Goal: Transaction & Acquisition: Book appointment/travel/reservation

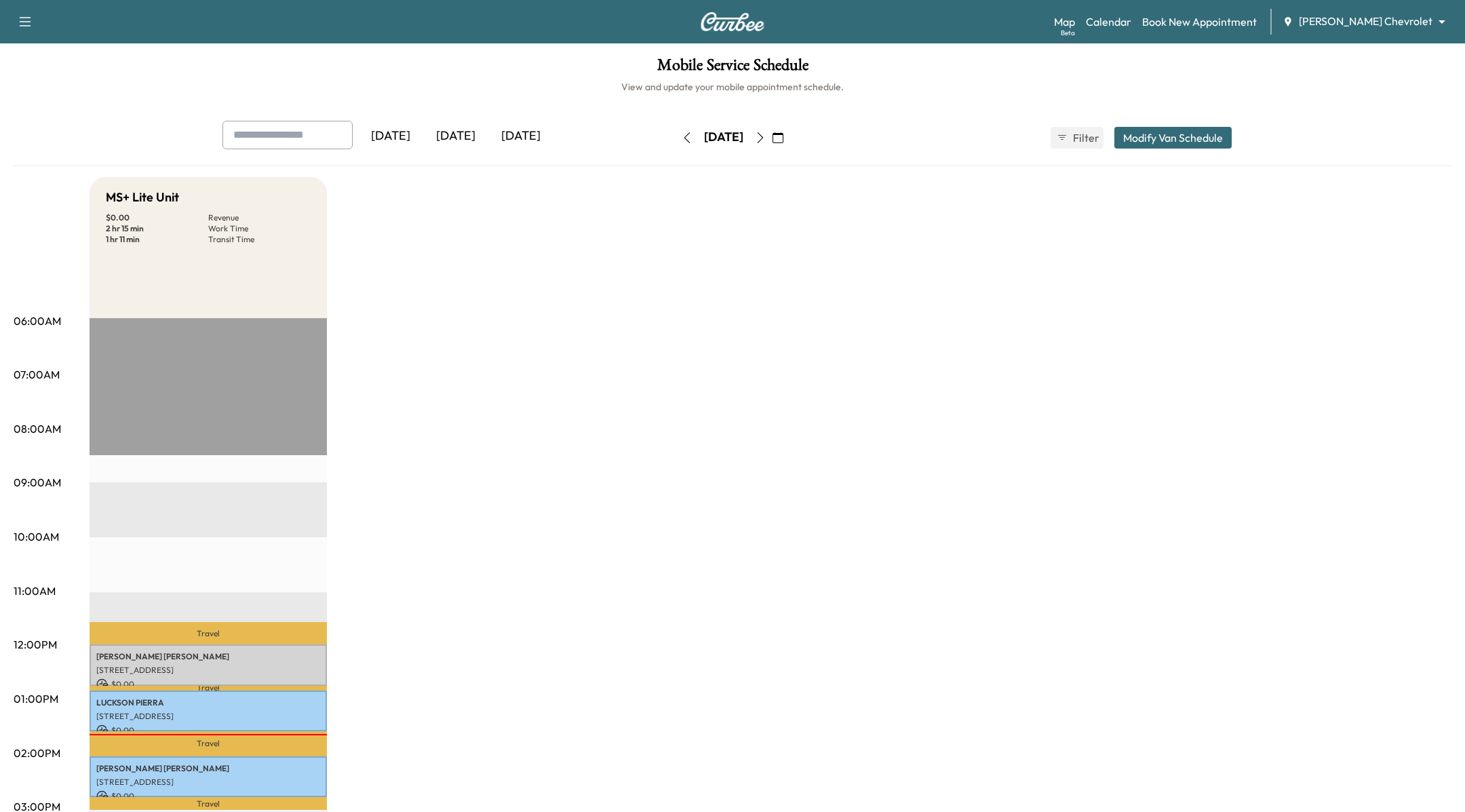
click at [1366, 16] on body "Support Log Out Map Beta Calendar Book New Appointment Starling Chevrolet *****…" at bounding box center [732, 406] width 1465 height 812
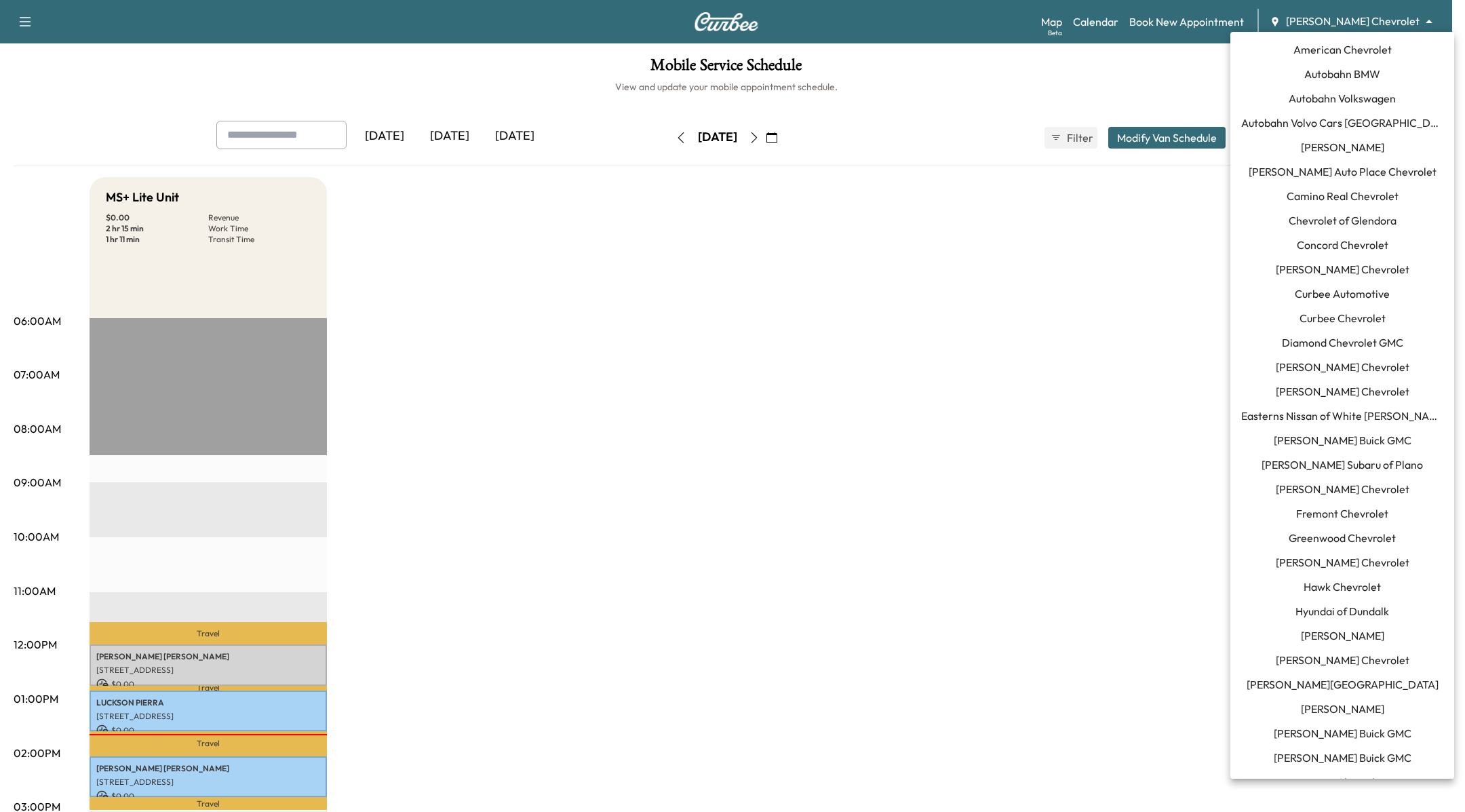
scroll to position [753, 0]
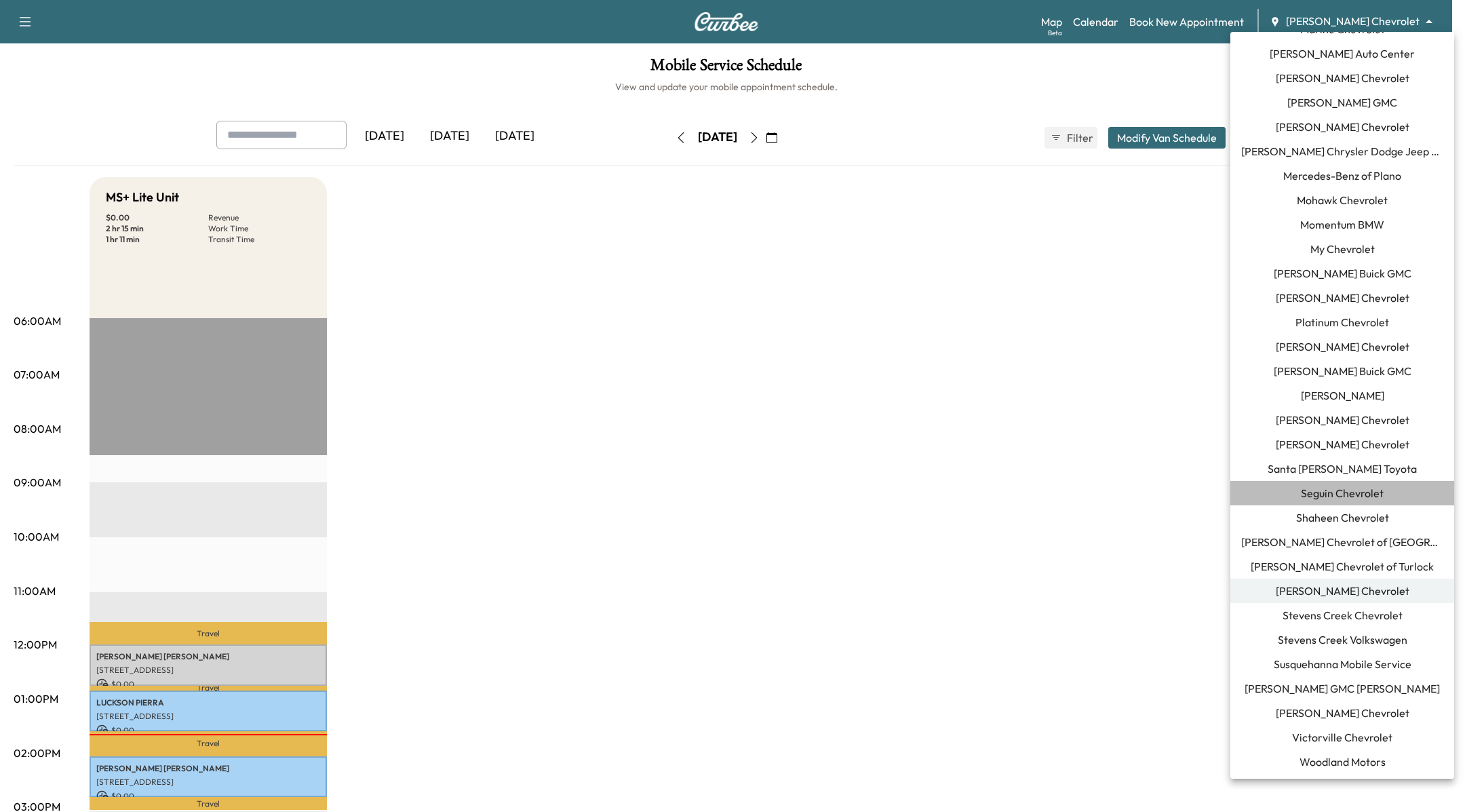
click at [1370, 491] on span "Seguin Chevrolet" at bounding box center [1342, 493] width 83 height 16
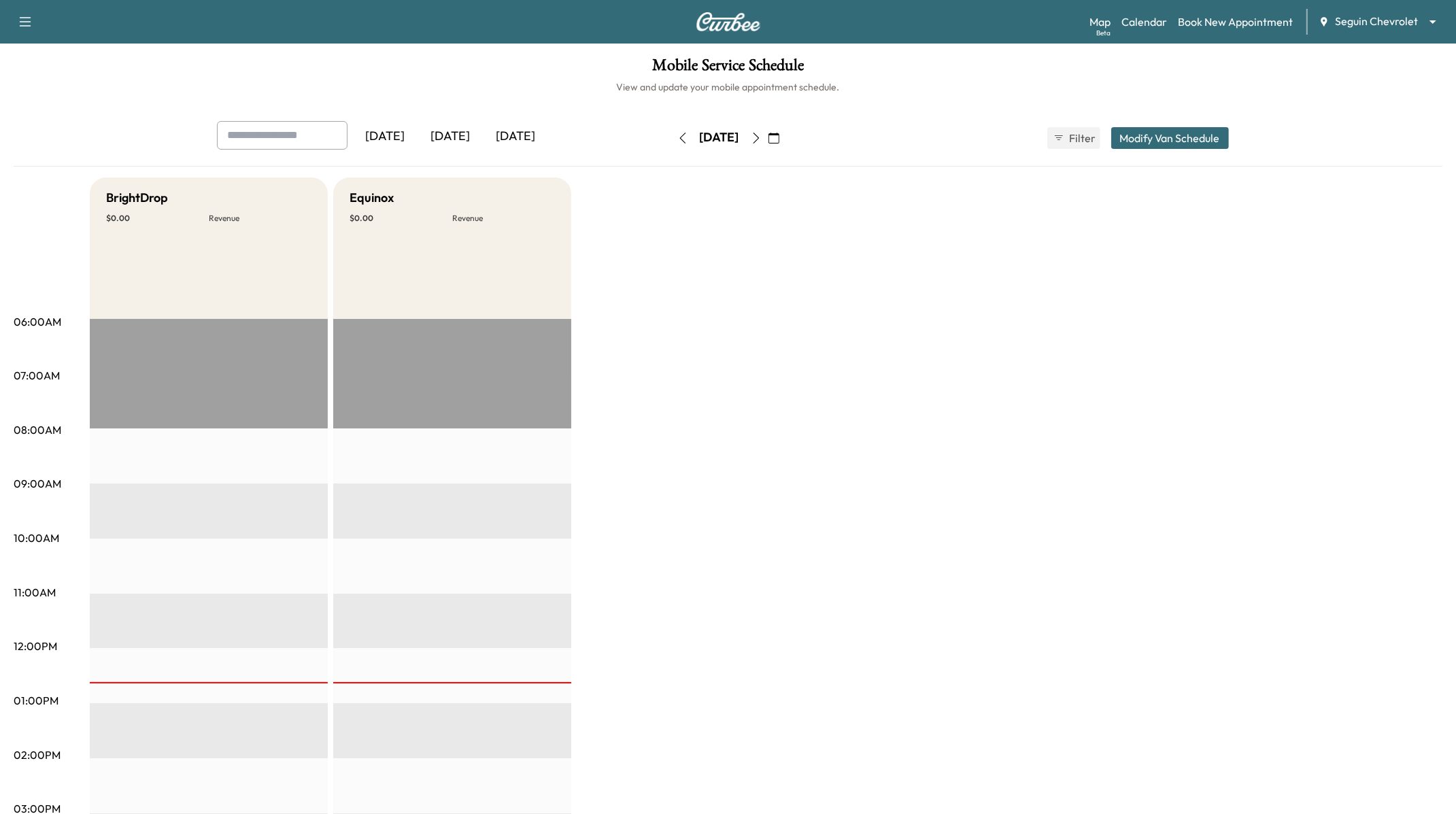
click at [1058, 86] on h6 "View and update your mobile appointment schedule." at bounding box center [727, 87] width 1428 height 14
click at [1274, 21] on link "Book New Appointment" at bounding box center [1235, 21] width 115 height 16
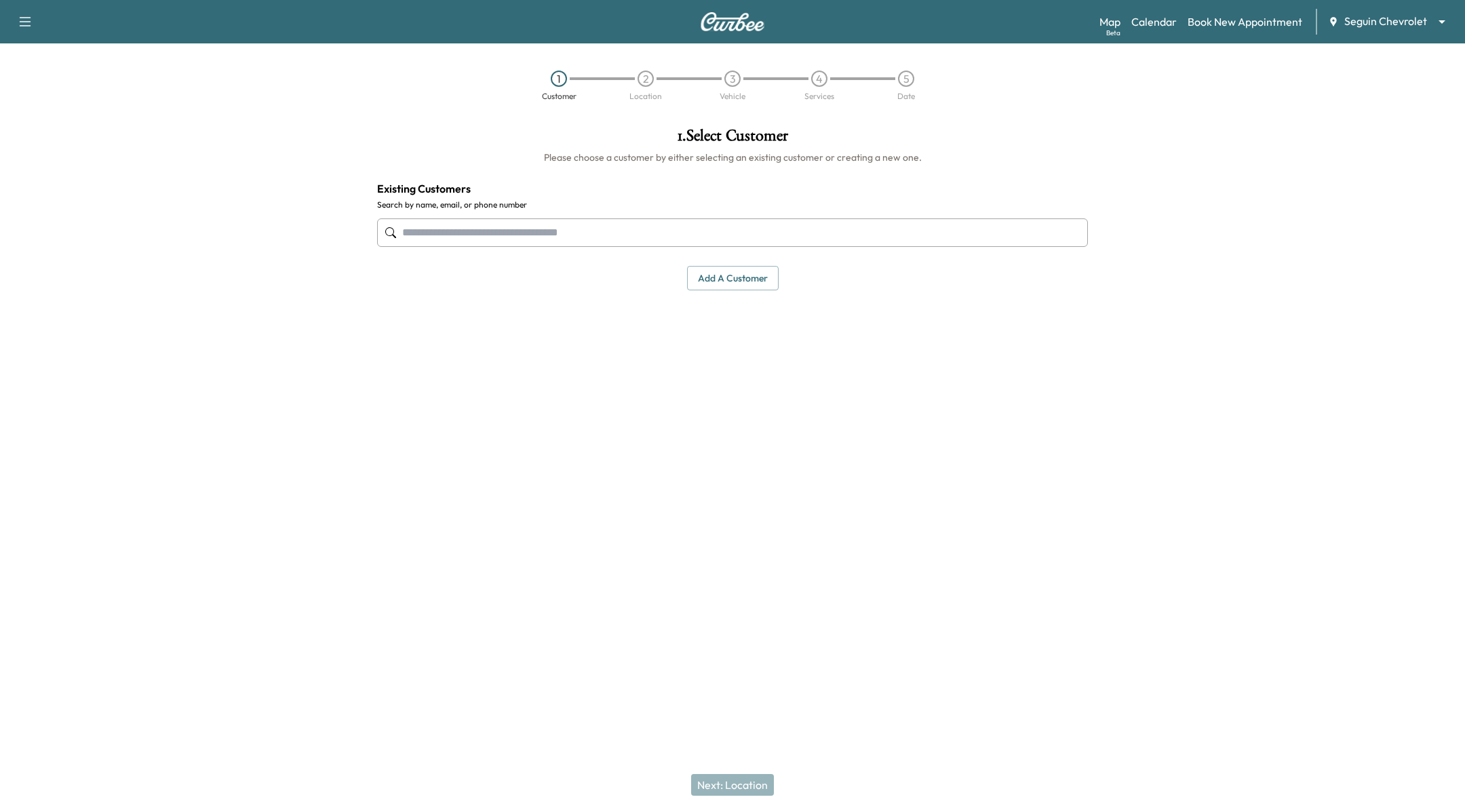
drag, startPoint x: 754, startPoint y: 255, endPoint x: 760, endPoint y: 261, distance: 8.5
click at [757, 259] on div "1 . Select Customer Please choose a customer by either selecting an existing cu…" at bounding box center [732, 208] width 732 height 184
click at [761, 266] on button "Add a customer" at bounding box center [732, 279] width 92 height 25
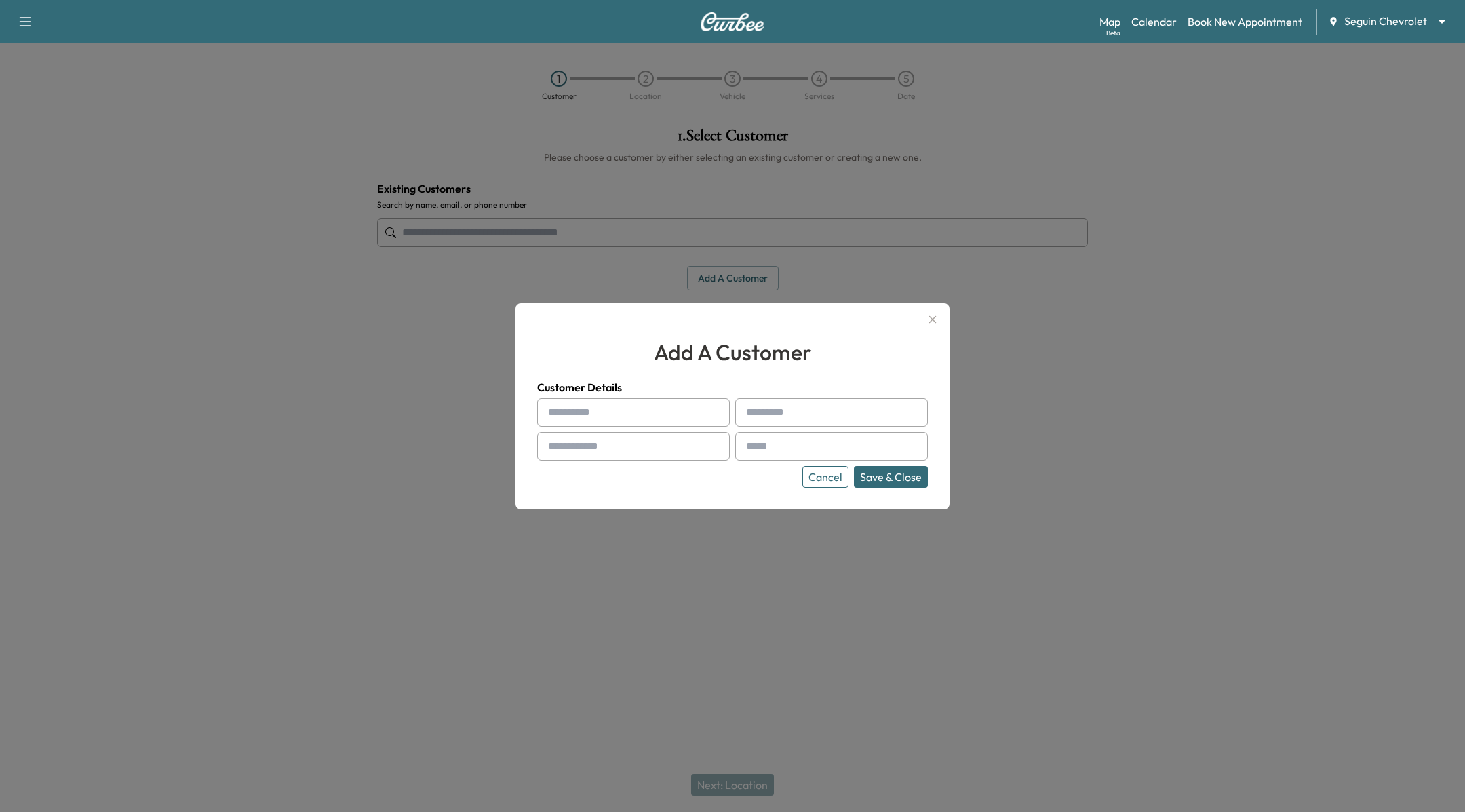
click at [579, 398] on div "Customer Details Cancel Save & Close" at bounding box center [733, 433] width 391 height 109
drag, startPoint x: 583, startPoint y: 430, endPoint x: 586, endPoint y: 420, distance: 10.4
click at [583, 430] on div "Cancel Save & Close" at bounding box center [733, 443] width 391 height 89
click at [586, 420] on input "text" at bounding box center [634, 413] width 193 height 29
type input "****"
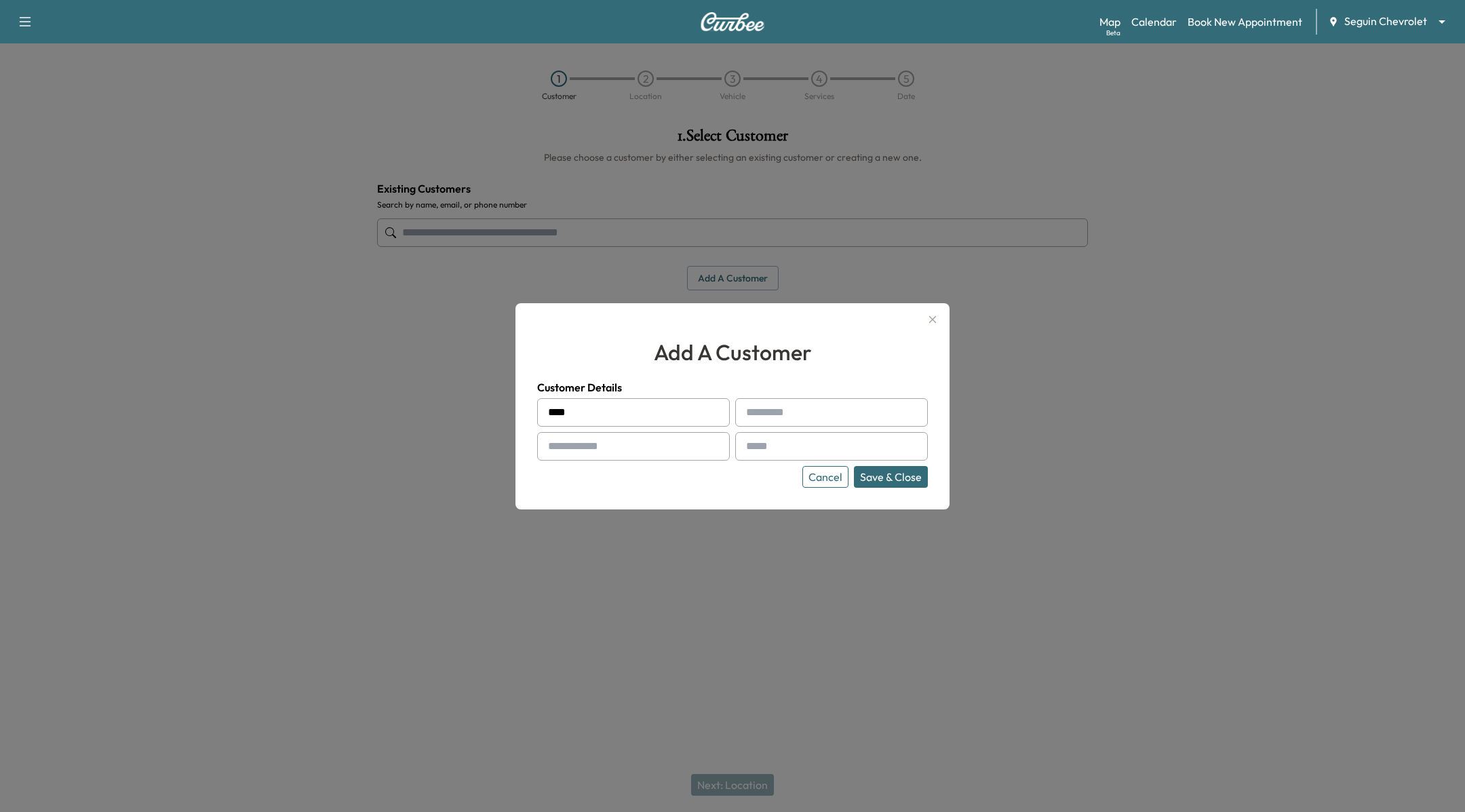
click at [798, 406] on input "text" at bounding box center [831, 413] width 193 height 29
type input "********"
click at [527, 438] on div "add a customer Customer Details **** ******** Cancel Save & Close" at bounding box center [732, 406] width 434 height 206
drag, startPoint x: 559, startPoint y: 446, endPoint x: 619, endPoint y: 459, distance: 61.4
click at [559, 446] on input "text" at bounding box center [634, 446] width 193 height 29
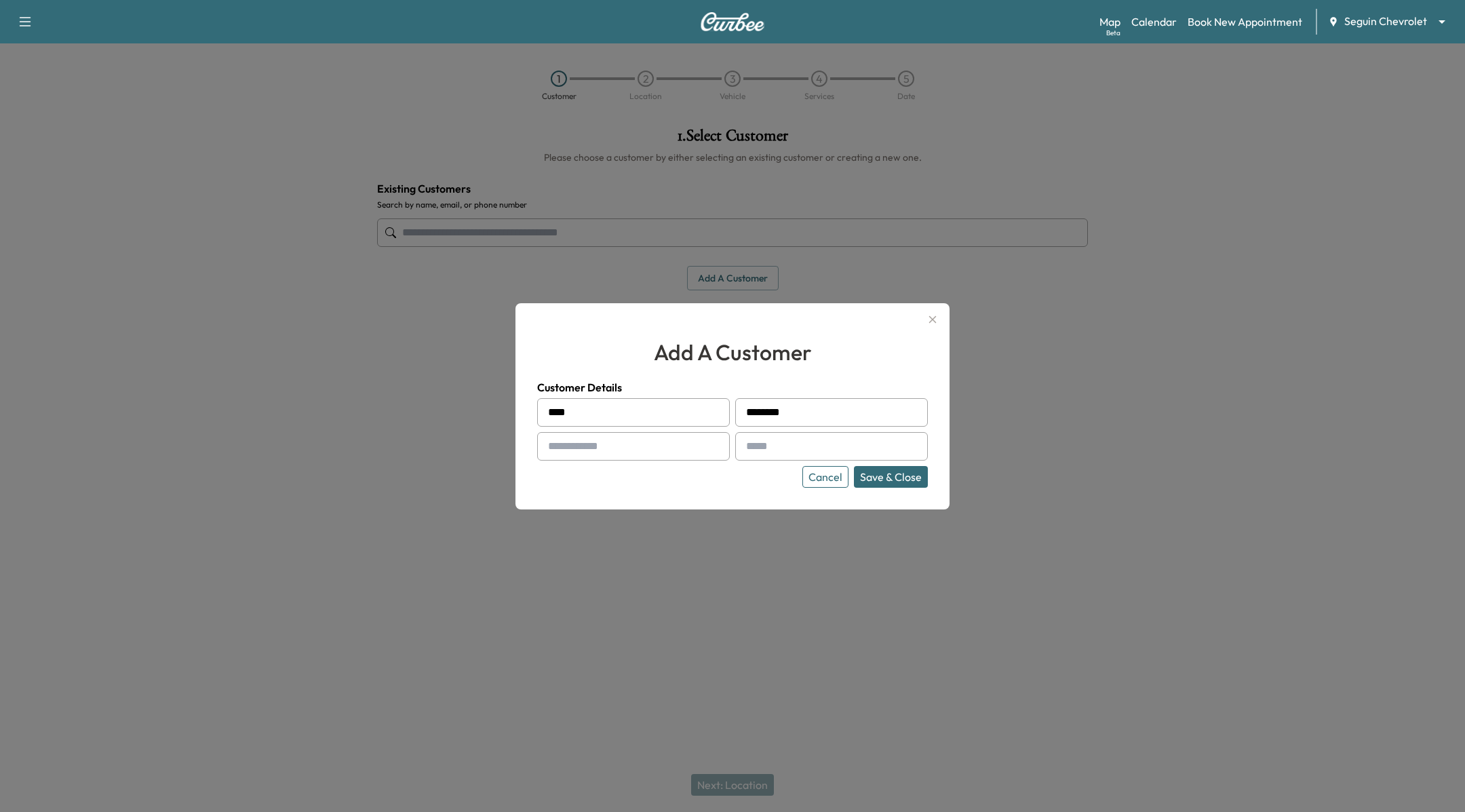
type input "**********"
click at [802, 454] on input "text" at bounding box center [831, 446] width 193 height 29
drag, startPoint x: 861, startPoint y: 446, endPoint x: 735, endPoint y: 393, distance: 136.7
click at [715, 434] on div "**********" at bounding box center [733, 443] width 391 height 89
type input "*"
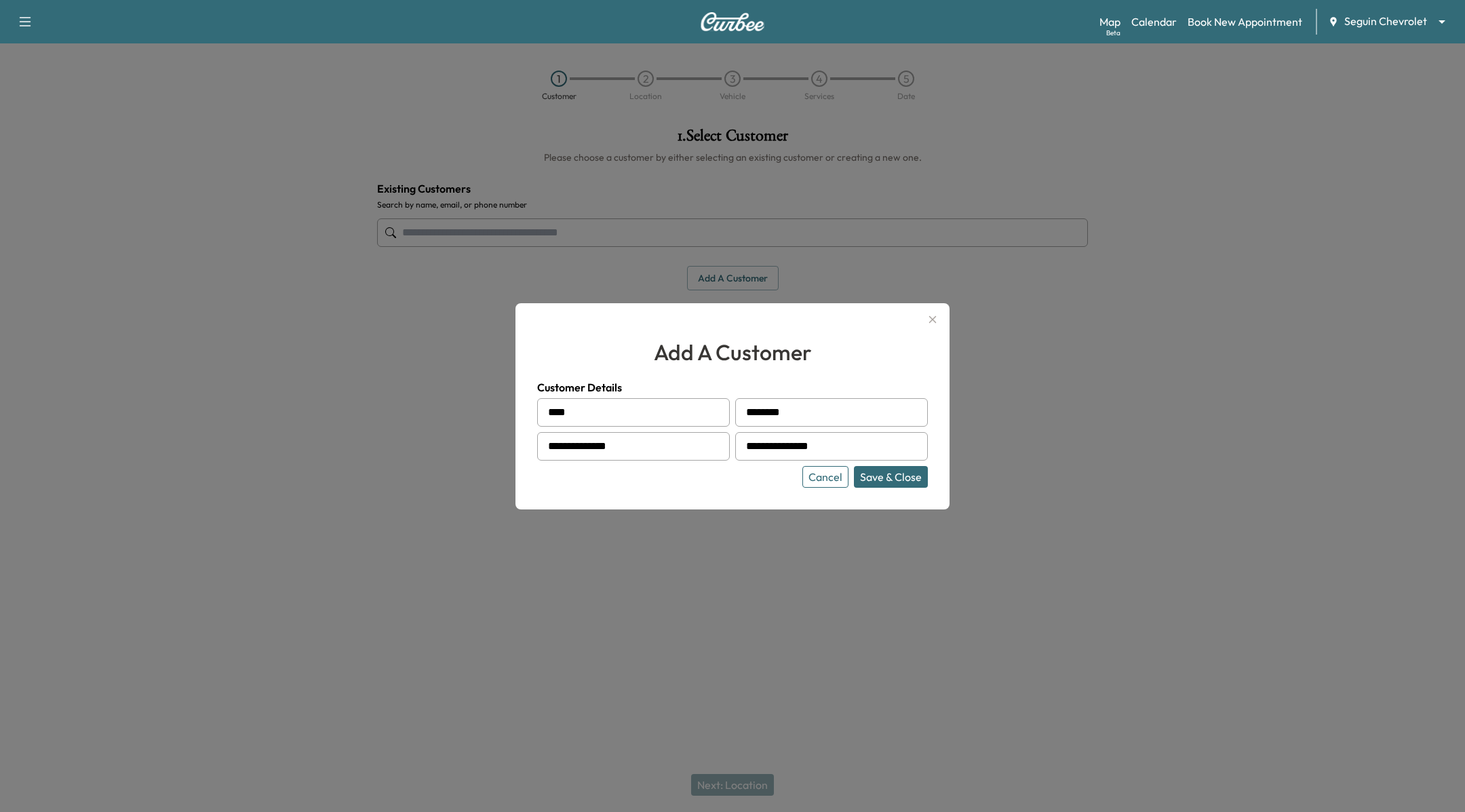
type input "**********"
click at [853, 466] on button "Save & Close" at bounding box center [890, 477] width 74 height 22
type input "**********"
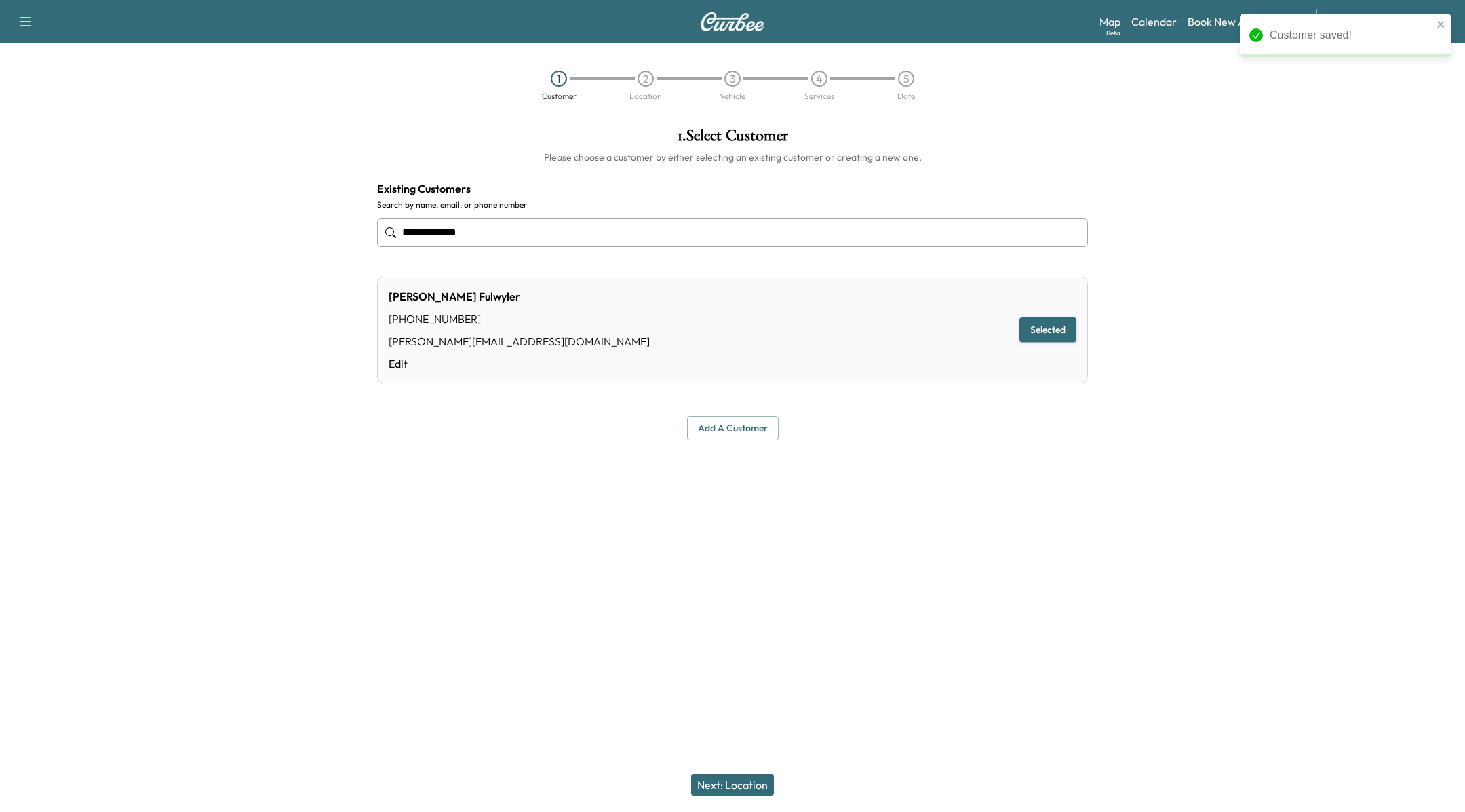
click at [753, 787] on button "Next: Location" at bounding box center [732, 785] width 83 height 22
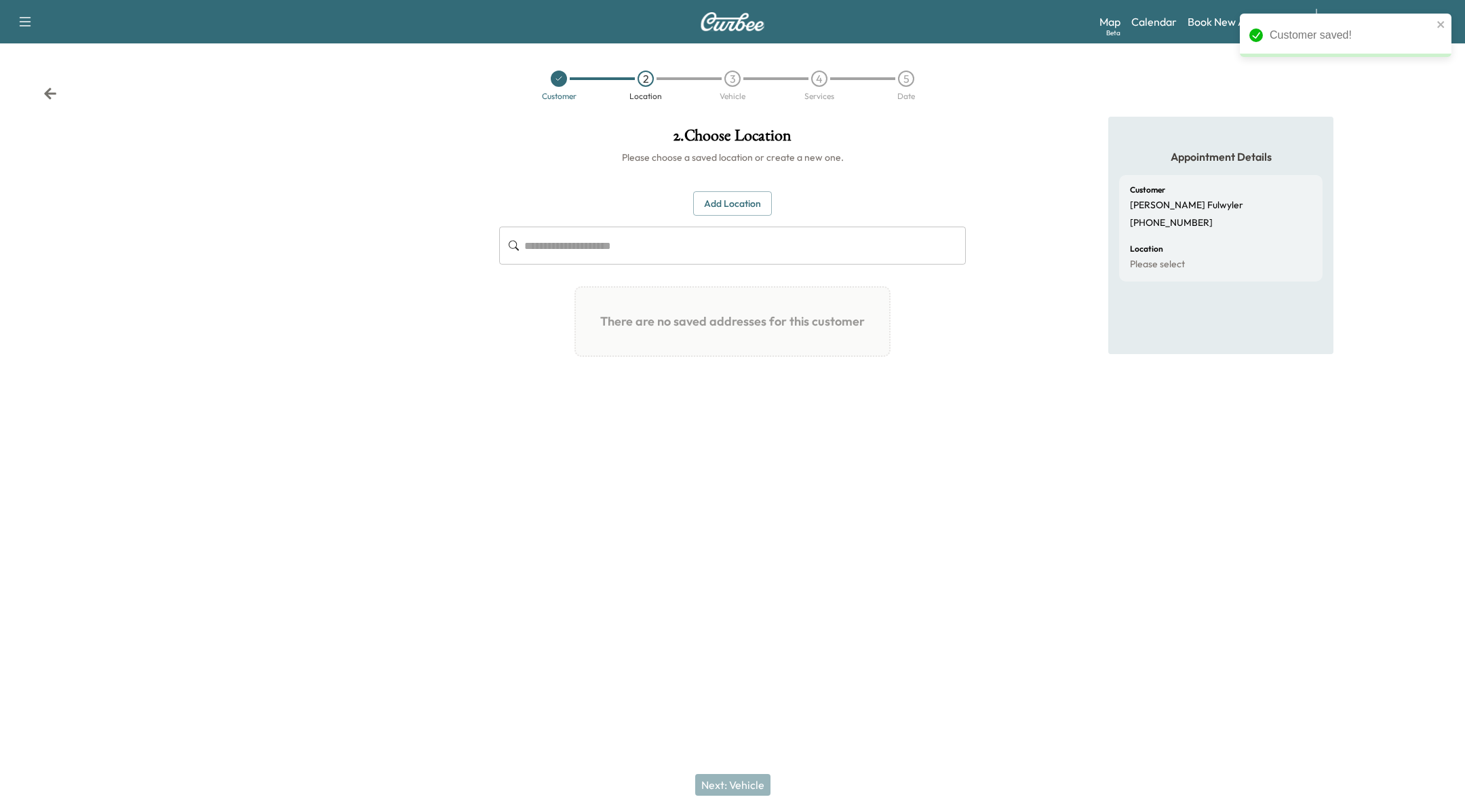
click at [1447, 26] on div "Customer saved!" at bounding box center [1345, 35] width 211 height 44
click at [728, 207] on button "Add Location" at bounding box center [732, 204] width 78 height 25
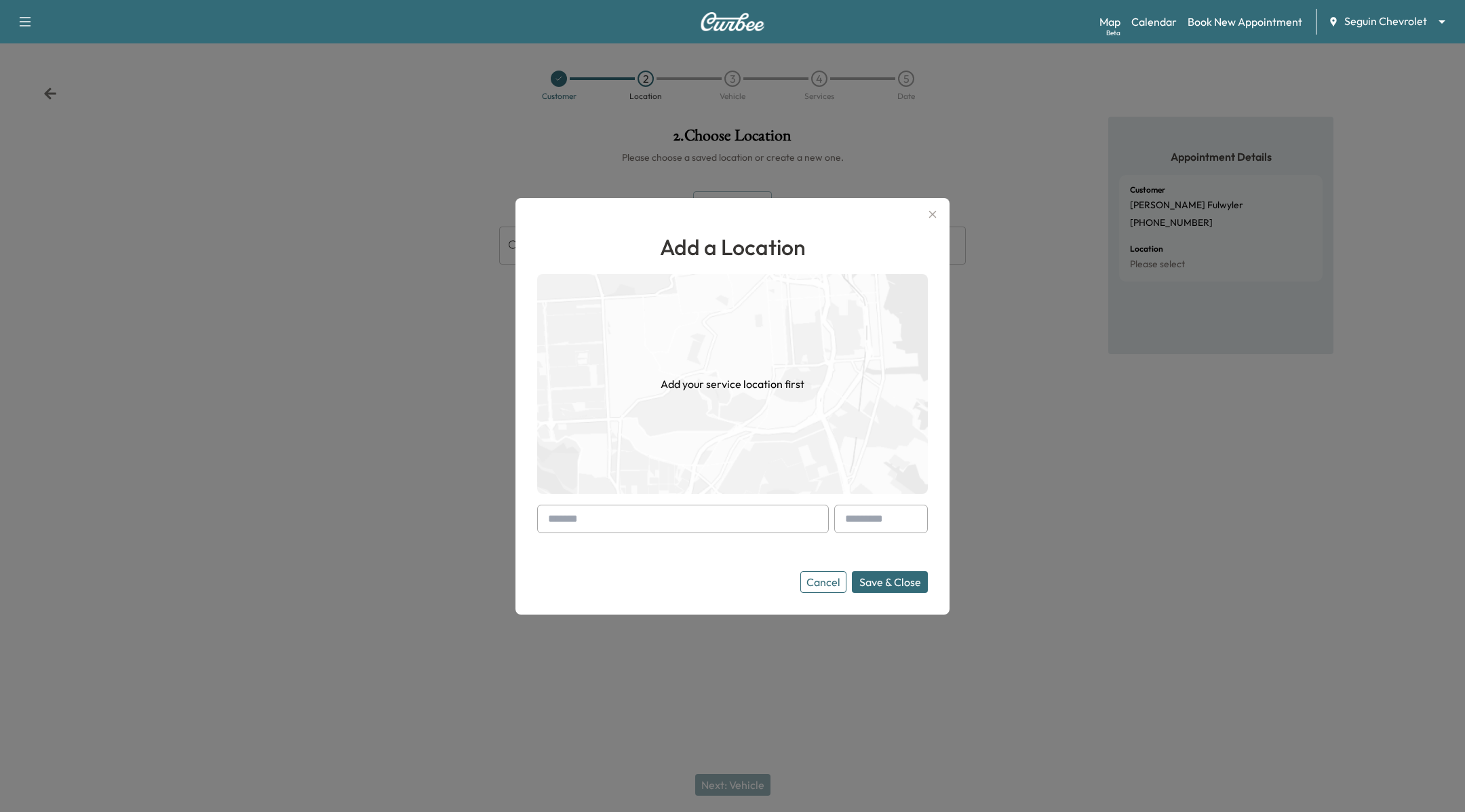
click at [662, 524] on input "text" at bounding box center [683, 519] width 291 height 29
paste input "**********"
click at [725, 541] on li "1315 East Cedar Street, Seguin, TX 78155, USA" at bounding box center [682, 548] width 291 height 27
type input "**********"
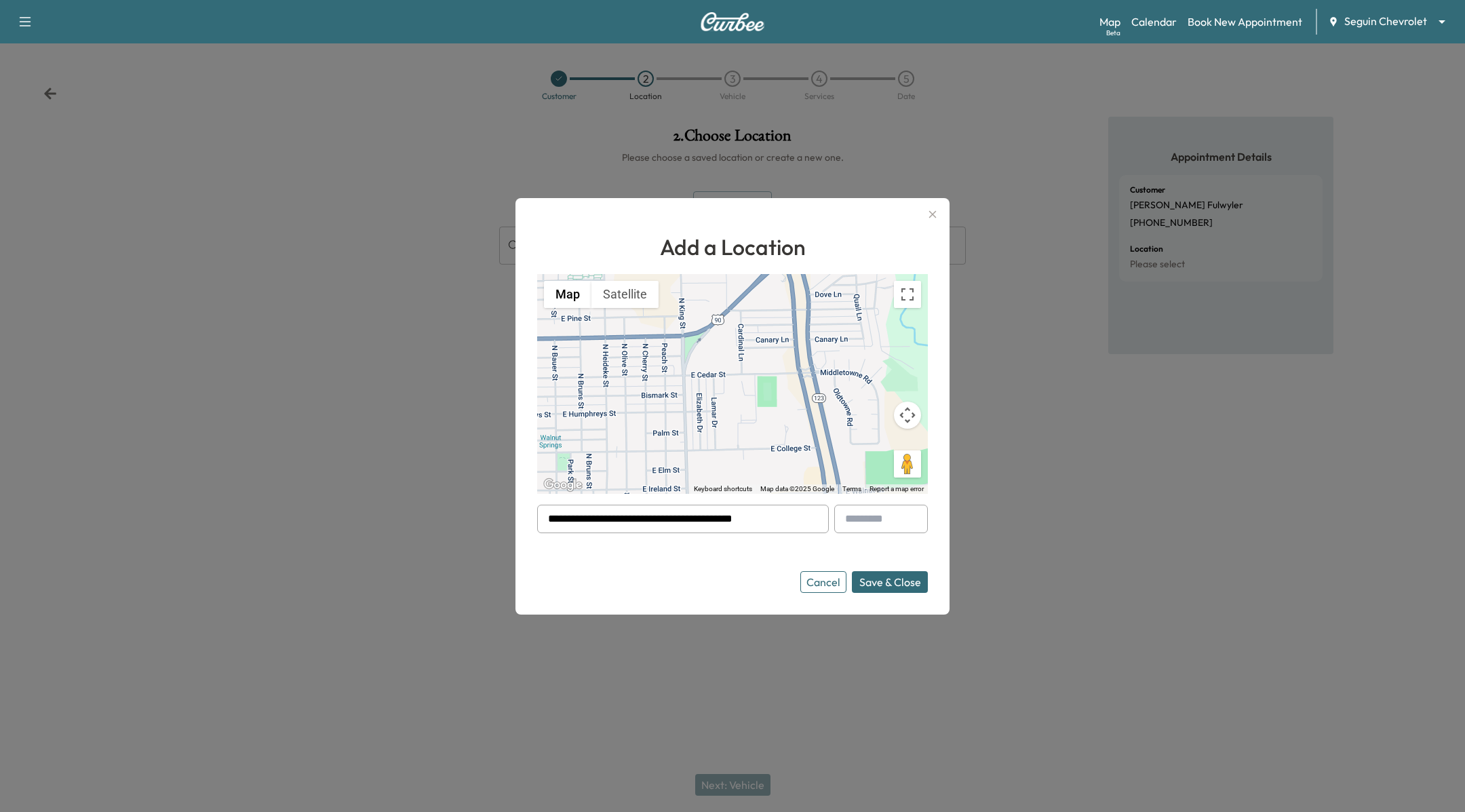
click at [901, 576] on button "Save & Close" at bounding box center [890, 582] width 76 height 22
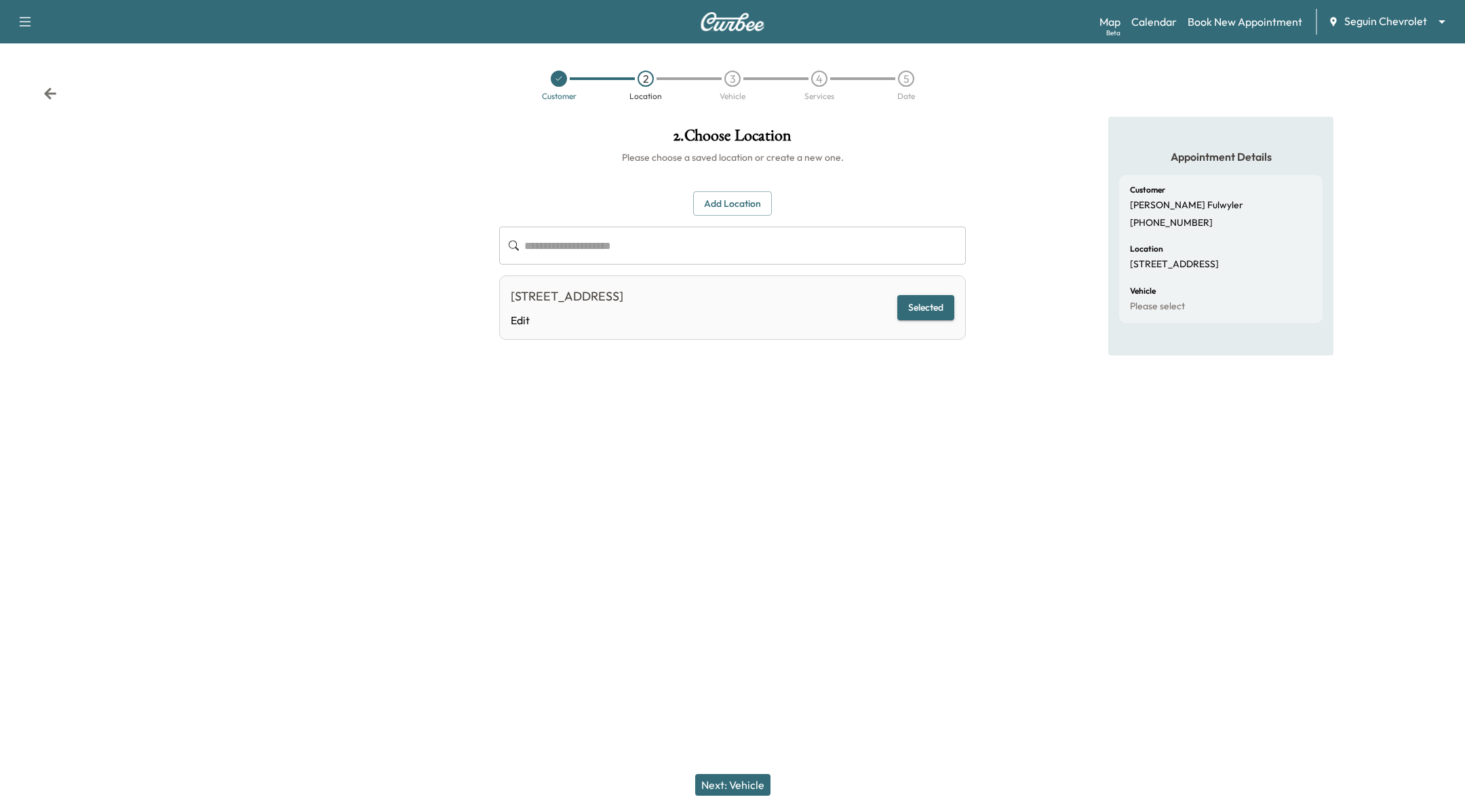
click at [737, 774] on button "Next: Vehicle" at bounding box center [732, 785] width 75 height 22
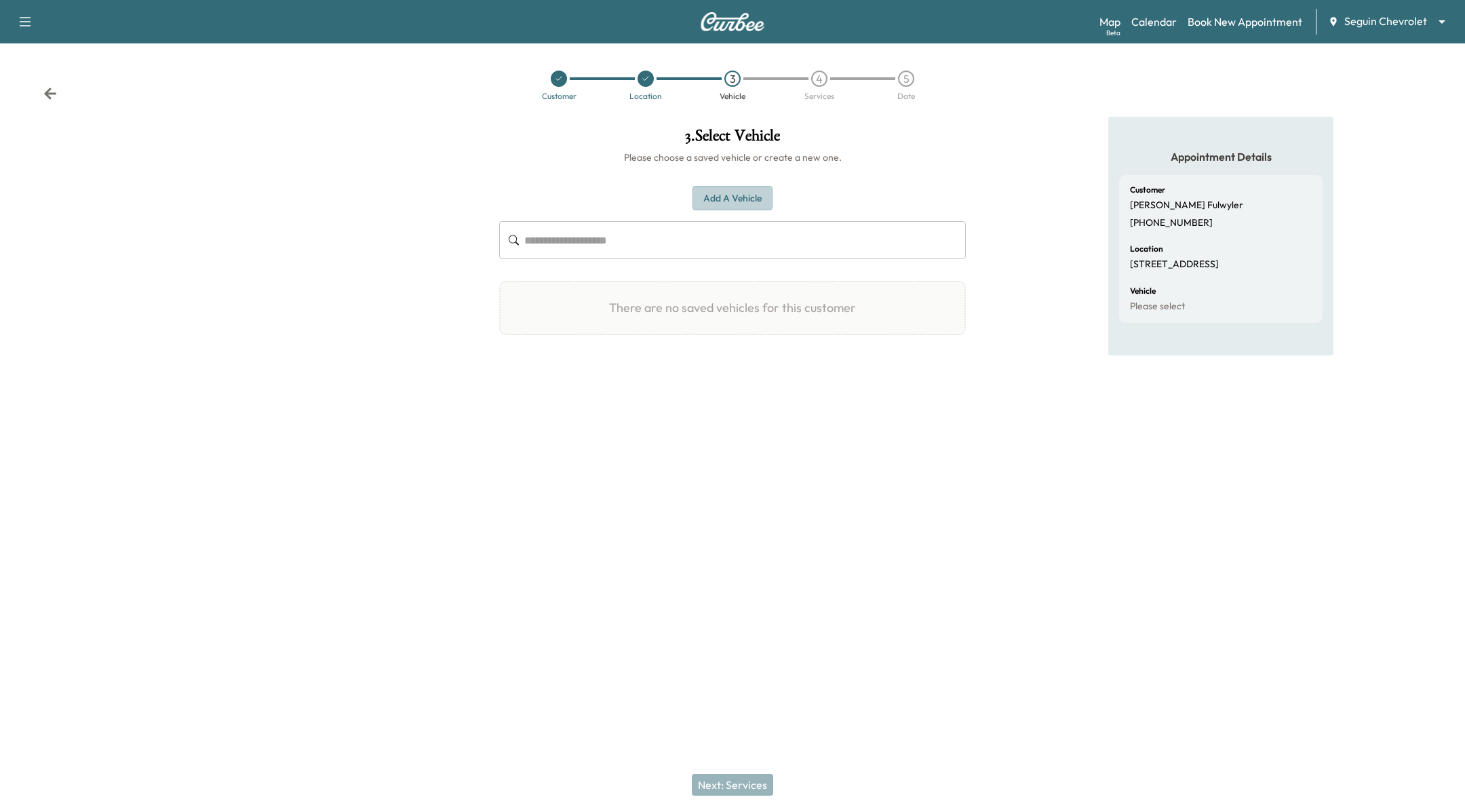
click at [767, 198] on button "Add a Vehicle" at bounding box center [732, 199] width 80 height 25
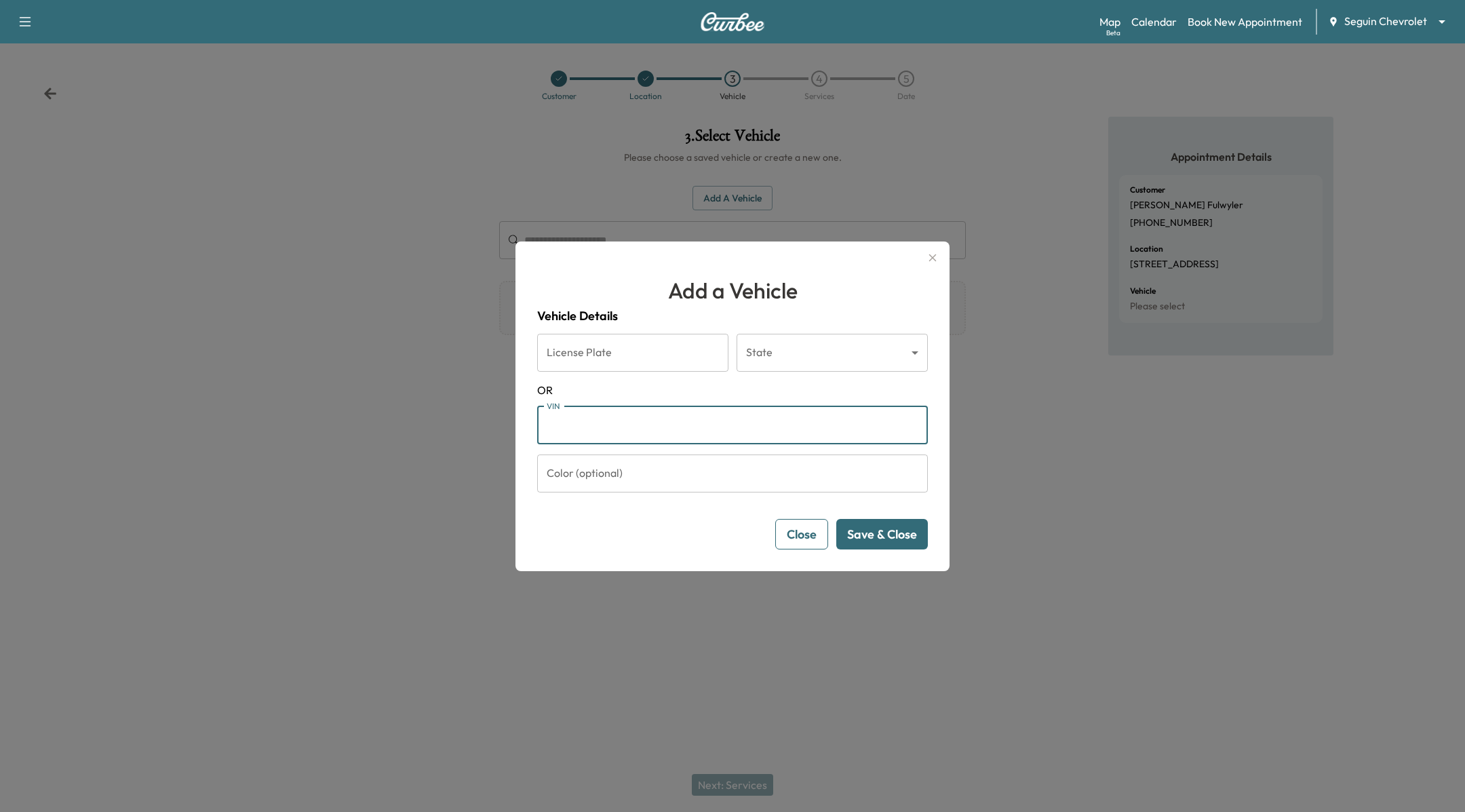
click at [692, 412] on input "VIN" at bounding box center [733, 425] width 391 height 38
type input "**********"
click at [901, 544] on button "Save & Close" at bounding box center [882, 534] width 92 height 30
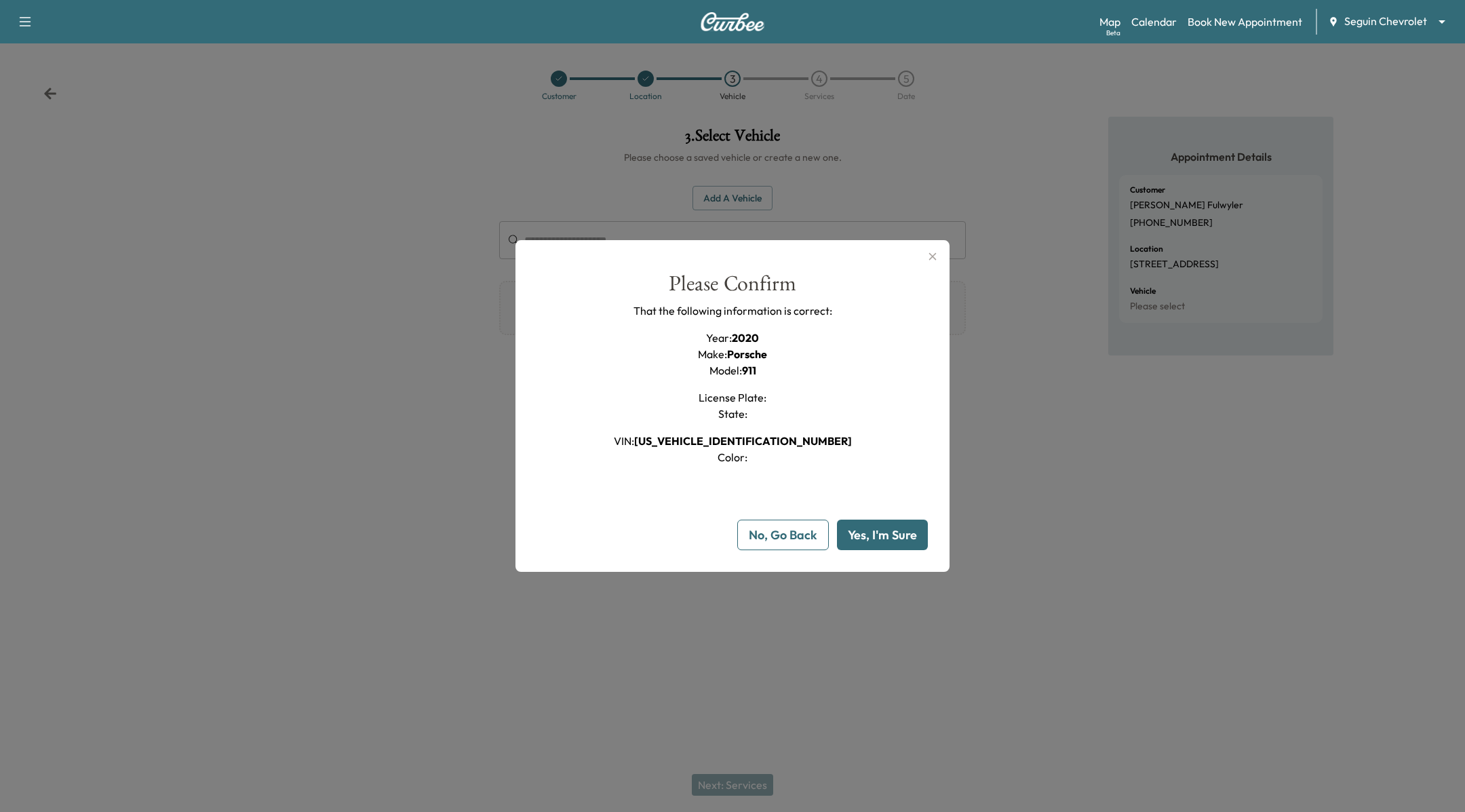
click at [910, 540] on button "Yes, I'm Sure" at bounding box center [882, 535] width 91 height 30
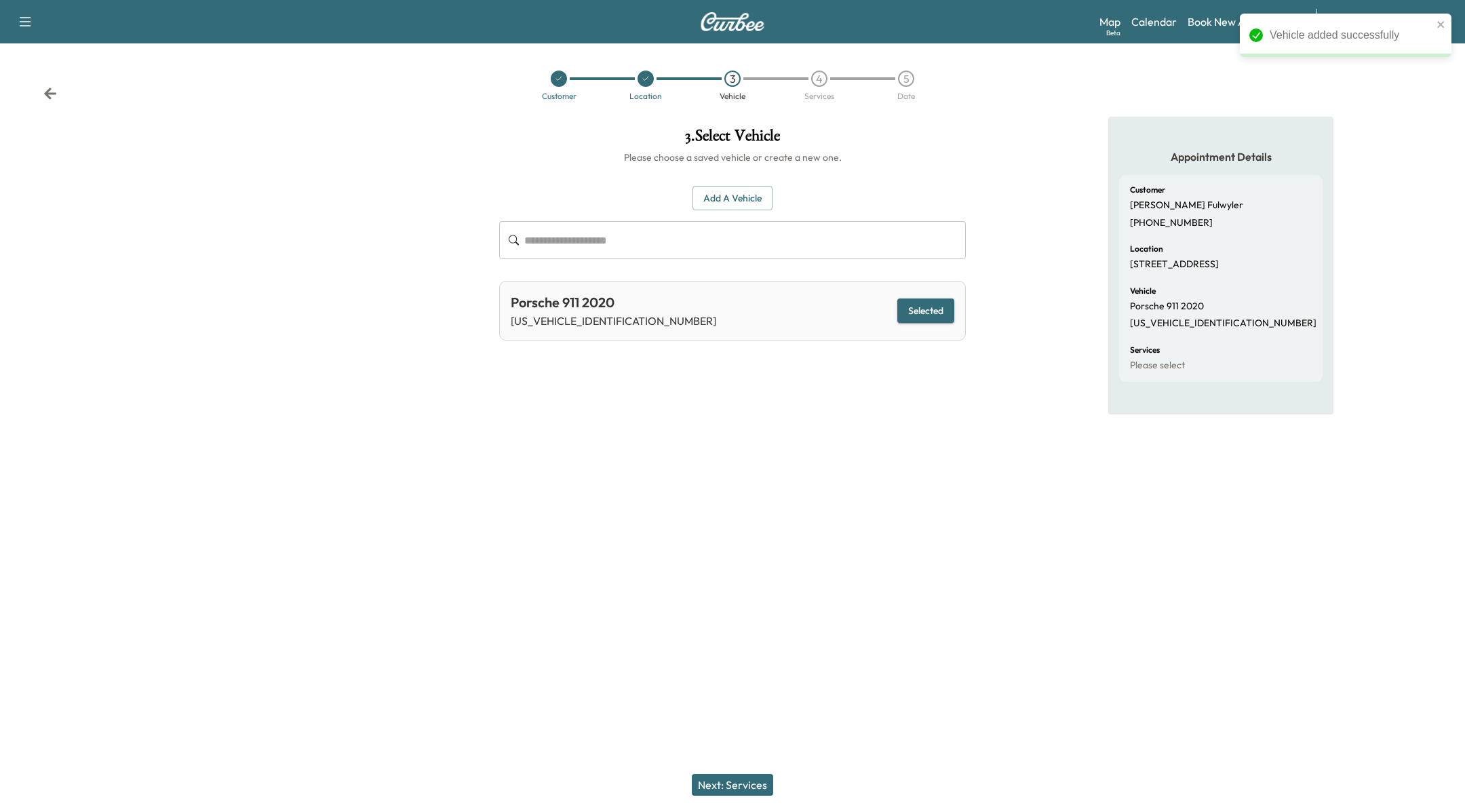
click at [719, 788] on button "Next: Services" at bounding box center [732, 785] width 82 height 22
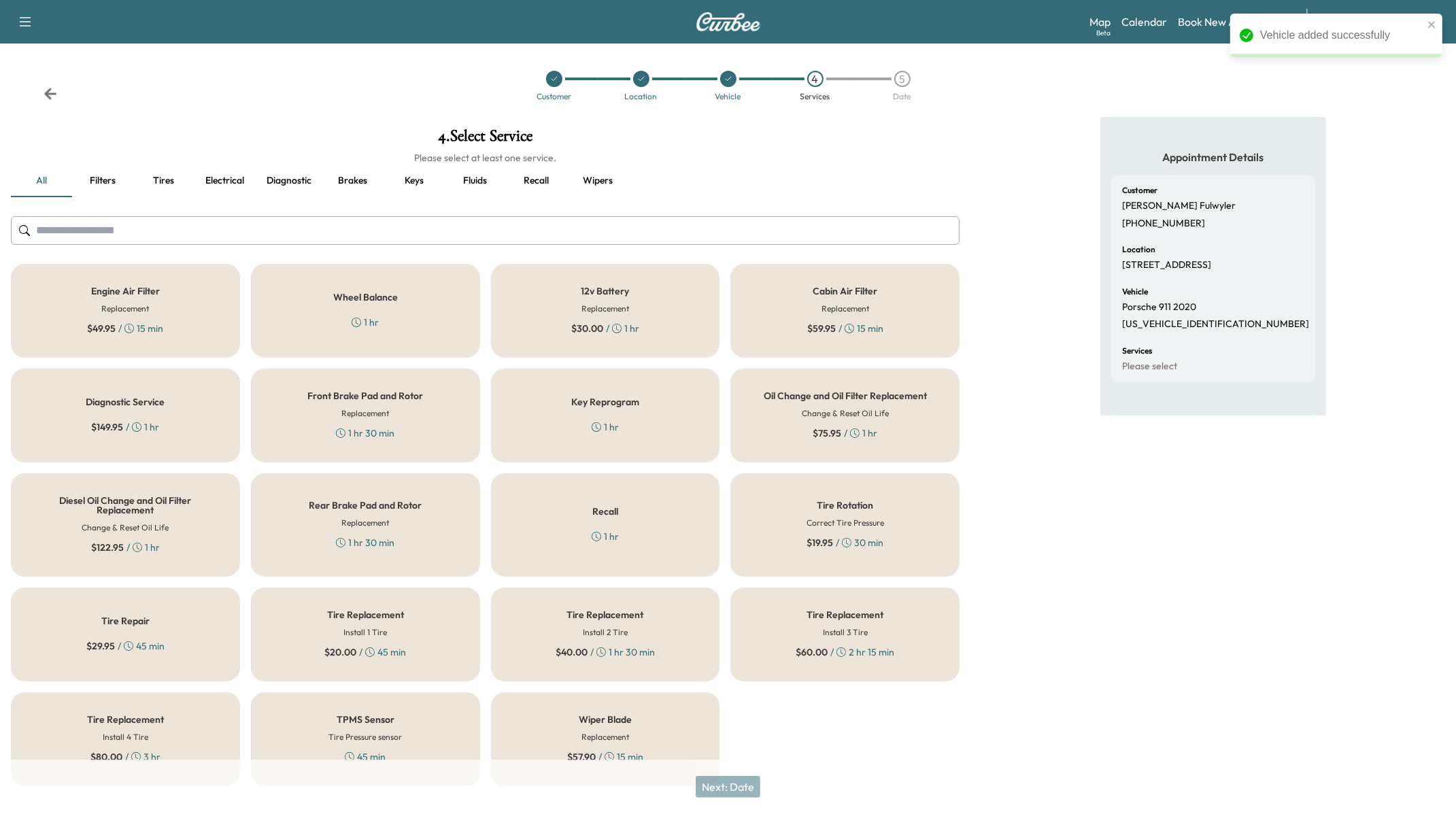
click at [424, 296] on div "Wheel Balance 1 hr" at bounding box center [365, 310] width 229 height 94
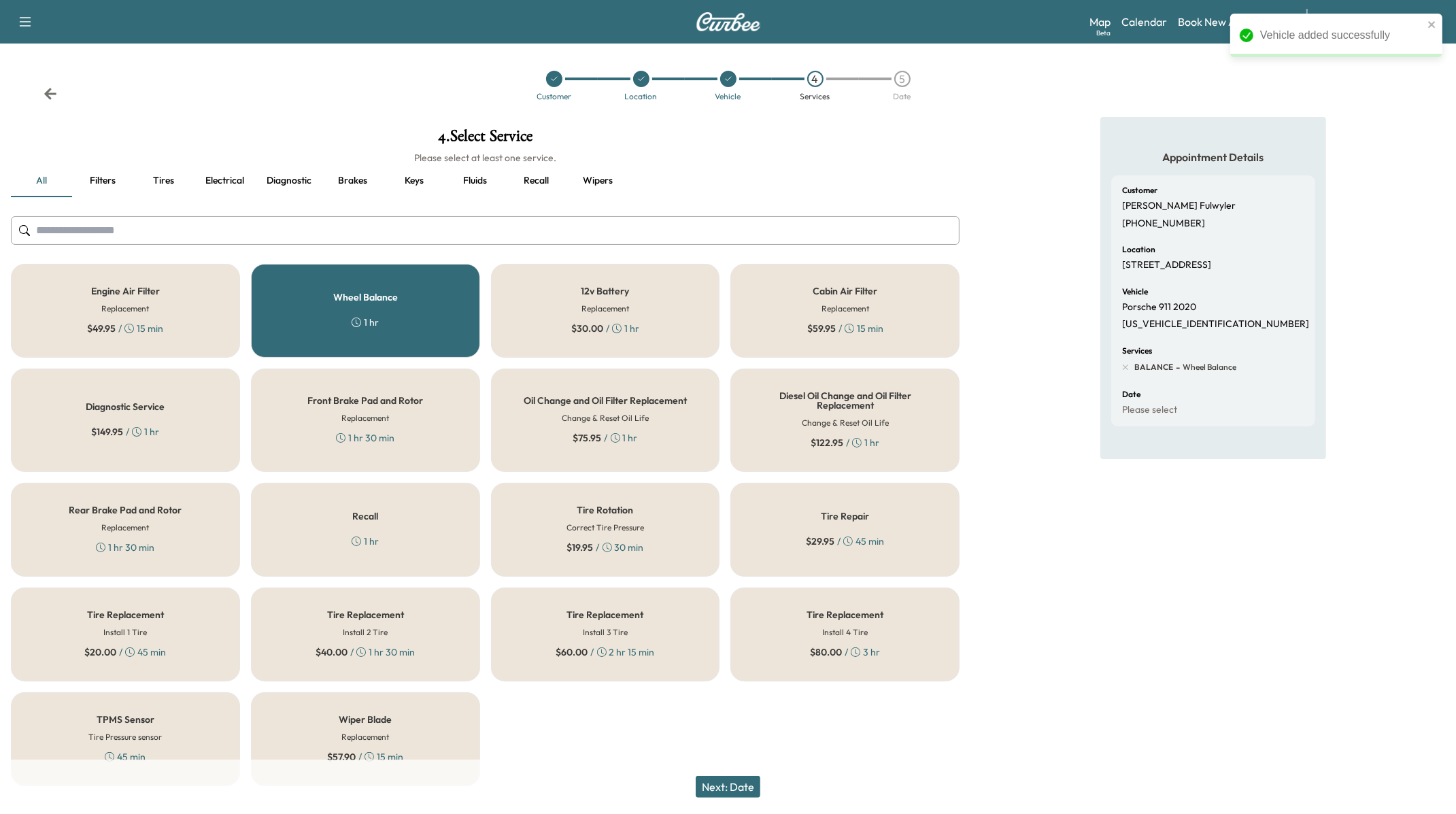
click at [732, 790] on button "Next: Date" at bounding box center [728, 787] width 64 height 22
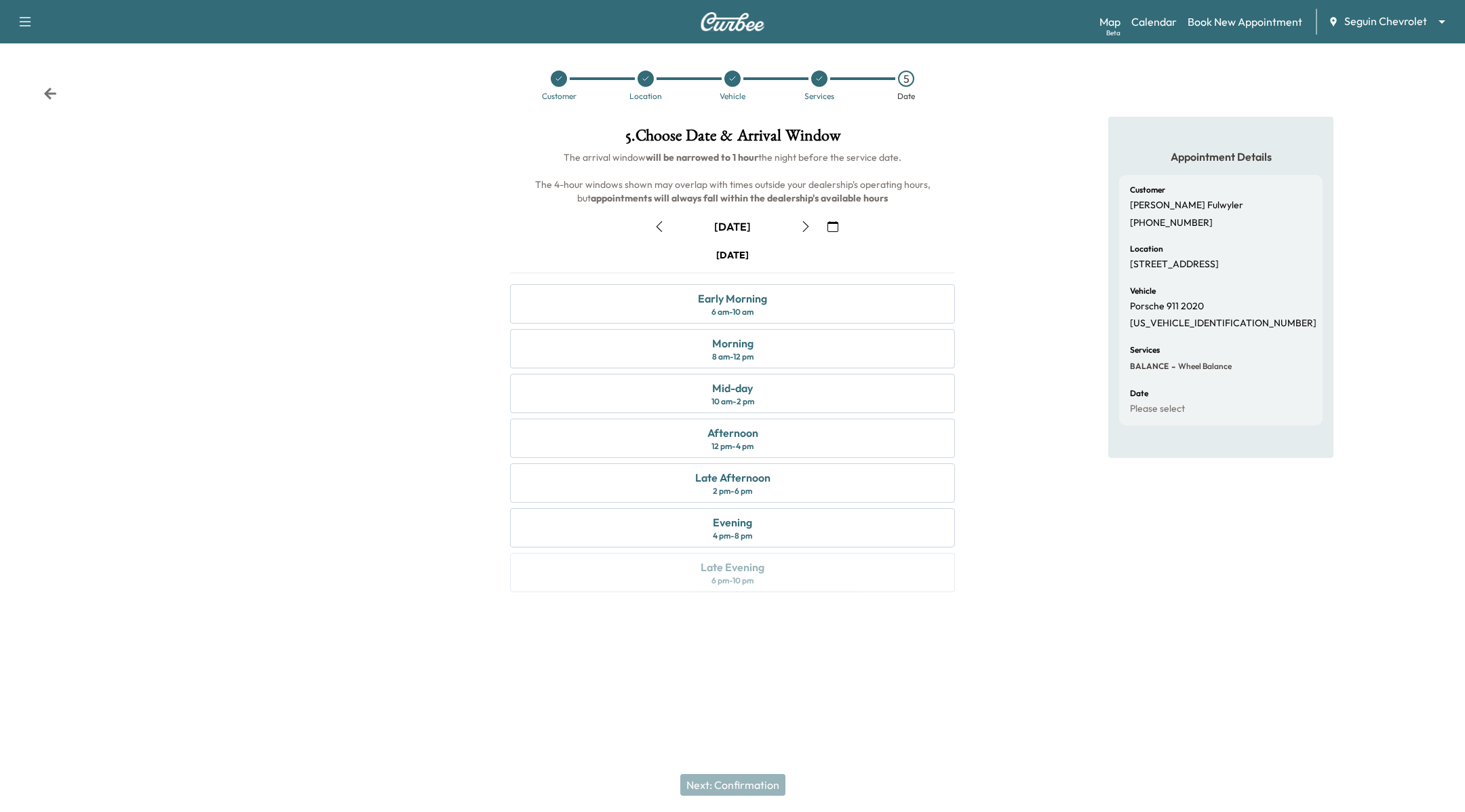
click at [843, 231] on div "[DATE]" at bounding box center [732, 227] width 467 height 22
click at [838, 230] on button "button" at bounding box center [832, 227] width 23 height 22
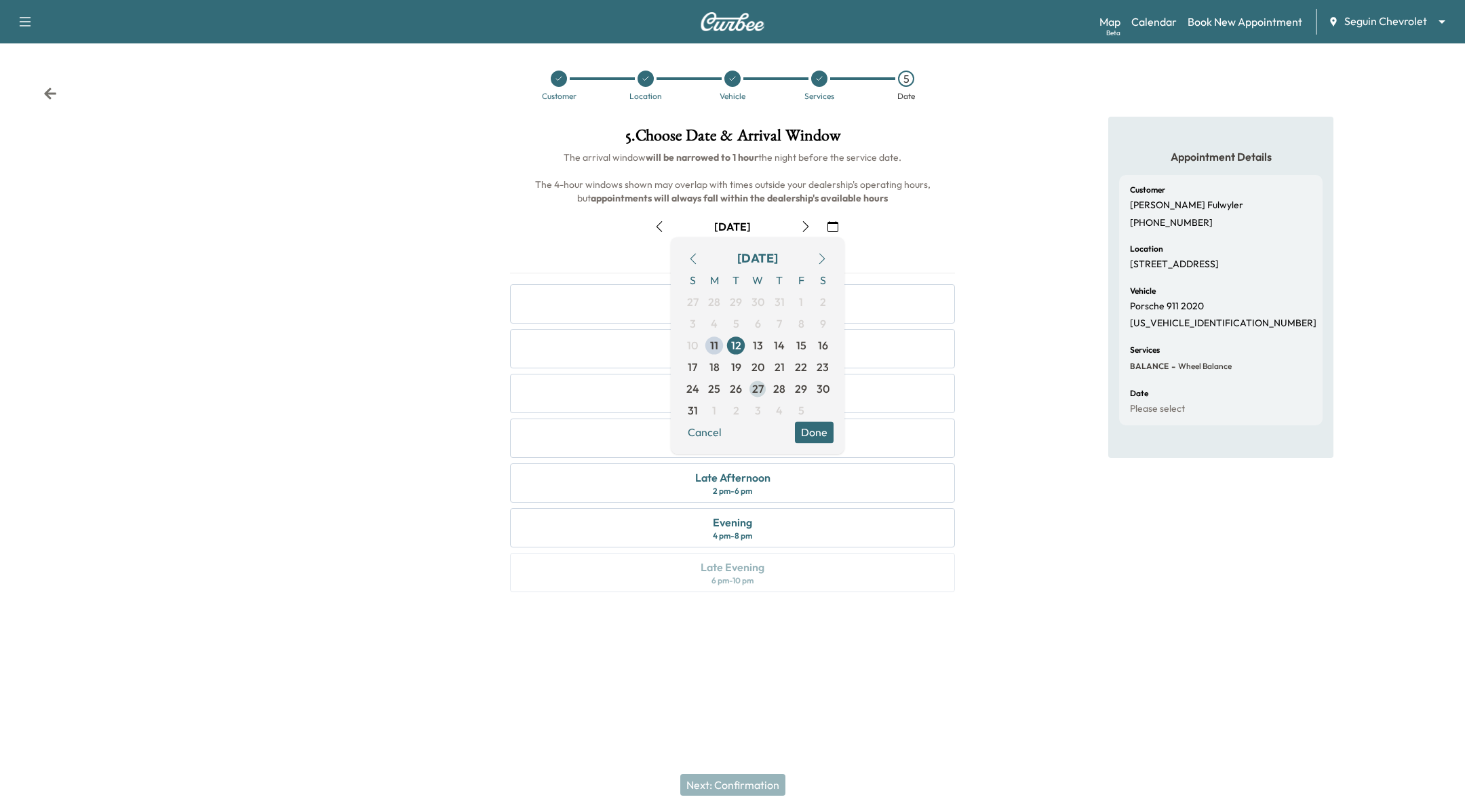
click at [760, 391] on span "27" at bounding box center [758, 388] width 12 height 16
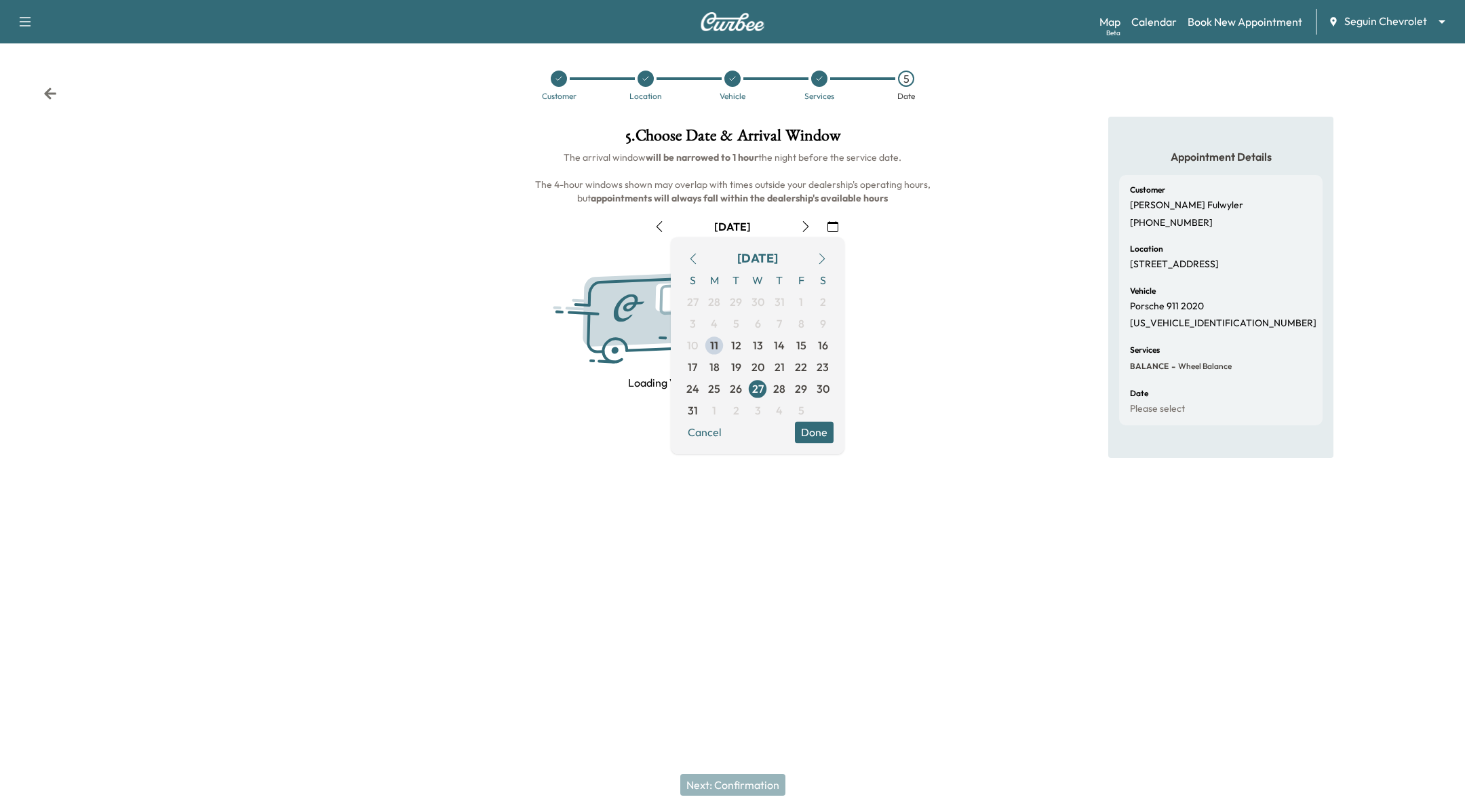
click at [812, 435] on button "Done" at bounding box center [814, 432] width 39 height 22
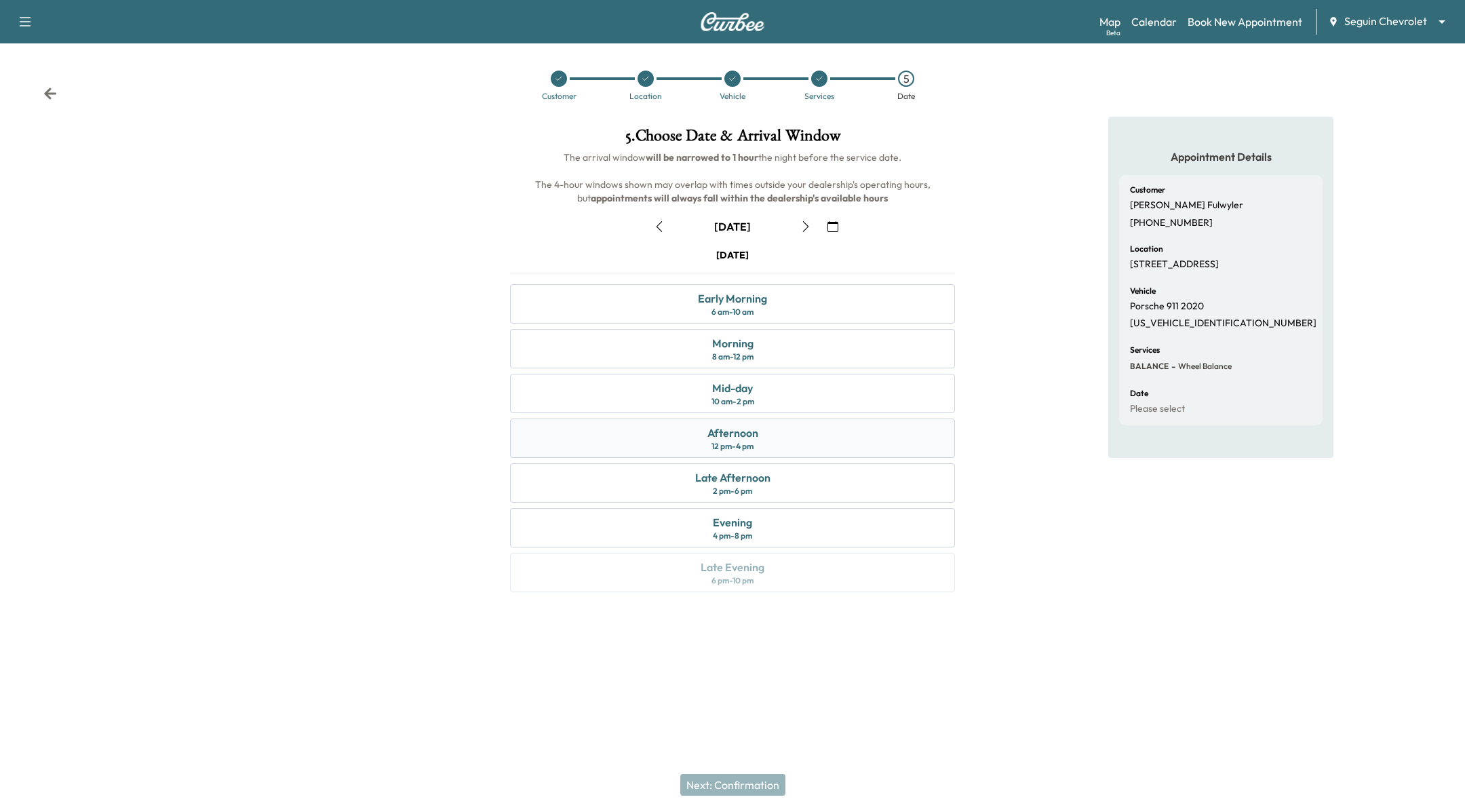
click at [730, 427] on div "Afternoon" at bounding box center [733, 432] width 51 height 16
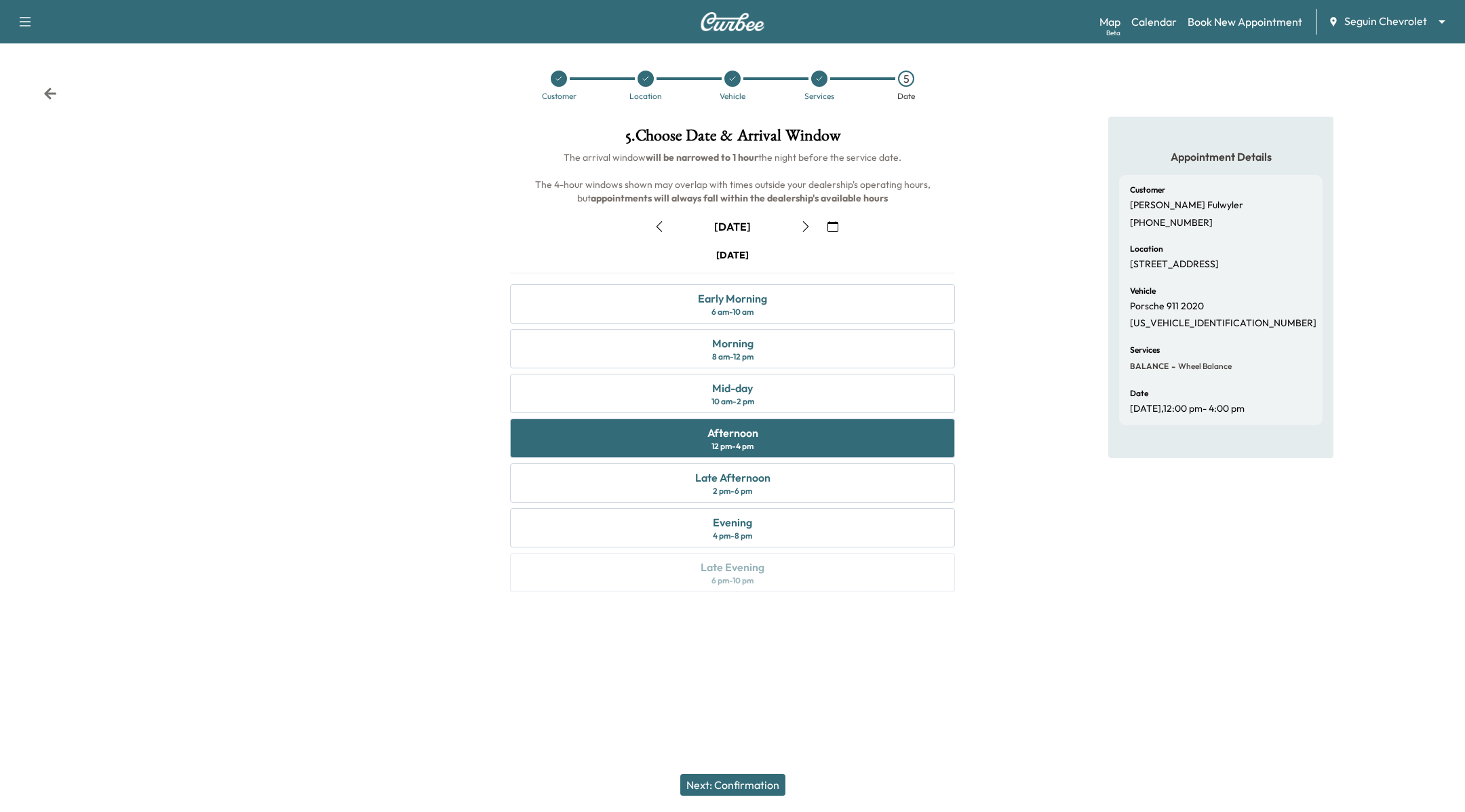
click at [735, 783] on button "Next: Confirmation" at bounding box center [732, 785] width 105 height 22
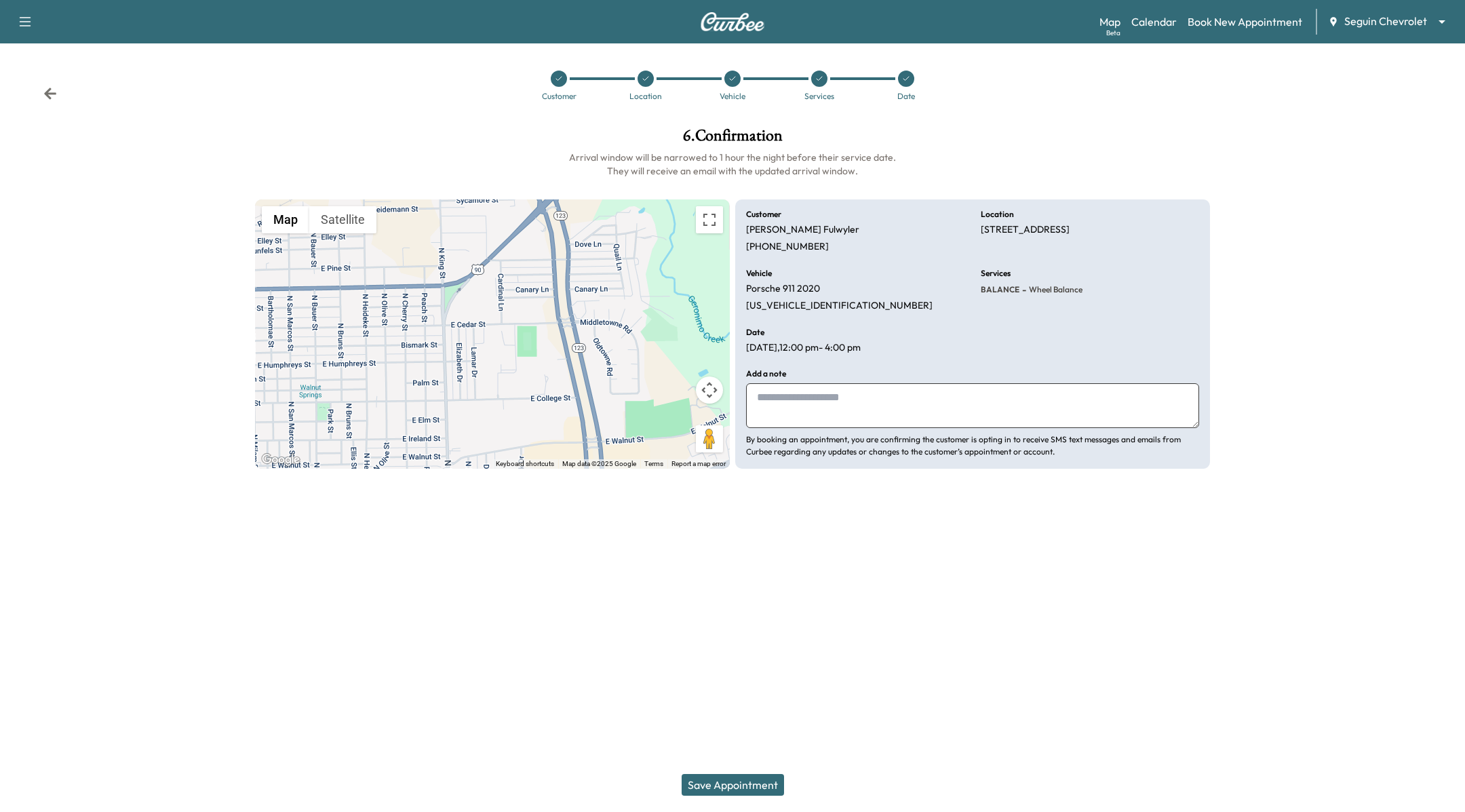
click at [767, 774] on button "Save Appointment" at bounding box center [733, 785] width 103 height 22
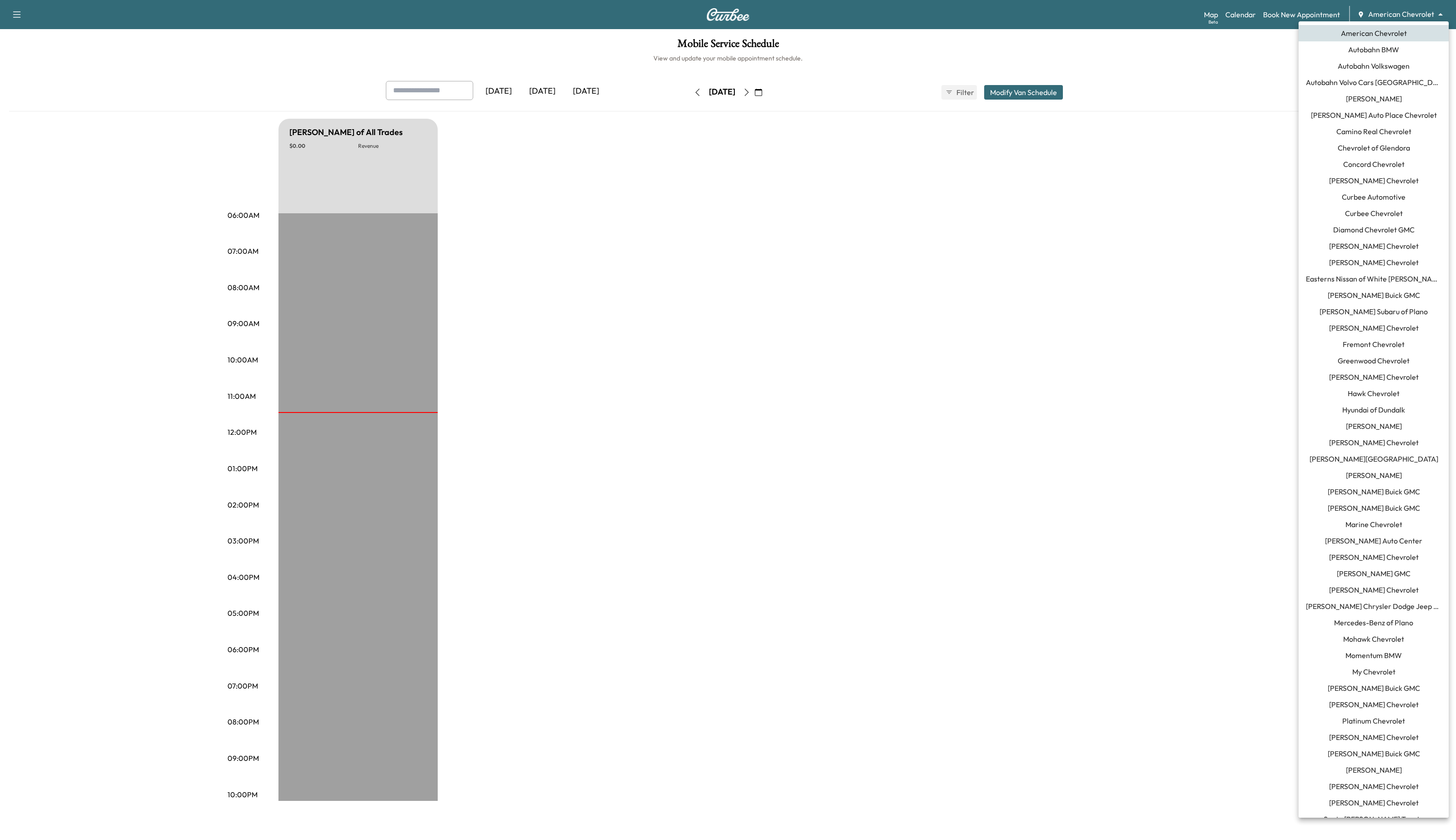
click at [1406, 14] on body "Support Log Out Map Beta Calendar Book New Appointment American Chevrolet *****…" at bounding box center [728, 420] width 1456 height 840
drag, startPoint x: 982, startPoint y: 230, endPoint x: 535, endPoint y: 191, distance: 448.7
click at [982, 231] on div at bounding box center [728, 420] width 1456 height 840
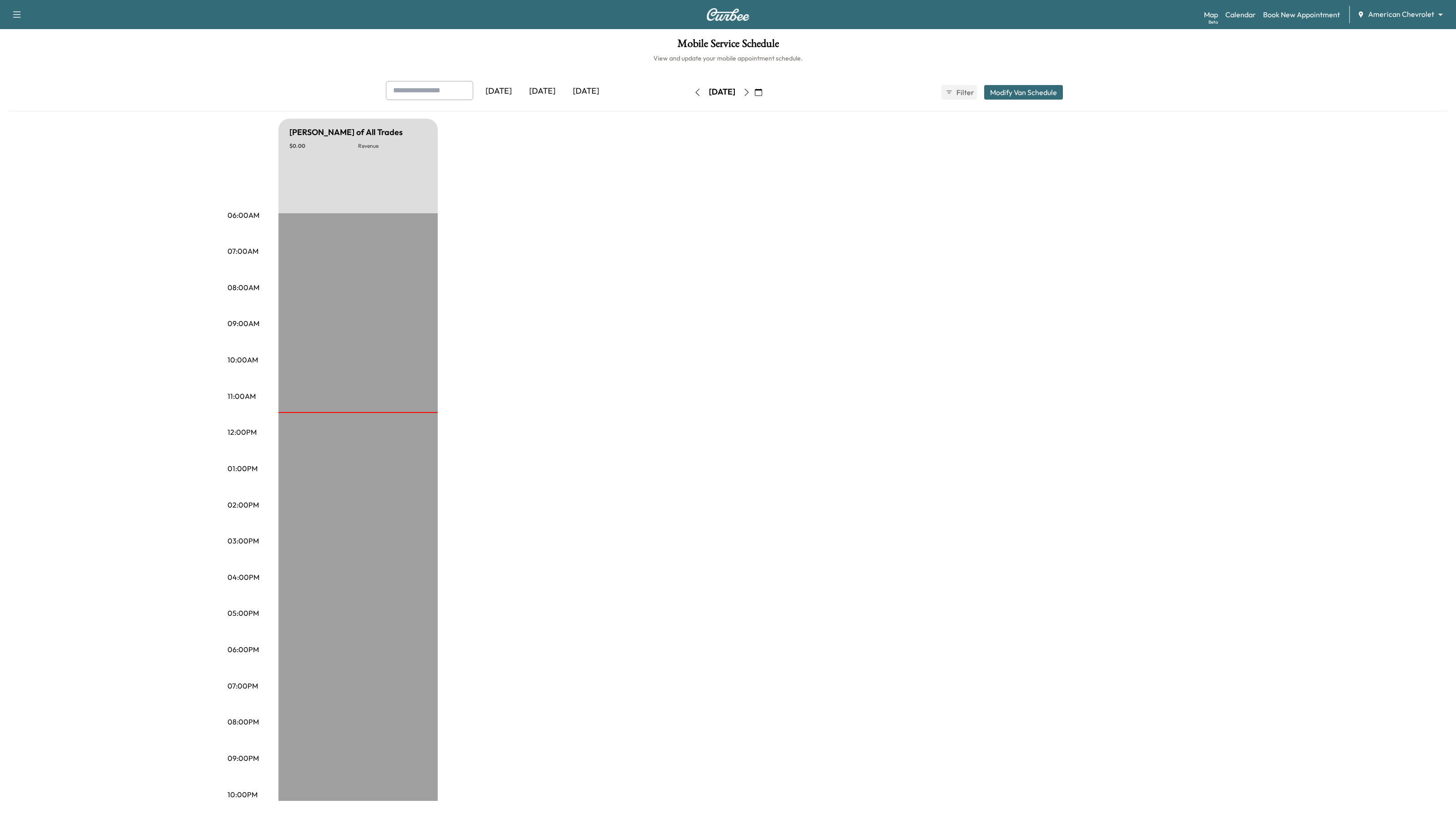
click at [1405, 15] on body "Support Log Out Map Beta Calendar Book New Appointment American Chevrolet *****…" at bounding box center [728, 420] width 1456 height 840
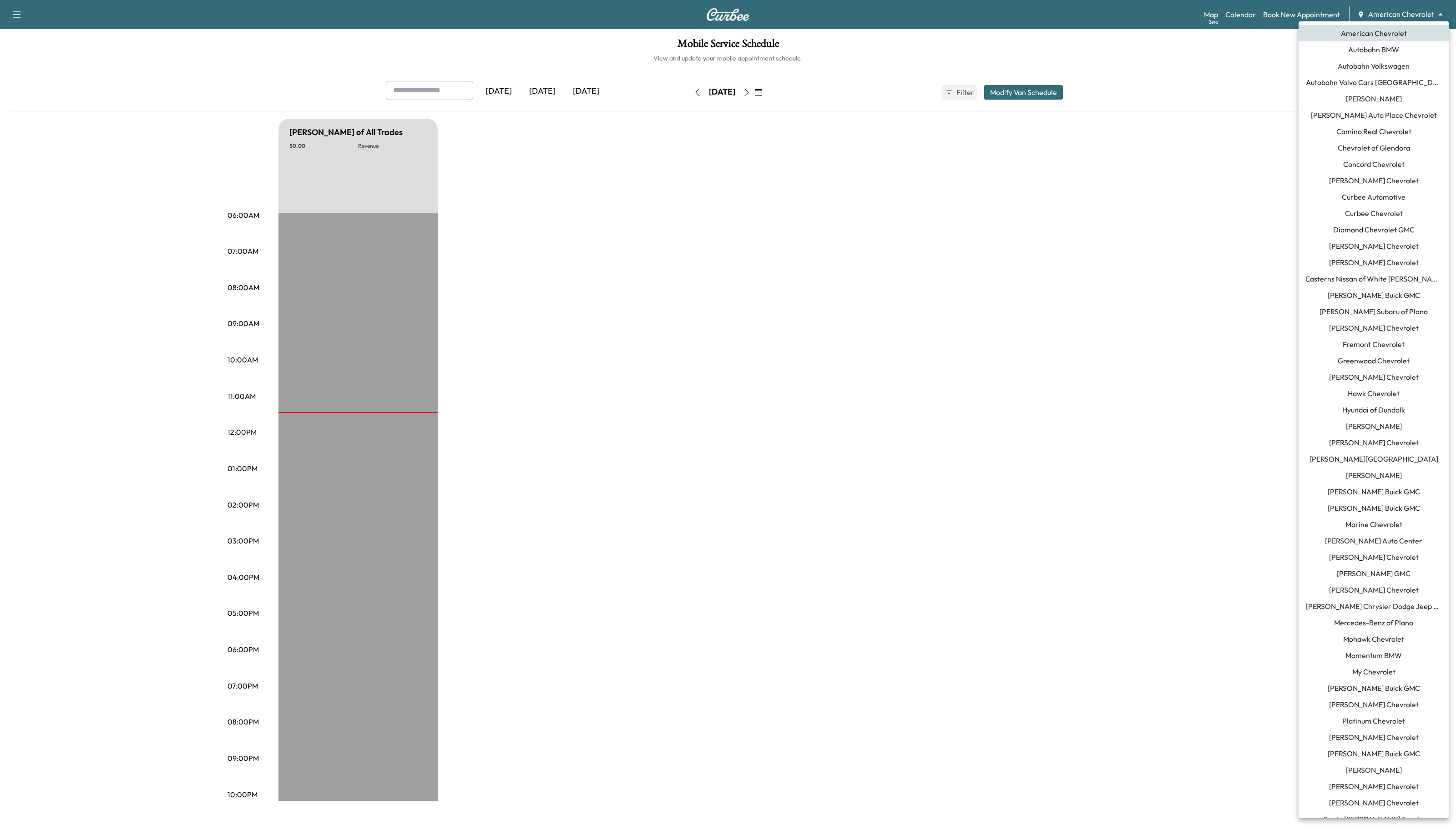
click at [1387, 210] on span "Curbee Chevrolet" at bounding box center [1374, 213] width 58 height 11
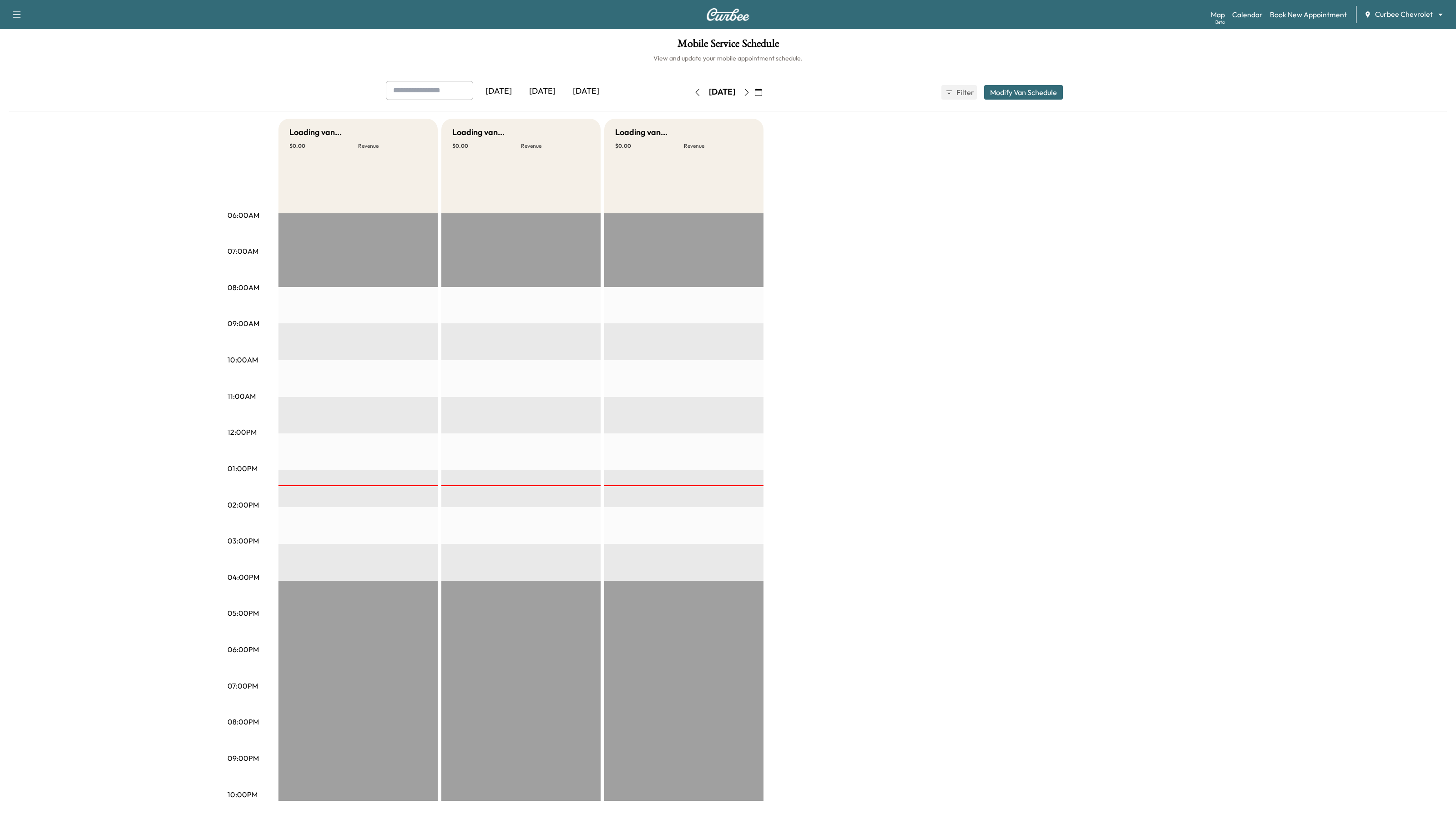
click at [1051, 203] on div "Loading van... $ 0.00 Revenue EST Start Loading van... $ 0.00 Revenue EST Start…" at bounding box center [753, 460] width 950 height 682
click at [1250, 106] on div "[DATE] [DATE] [DATE] [DATE] August 2025 S M T W T F S 27 28 29 30 31 1 2 3 4 5 …" at bounding box center [728, 96] width 1438 height 31
click at [1273, 18] on link "Book New Appointment" at bounding box center [1308, 14] width 77 height 11
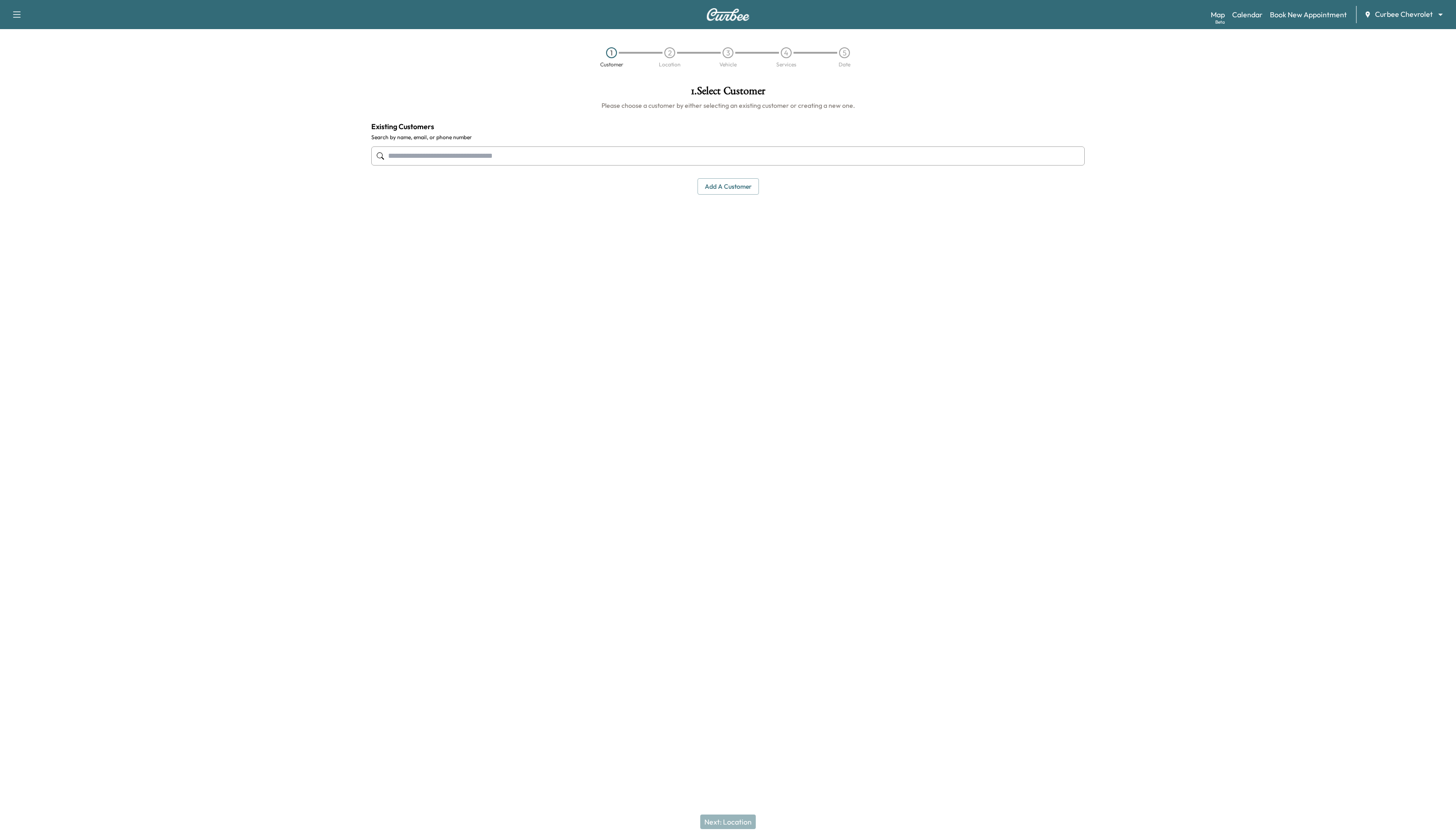
click at [456, 158] on input "text" at bounding box center [728, 156] width 713 height 19
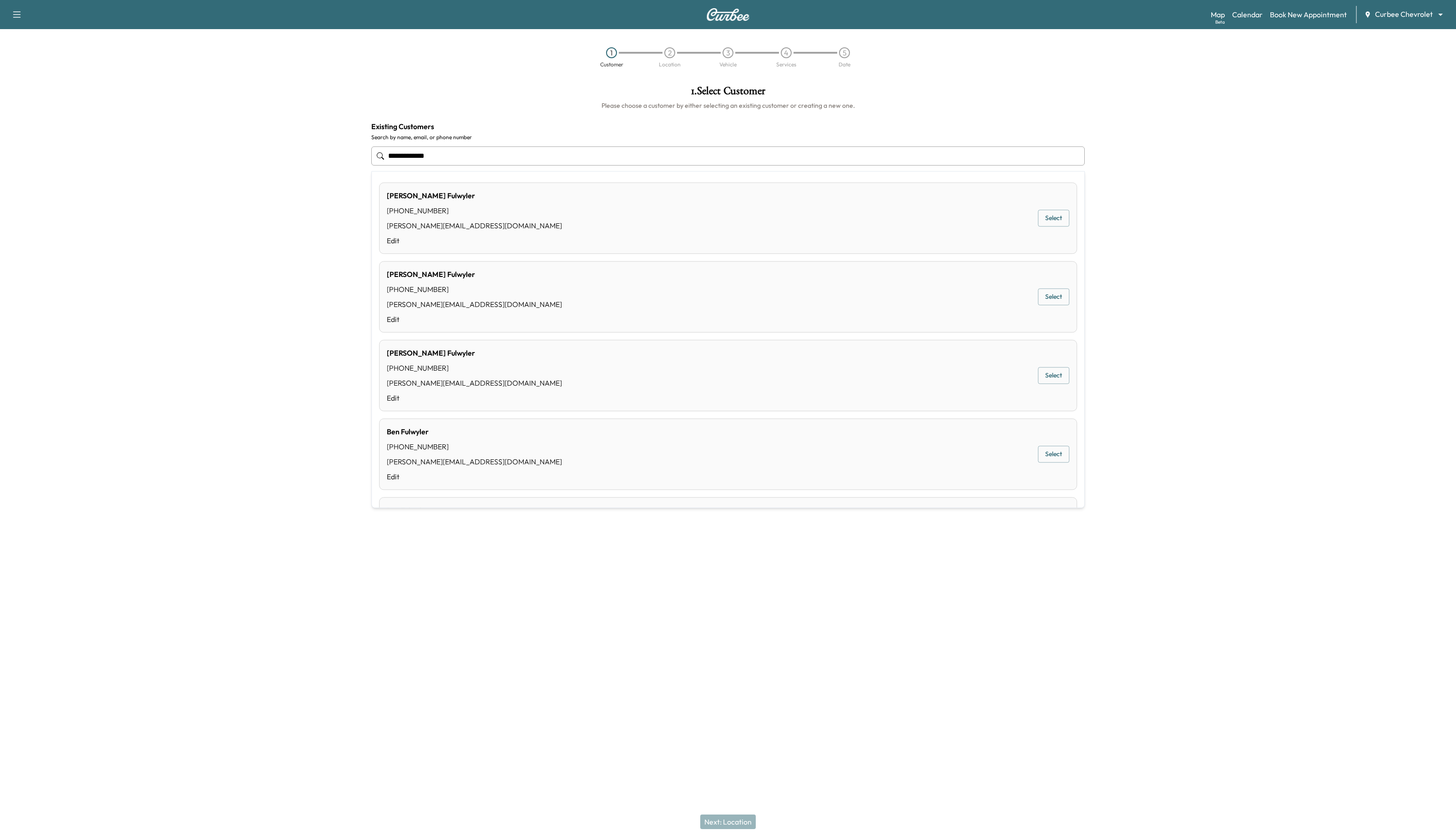
click at [1051, 306] on div "[PERSON_NAME] [PHONE_NUMBER] [PERSON_NAME][EMAIL_ADDRESS][DOMAIN_NAME] Edit Sel…" at bounding box center [728, 297] width 698 height 71
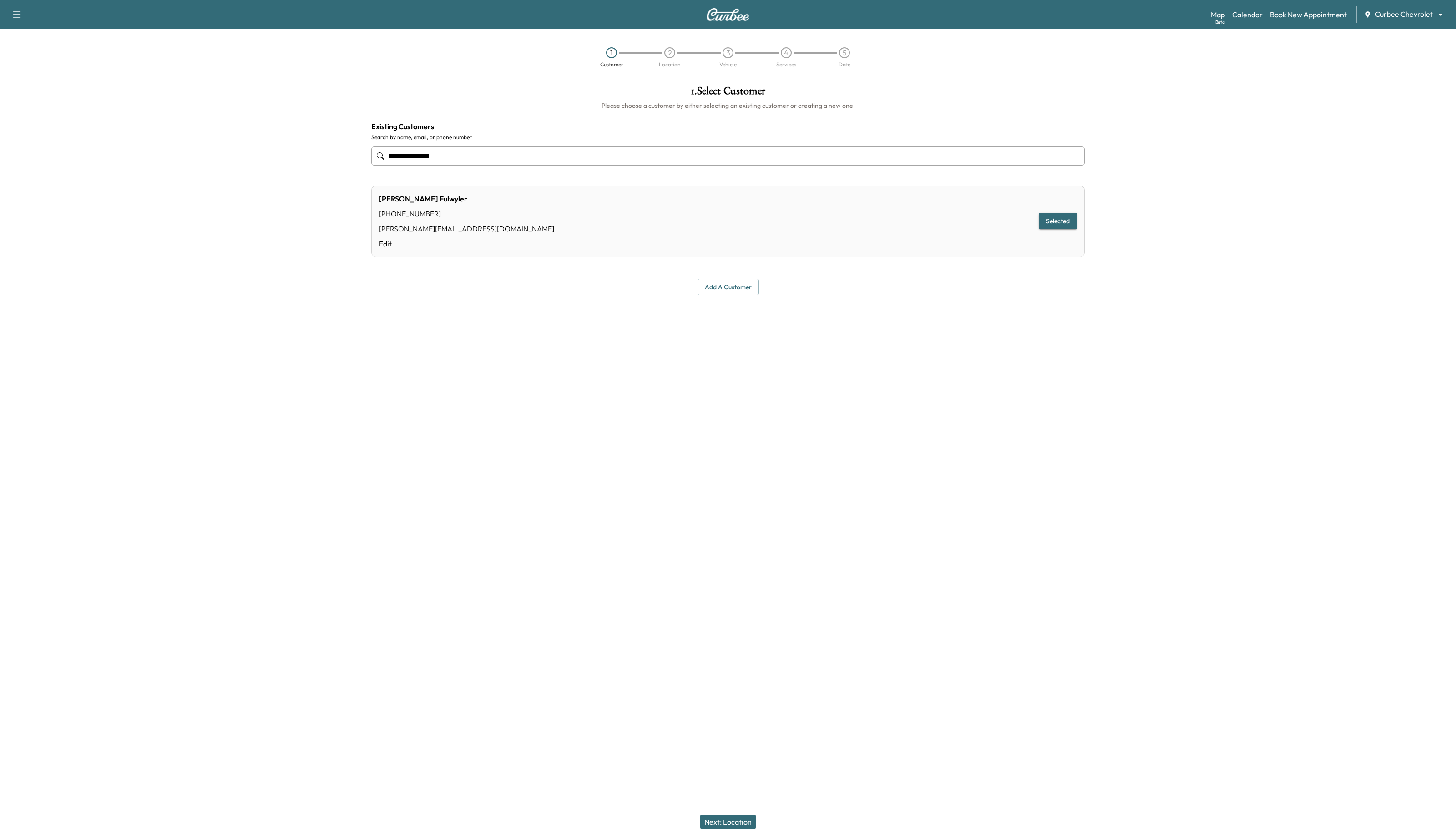
type input "**********"
click at [939, 541] on div "**********" at bounding box center [728, 420] width 1456 height 840
click at [736, 813] on div "Next: Location" at bounding box center [728, 821] width 1456 height 36
click at [736, 820] on button "Next: Location" at bounding box center [728, 822] width 55 height 15
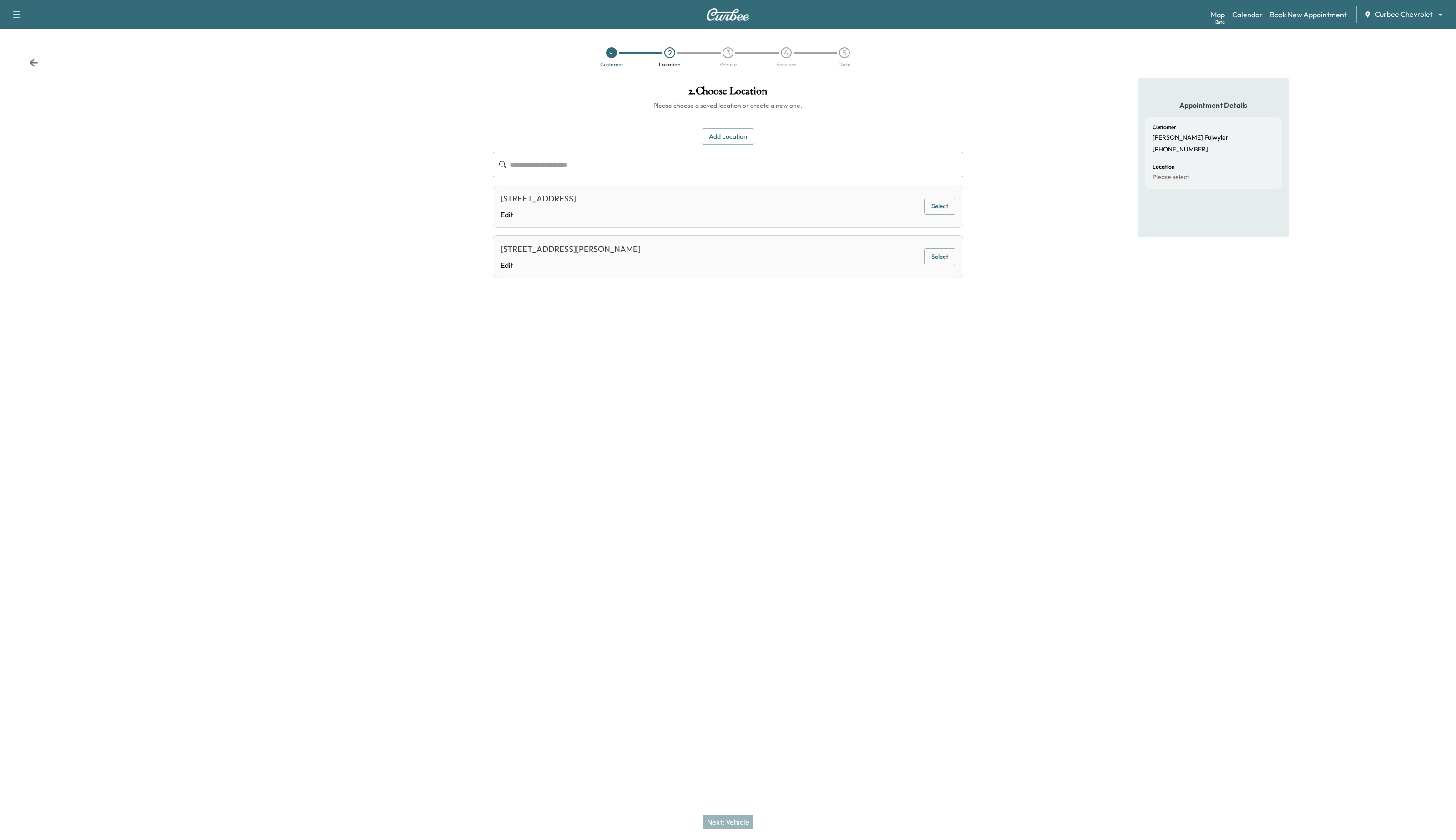
click at [1253, 13] on link "Calendar" at bounding box center [1247, 14] width 31 height 11
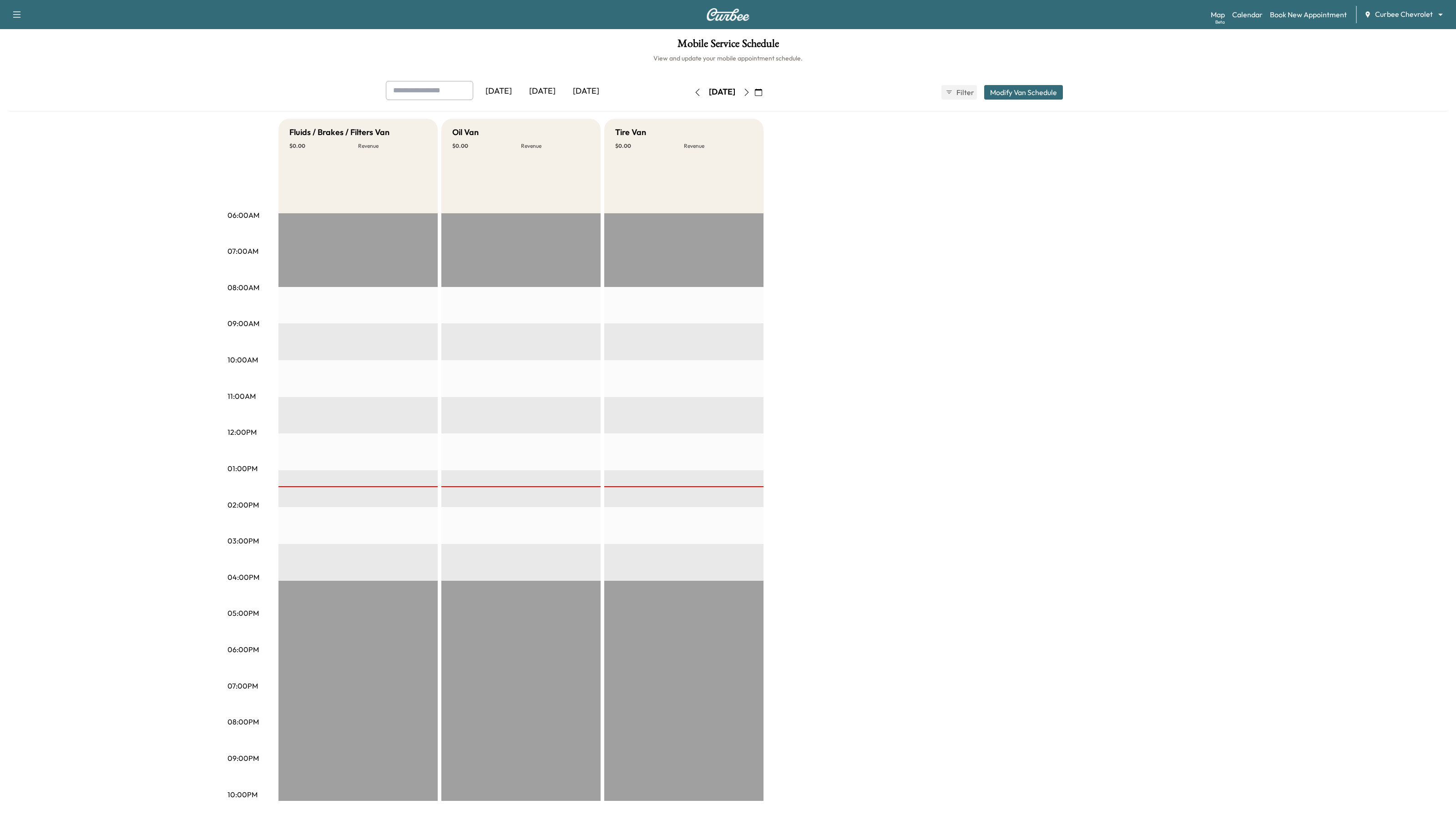
click at [941, 196] on div "Fluids / Brakes / Filters Van $ 0.00 Revenue EST Start Oil Van $ 0.00 Revenue E…" at bounding box center [753, 460] width 950 height 682
click at [820, 104] on div "[DATE] [DATE] [DATE] [DATE] August 2025 S M T W T F S 27 28 29 30 31 1 2 3 4 5 …" at bounding box center [728, 96] width 1438 height 31
click at [865, 40] on h1 "Mobile Service Schedule" at bounding box center [728, 46] width 1438 height 15
click at [1070, 36] on div "Mobile Service Schedule View and update your mobile appointment schedule. [DATE…" at bounding box center [728, 420] width 1456 height 781
click at [1200, 70] on div "Mobile Service Schedule View and update your mobile appointment schedule. [DATE…" at bounding box center [728, 420] width 1456 height 781
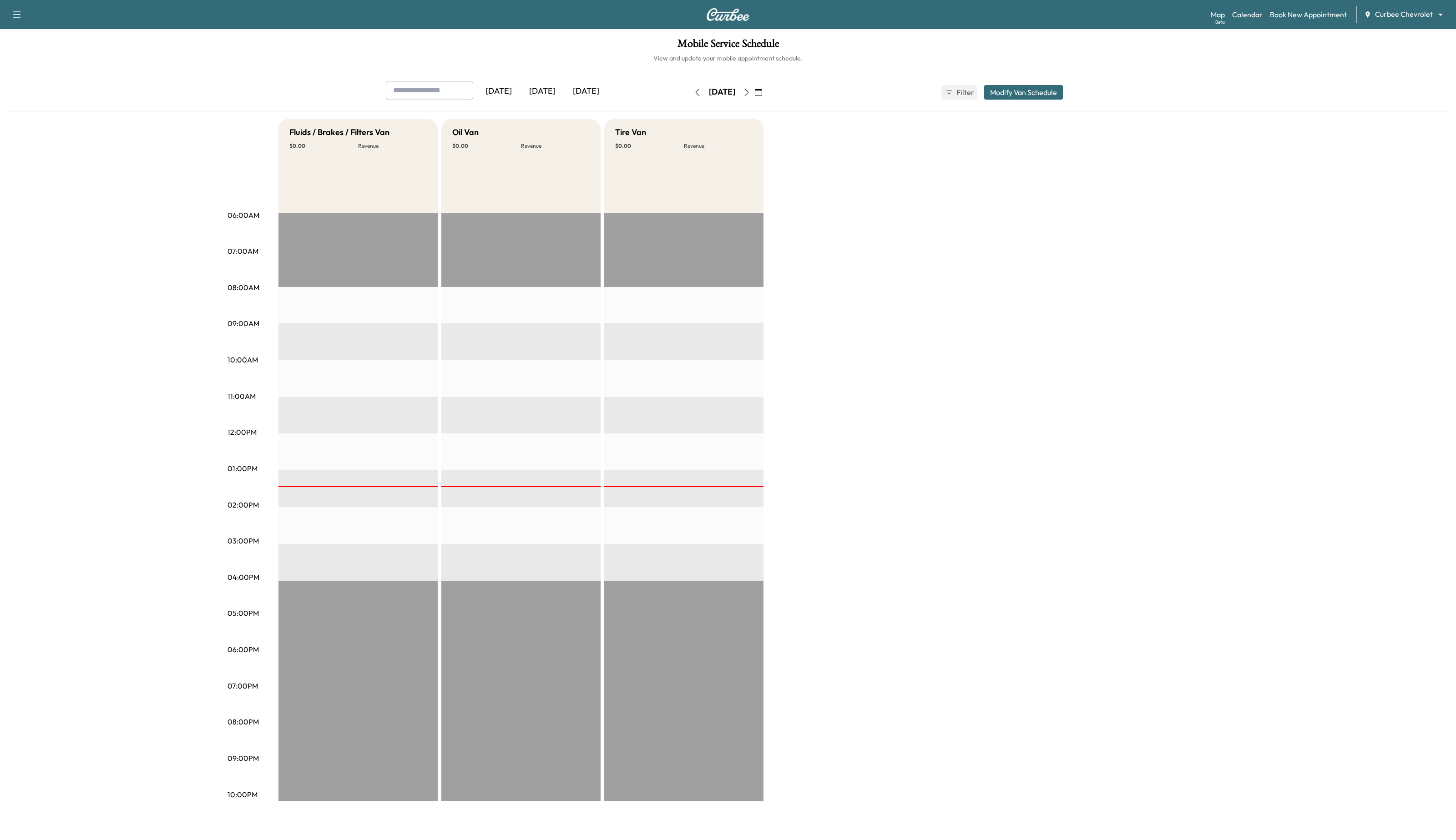
click at [1230, 65] on div "Mobile Service Schedule View and update your mobile appointment schedule. [DATE…" at bounding box center [728, 420] width 1456 height 781
click at [1272, 115] on div "[DATE] [DATE] [DATE] [DATE] August 2025 S M T W T F S 27 28 29 30 31 1 2 3 4 5 …" at bounding box center [728, 441] width 1438 height 720
click at [1287, 73] on div "Mobile Service Schedule View and update your mobile appointment schedule. [DATE…" at bounding box center [728, 420] width 1456 height 781
click at [1138, 337] on div "Fluids / Brakes / Filters Van $ 0.00 Revenue EST Start Oil Van $ 0.00 Revenue E…" at bounding box center [753, 460] width 950 height 682
click at [1347, 57] on h6 "View and update your mobile appointment schedule." at bounding box center [728, 58] width 1438 height 9
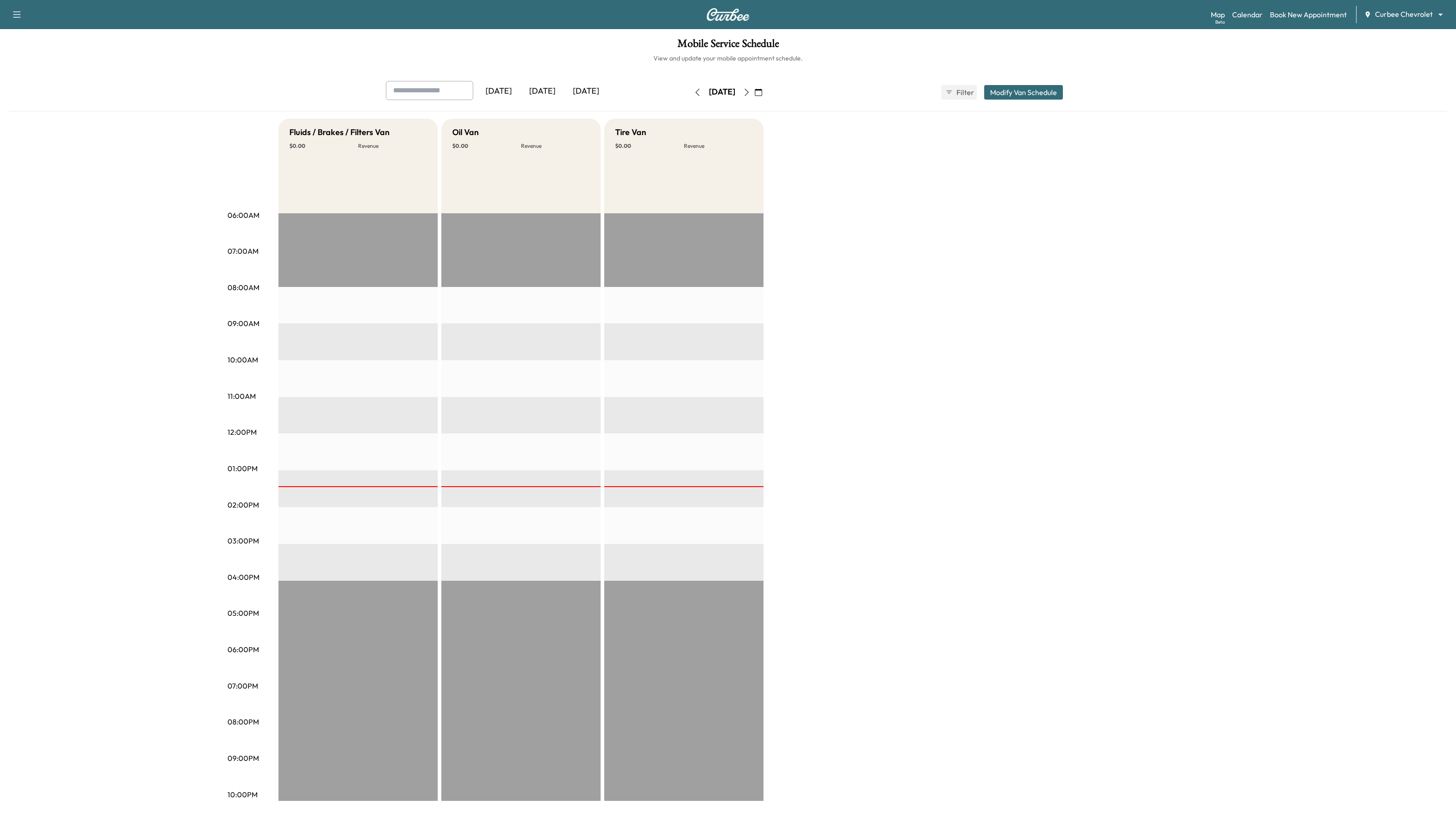
click at [1295, 86] on div "[DATE] [DATE] [DATE] [DATE] August 2025 S M T W T F S 27 28 29 30 31 1 2 3 4 5 …" at bounding box center [728, 96] width 1438 height 31
click at [1304, 17] on link "Book New Appointment" at bounding box center [1308, 14] width 77 height 11
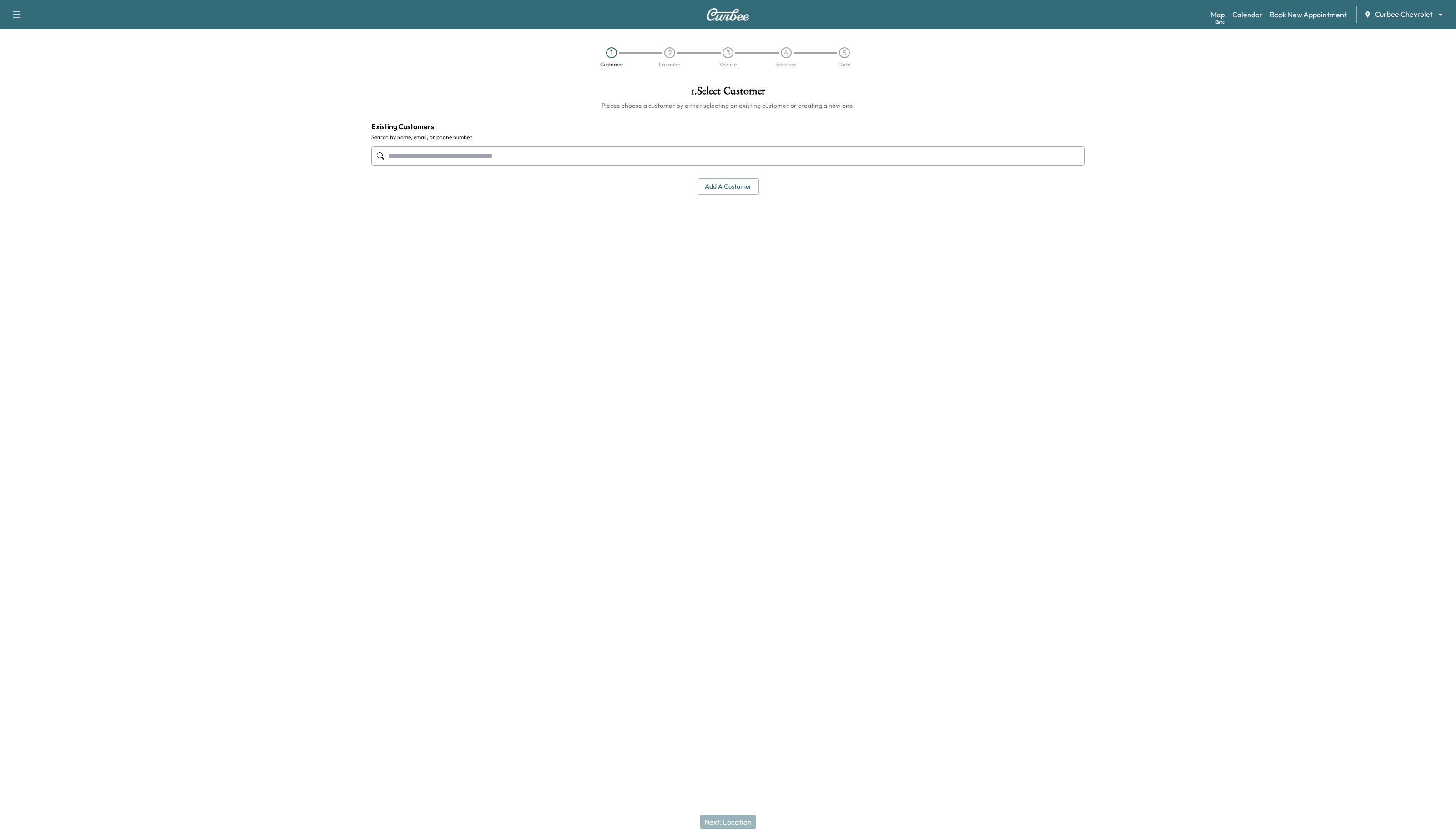
click at [456, 155] on input "text" at bounding box center [728, 156] width 713 height 19
type input "*"
click at [879, 223] on div "[PERSON_NAME] [PHONE_NUMBER] [PERSON_NAME][EMAIL_ADDRESS][DOMAIN_NAME] Edit Sel…" at bounding box center [728, 218] width 698 height 71
type input "**********"
click at [711, 821] on button "Next: Location" at bounding box center [728, 822] width 55 height 15
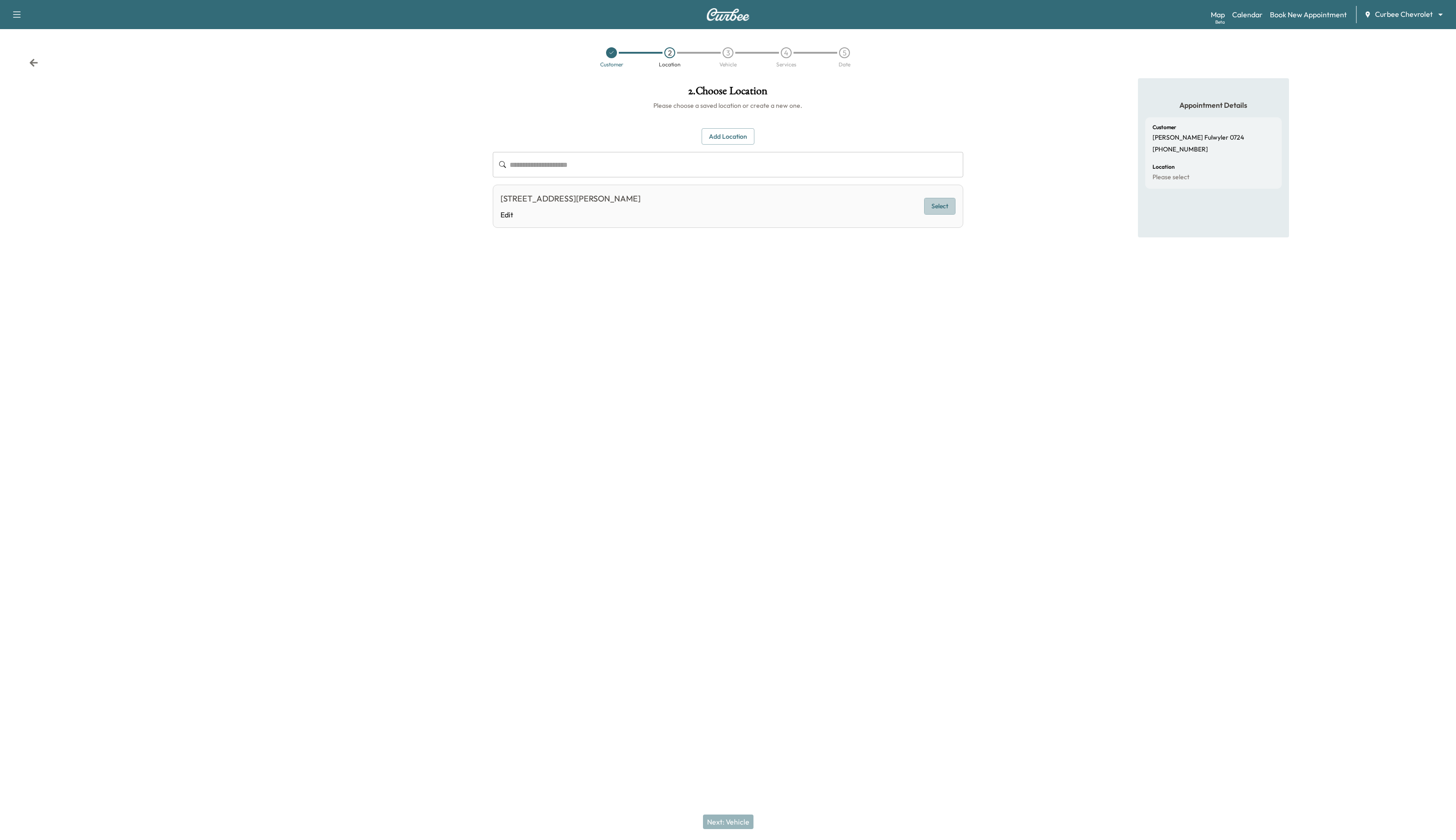
drag, startPoint x: 931, startPoint y: 207, endPoint x: 933, endPoint y: 308, distance: 101.0
click at [931, 207] on button "Select" at bounding box center [940, 206] width 32 height 17
click at [734, 824] on button "Next: Vehicle" at bounding box center [728, 822] width 50 height 15
click at [951, 197] on div "Dodge Durango 2006 [US_VEHICLE_IDENTIFICATION_NUMBER] Select" at bounding box center [728, 208] width 471 height 40
click at [947, 208] on button "Select" at bounding box center [940, 208] width 32 height 17
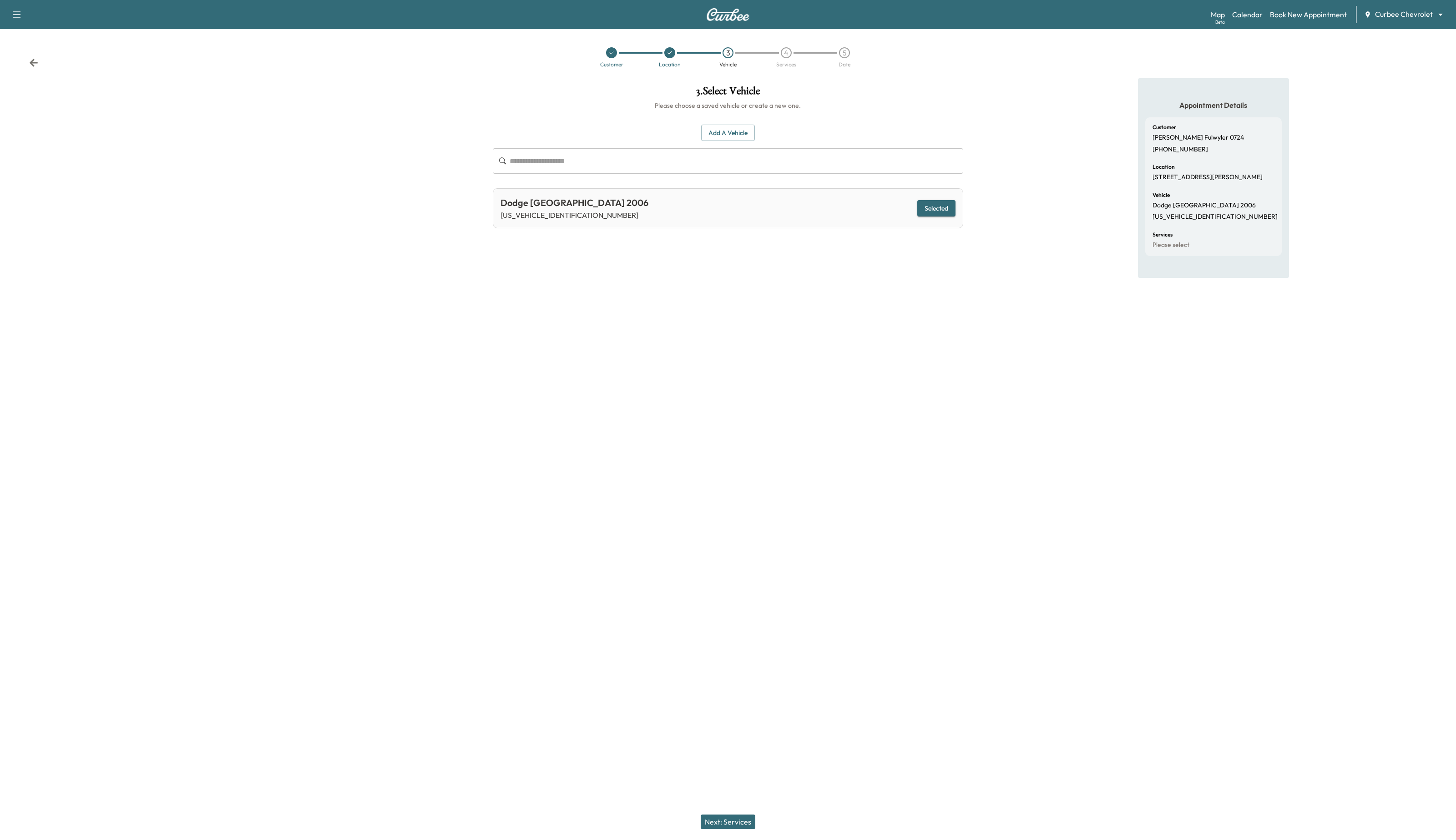
click at [735, 825] on button "Next: Services" at bounding box center [728, 822] width 55 height 15
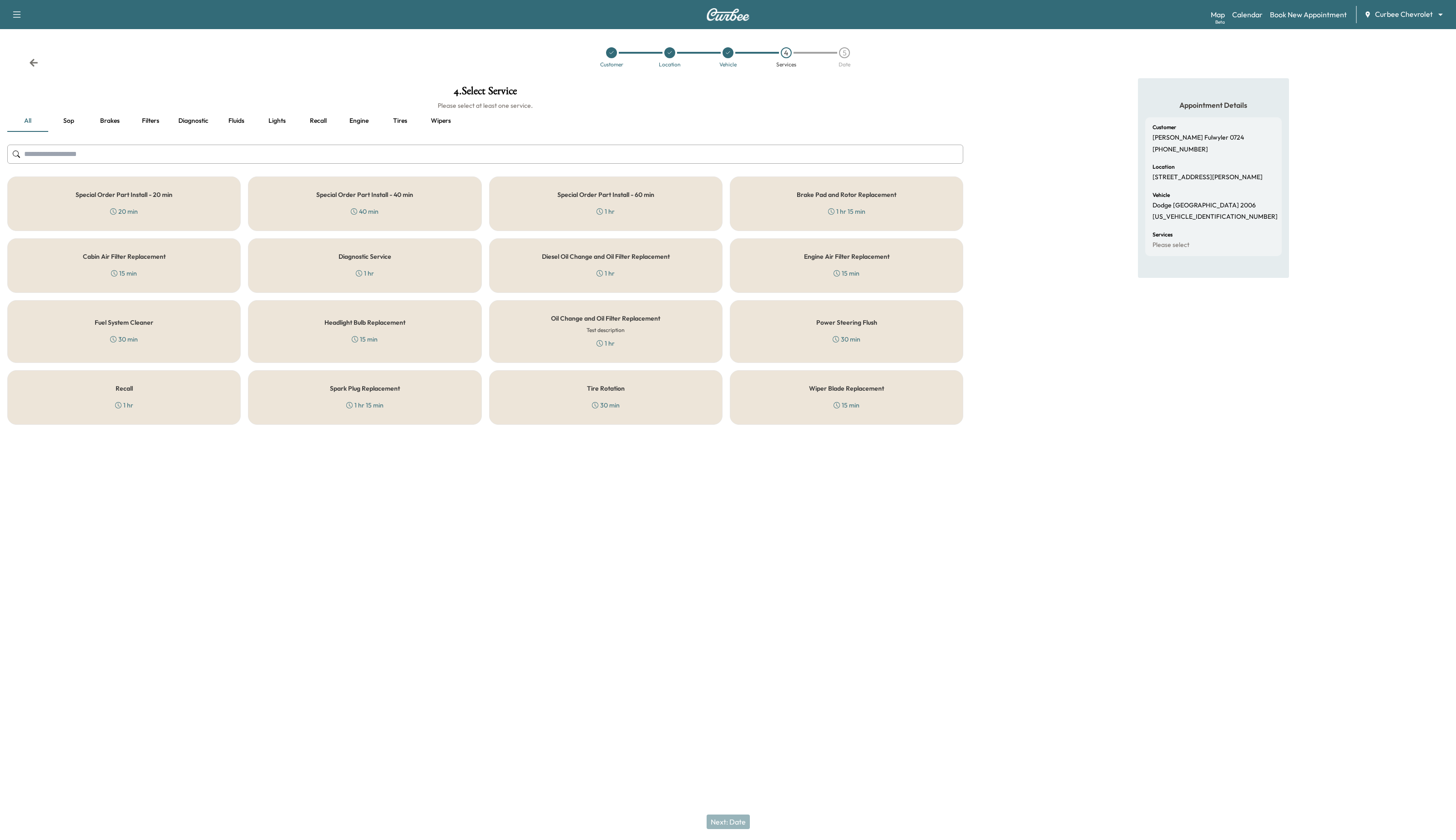
click at [211, 193] on div "Special Order Part Install - 20 min 20 min" at bounding box center [124, 203] width 233 height 55
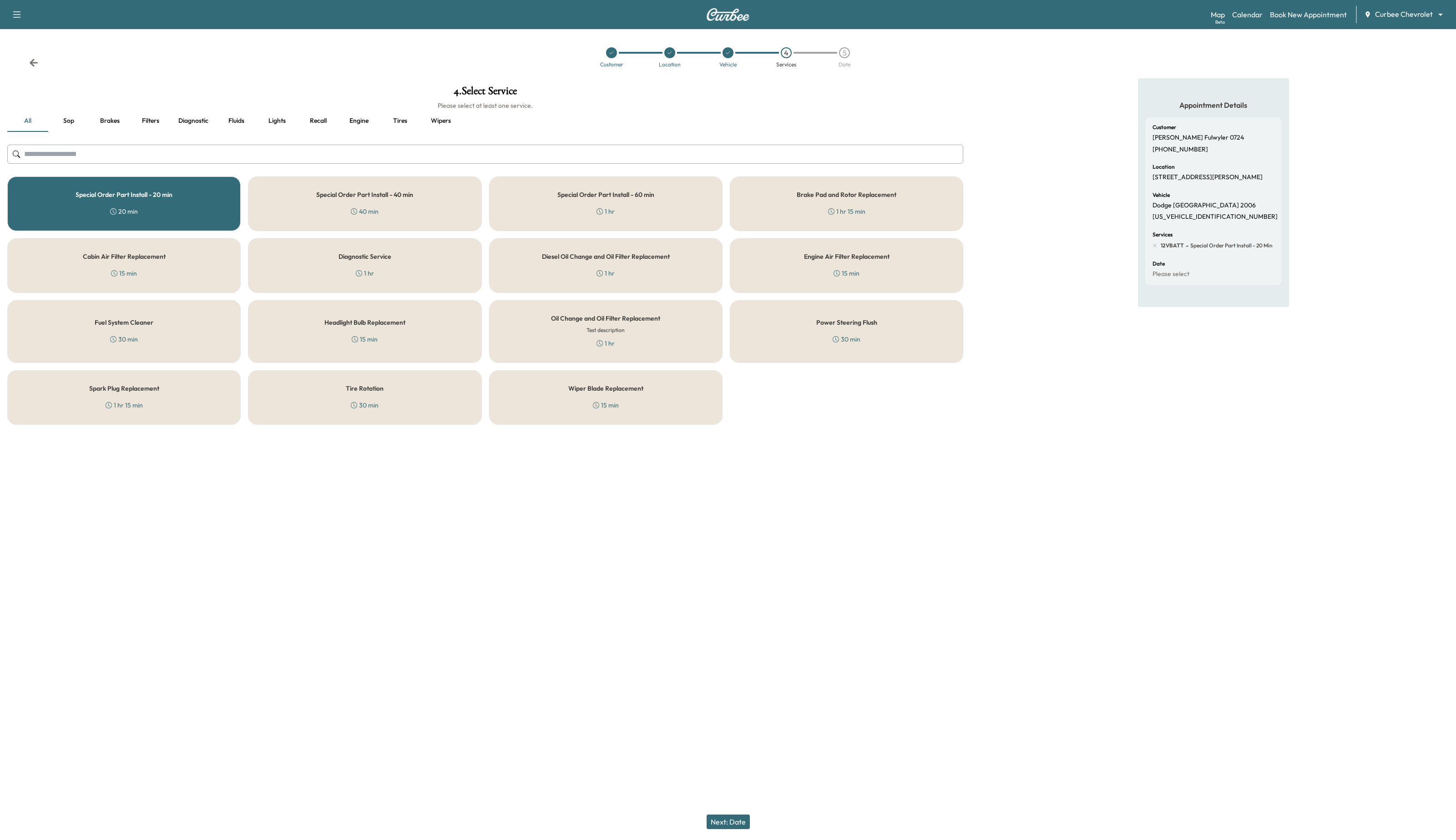
click at [738, 826] on button "Next: Date" at bounding box center [728, 822] width 43 height 15
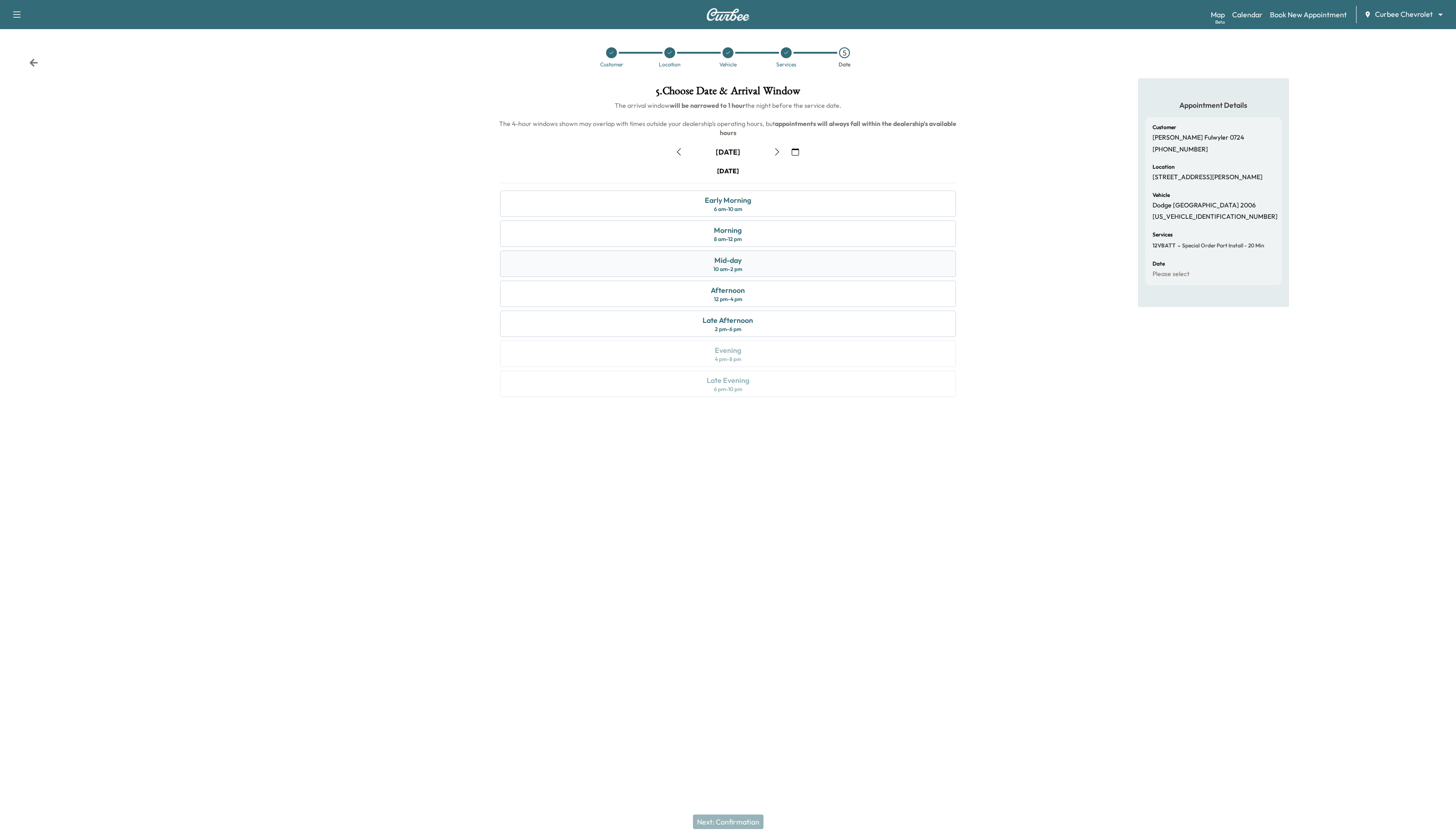
click at [734, 266] on div "10 am - 2 pm" at bounding box center [727, 269] width 29 height 7
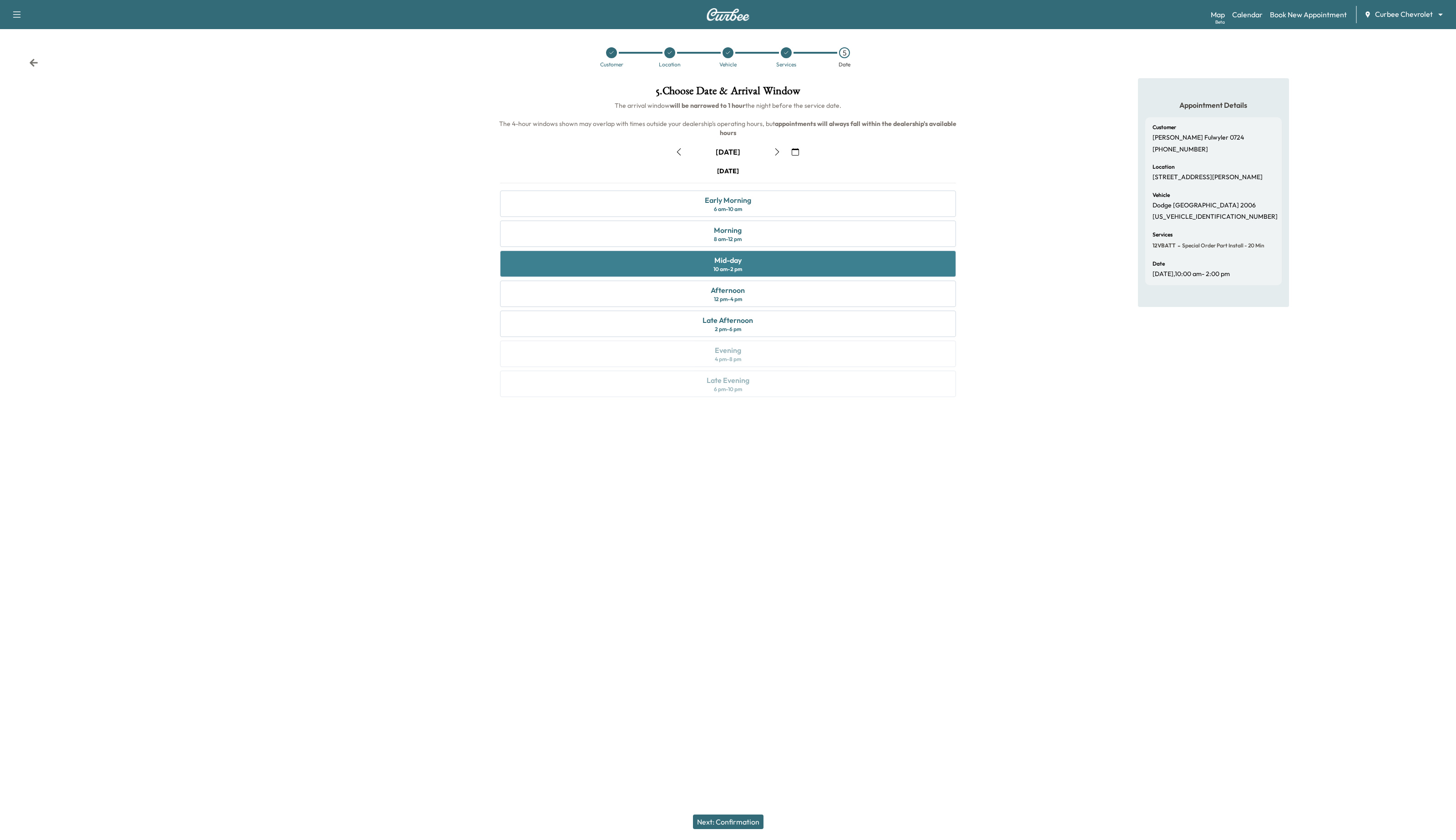
click at [734, 266] on div "10 am - 2 pm" at bounding box center [727, 269] width 29 height 7
click at [736, 822] on button "Next: Confirmation" at bounding box center [728, 822] width 71 height 15
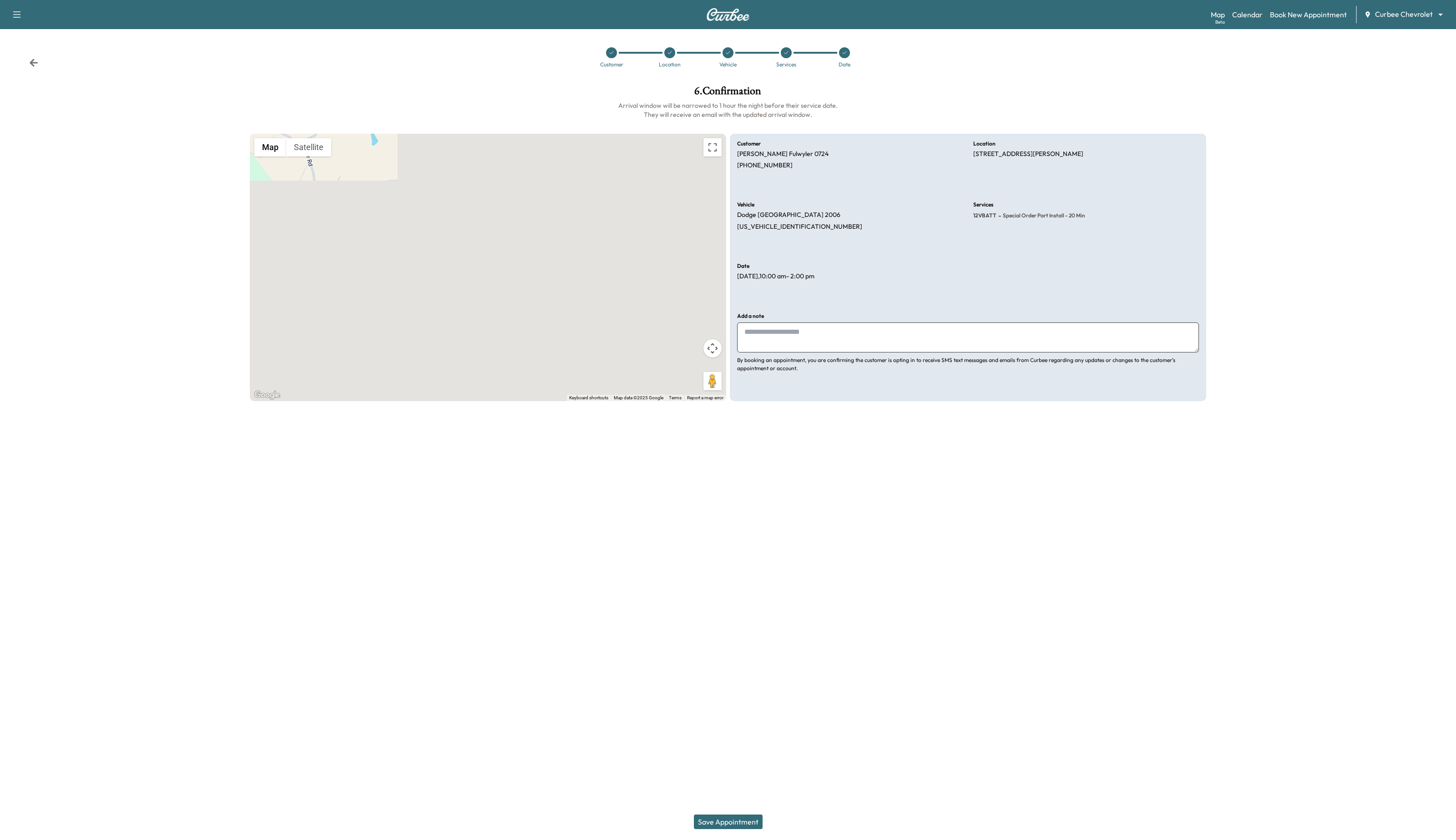
click at [792, 53] on div at bounding box center [786, 53] width 58 height 11
click at [780, 50] on div at bounding box center [786, 53] width 58 height 11
click at [786, 50] on icon at bounding box center [786, 53] width 6 height 6
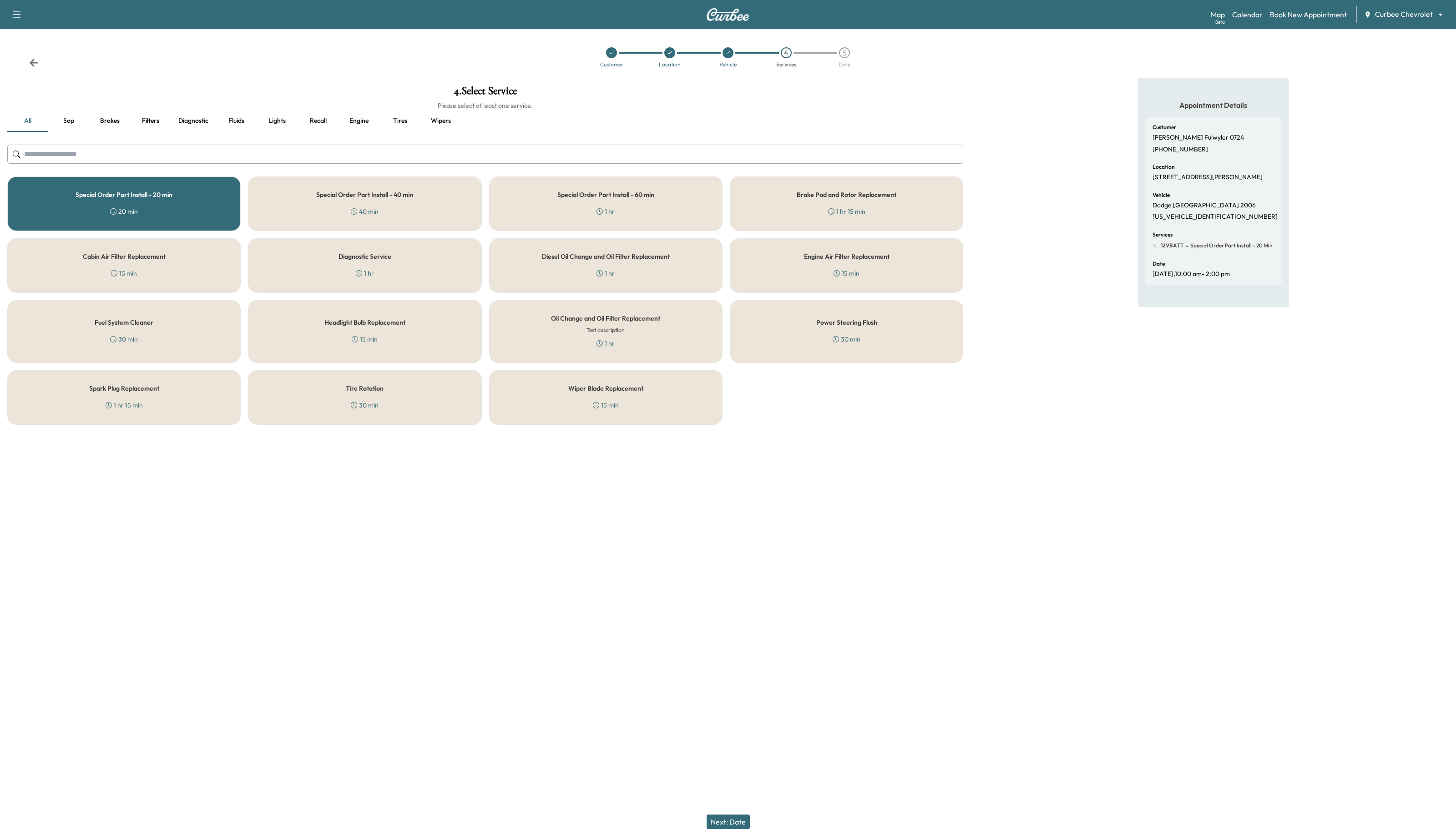
click at [159, 203] on div "Special Order Part Install - 20 min 20 min" at bounding box center [124, 203] width 233 height 55
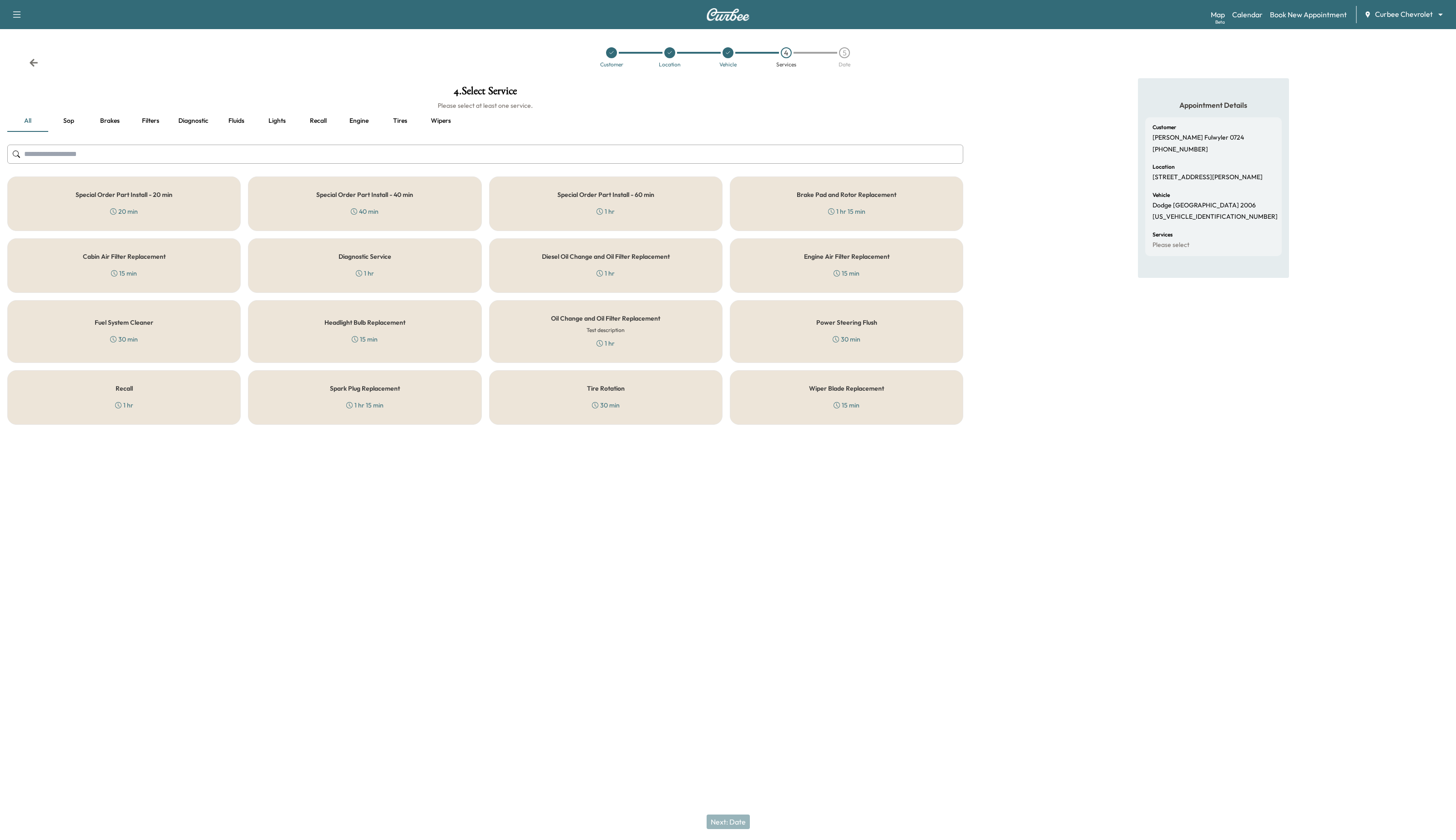
click at [203, 117] on button "Diagnostic" at bounding box center [193, 121] width 45 height 22
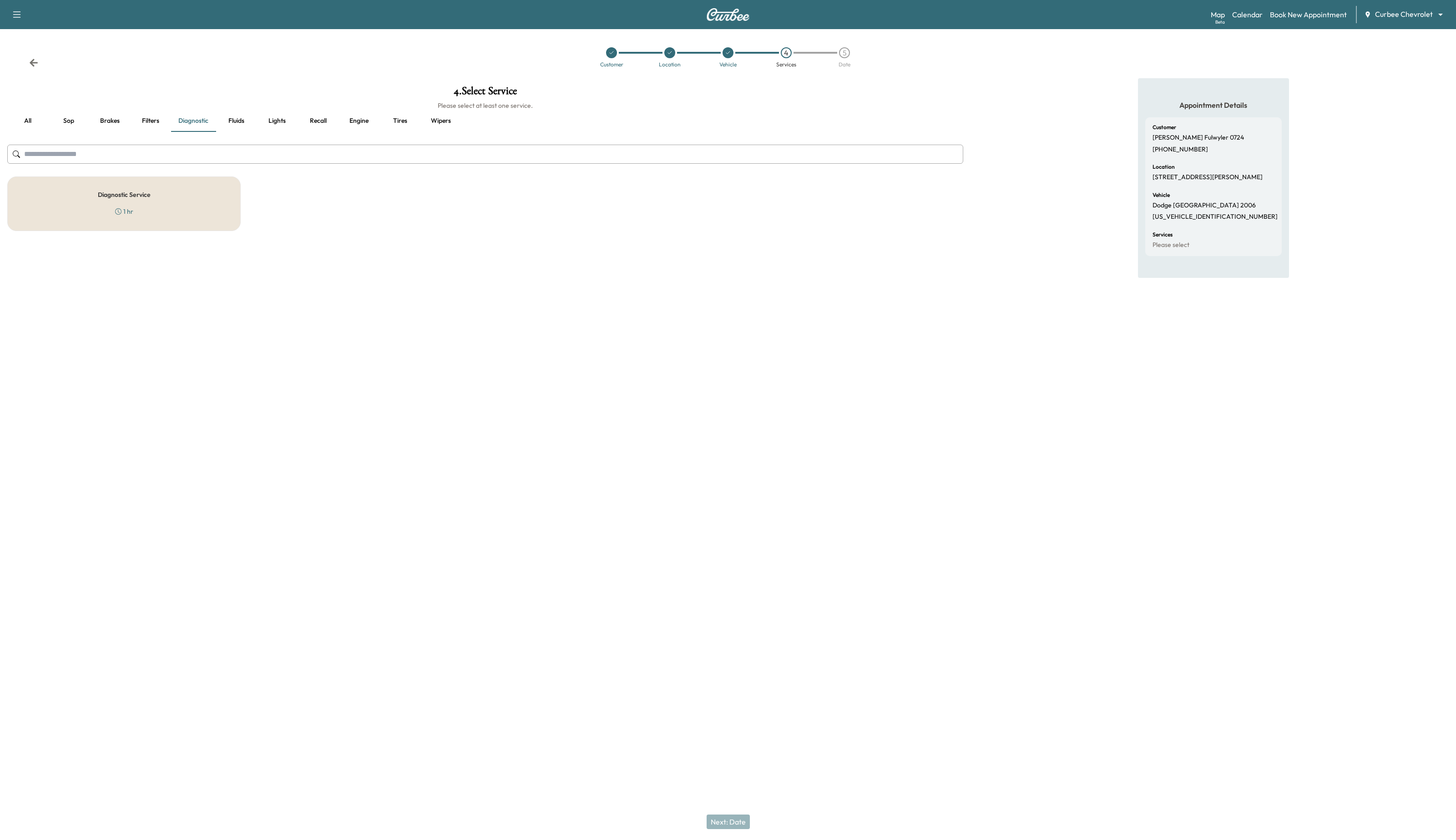
click at [172, 213] on div "Diagnostic Service 1 hr" at bounding box center [124, 203] width 233 height 55
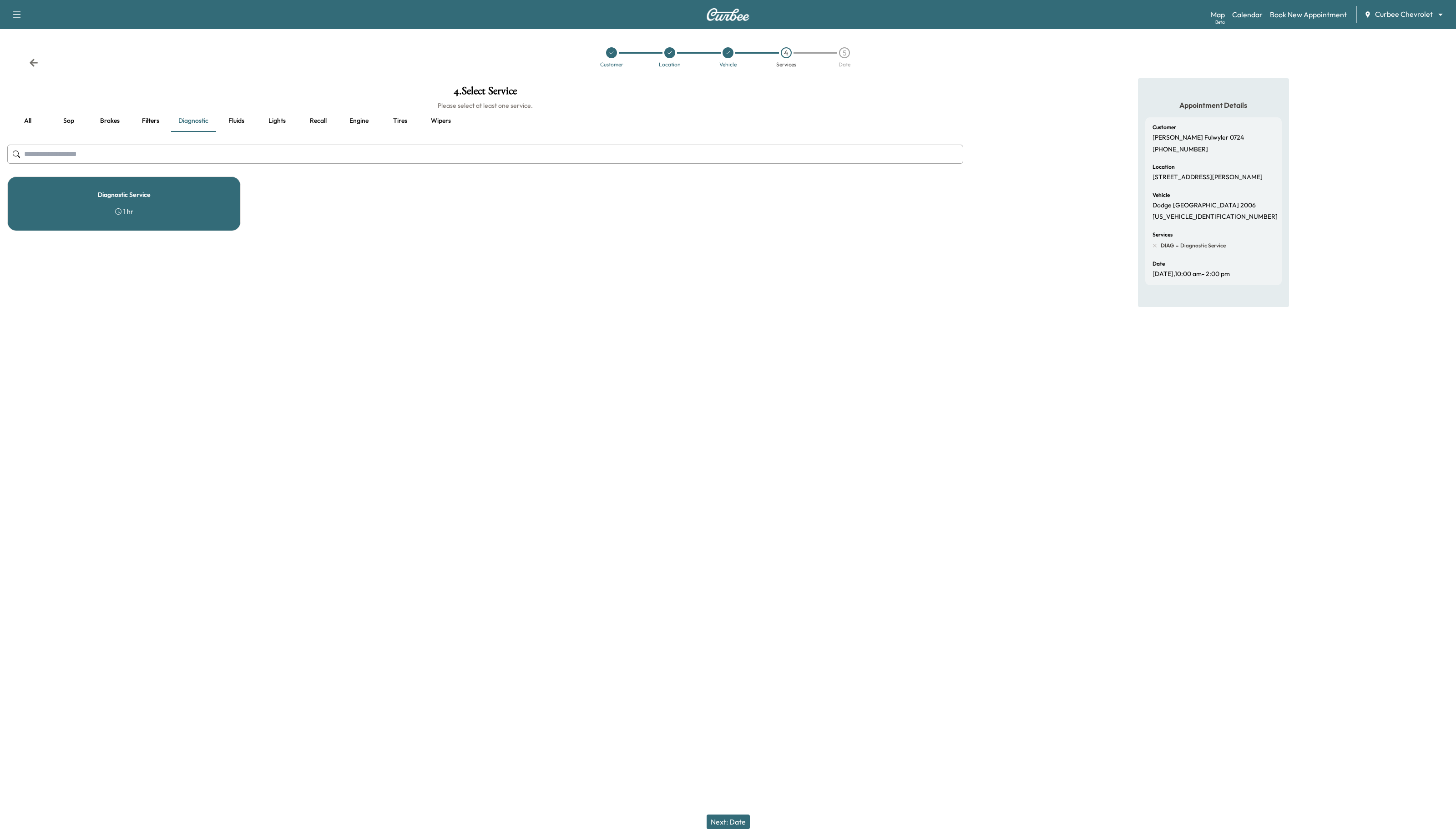
click at [144, 125] on button "Filters" at bounding box center [150, 121] width 41 height 22
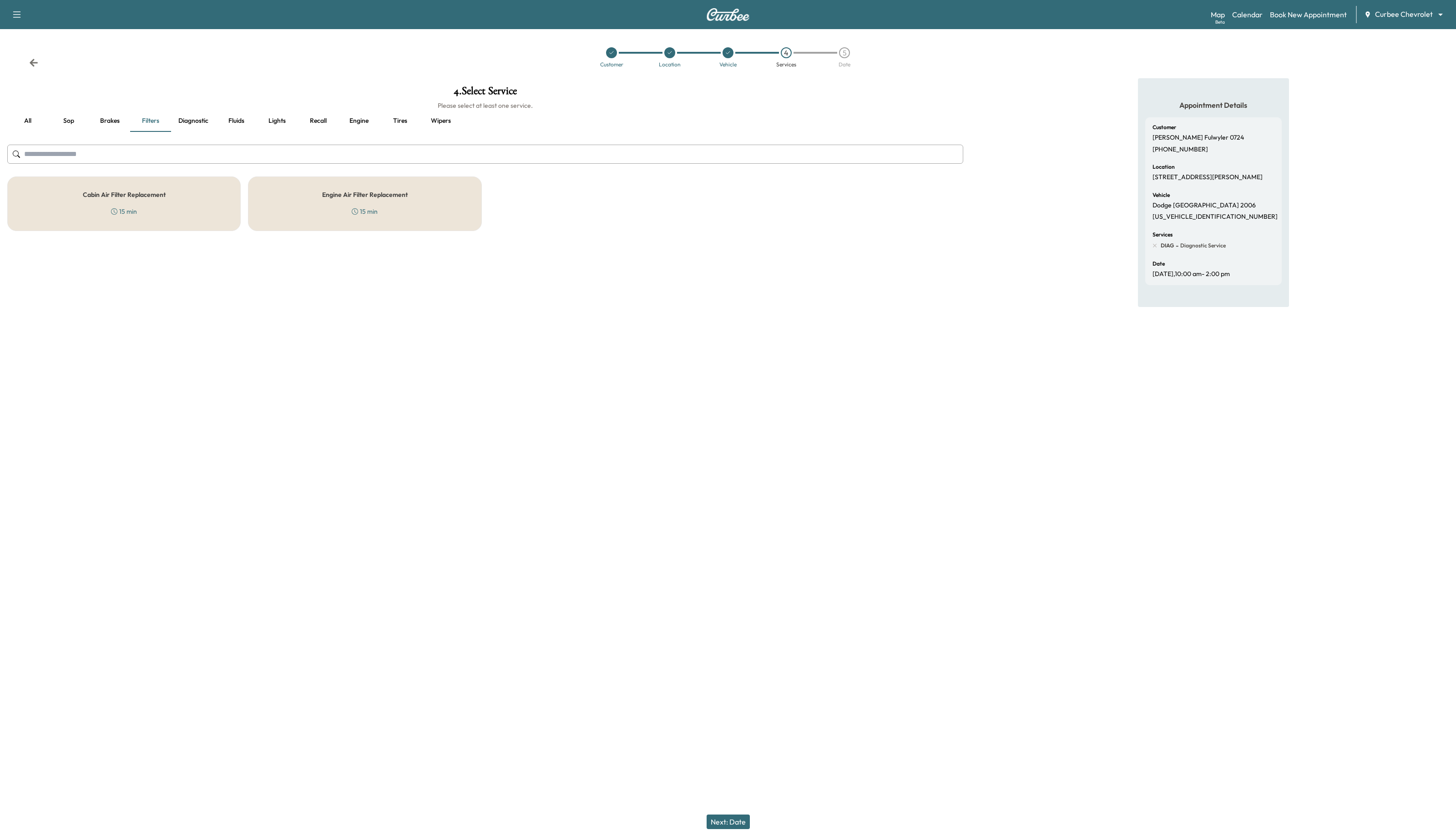
click at [167, 204] on div "Cabin Air Filter Replacement 15 min" at bounding box center [124, 203] width 233 height 55
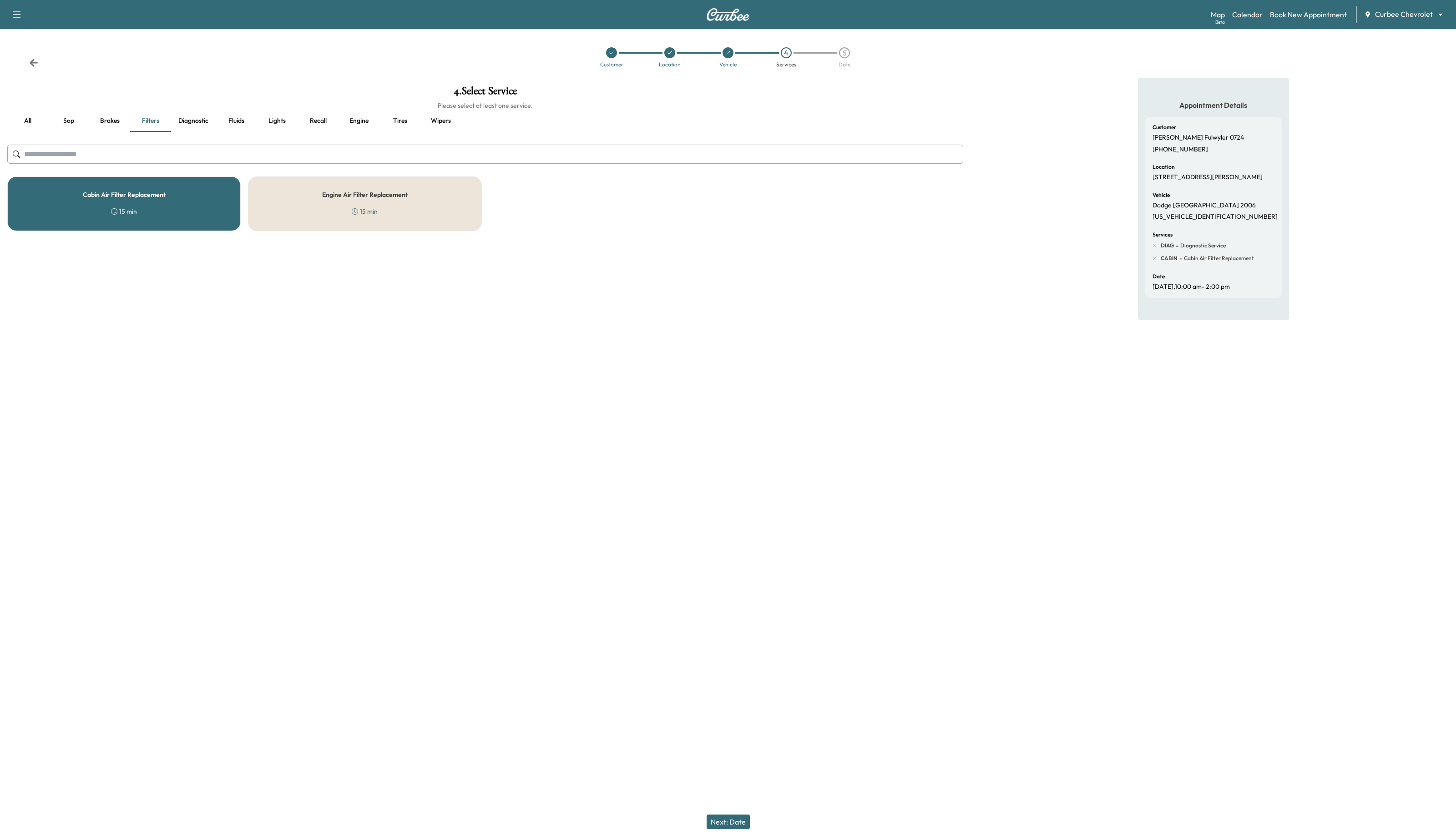
click at [746, 822] on button "Next: Date" at bounding box center [728, 822] width 43 height 15
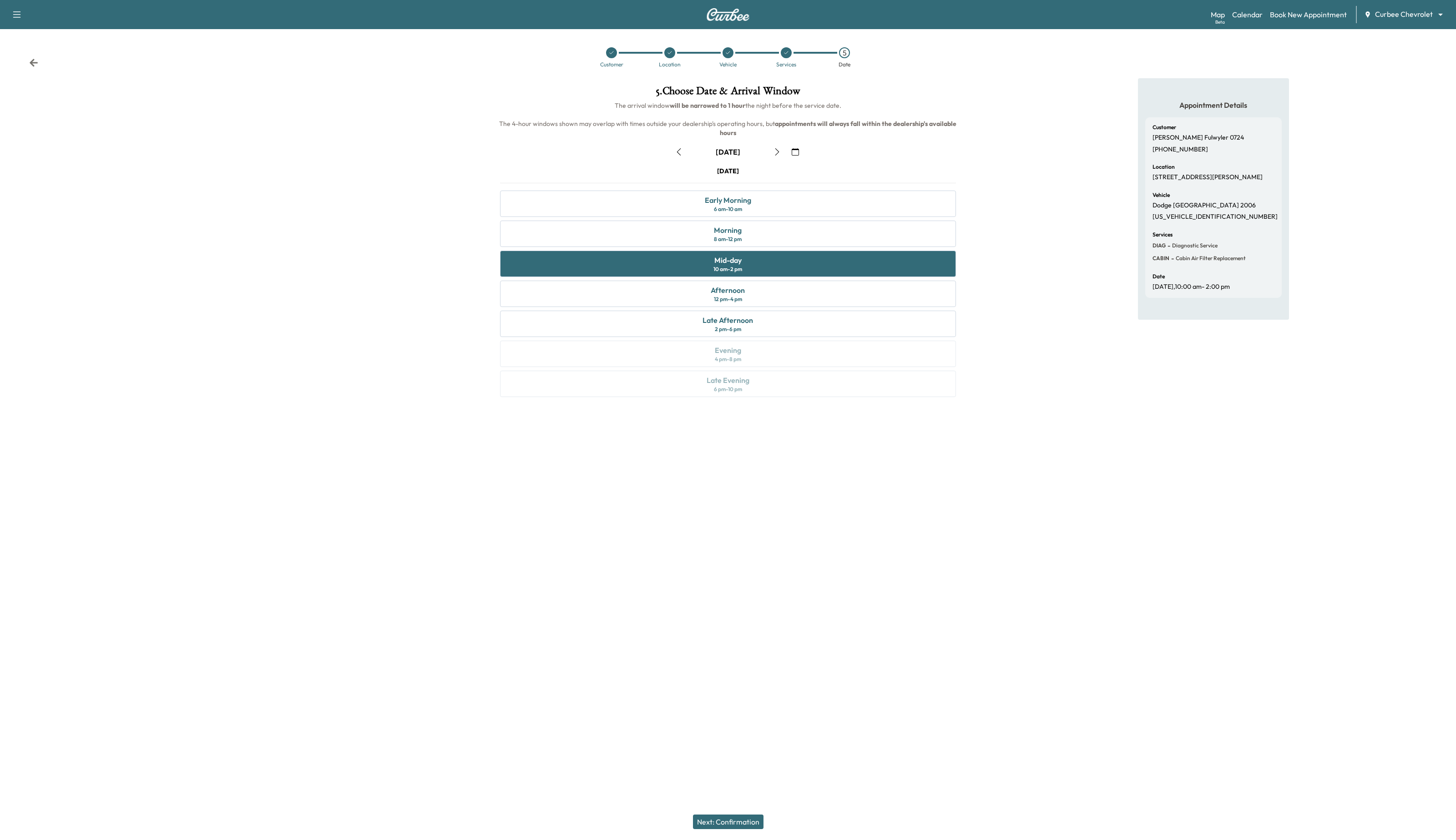
click at [721, 828] on button "Next: Confirmation" at bounding box center [728, 822] width 71 height 15
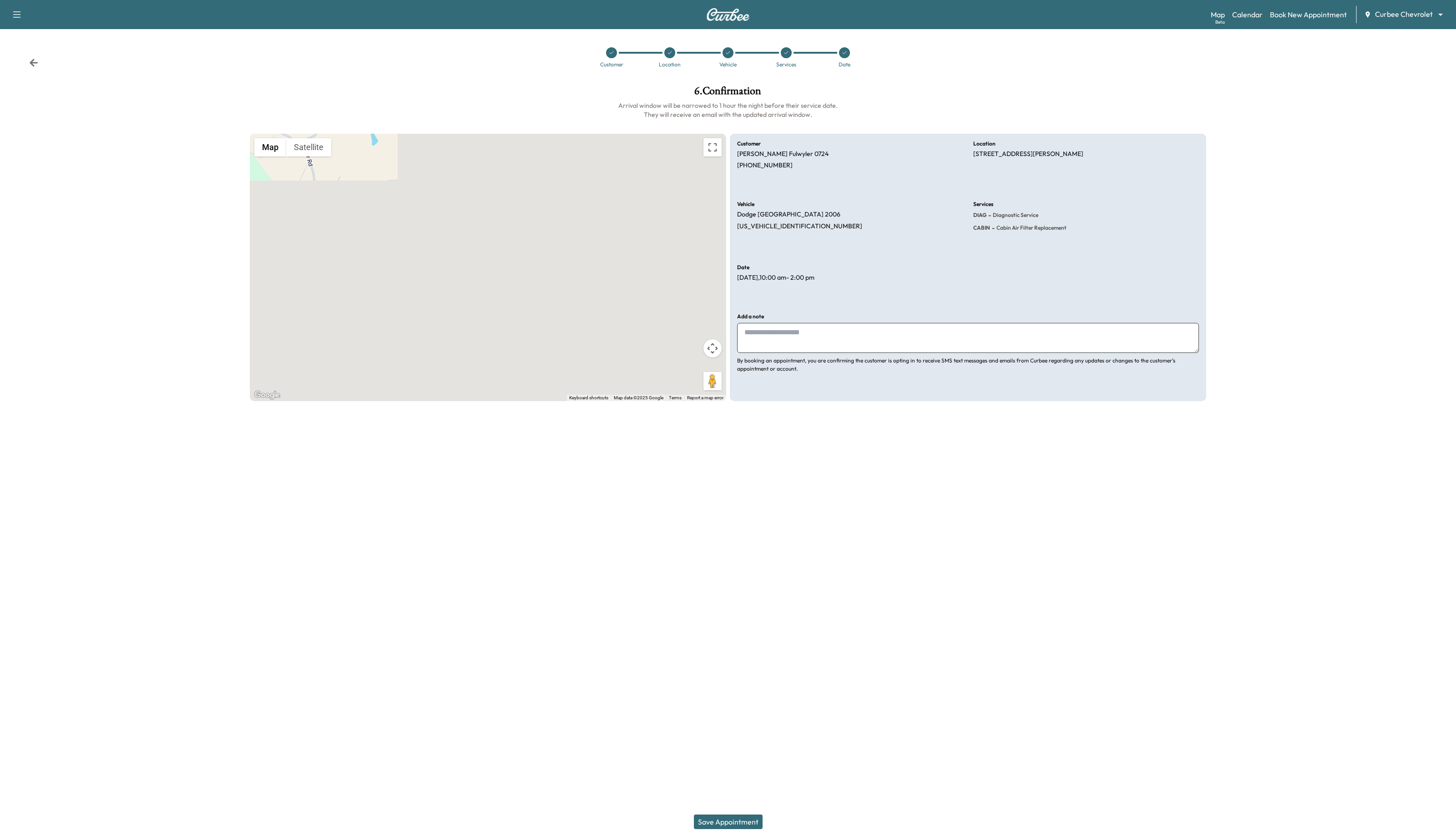
click at [843, 53] on icon at bounding box center [844, 53] width 6 height 6
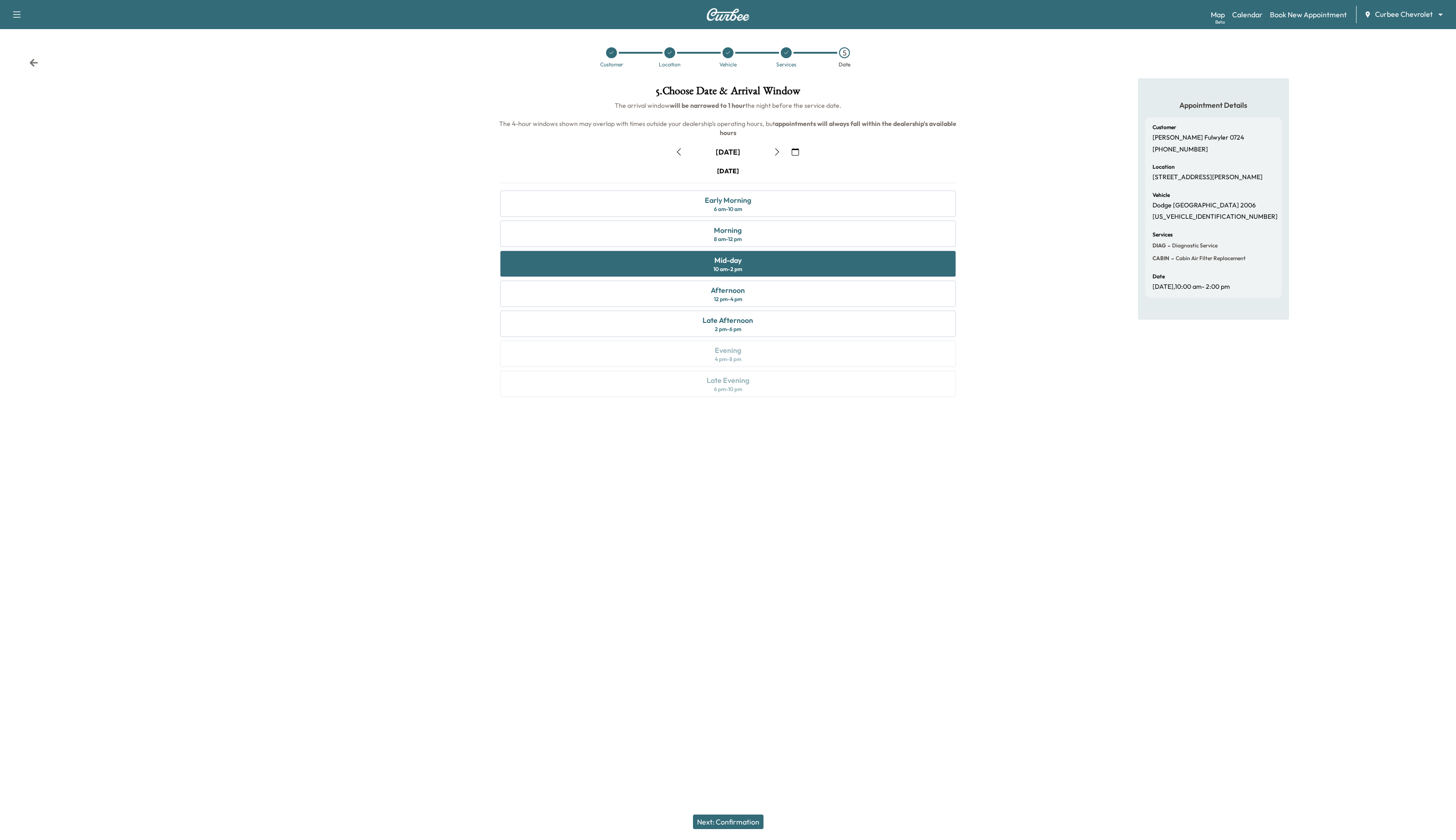
click at [678, 137] on div "August [DATE] S M T W T F S 27 28 29 30 31 1 2 3 4 5 6 7 8 9 10 11 12 13 14 15 …" at bounding box center [728, 269] width 471 height 263
click at [678, 145] on button "button" at bounding box center [678, 152] width 15 height 15
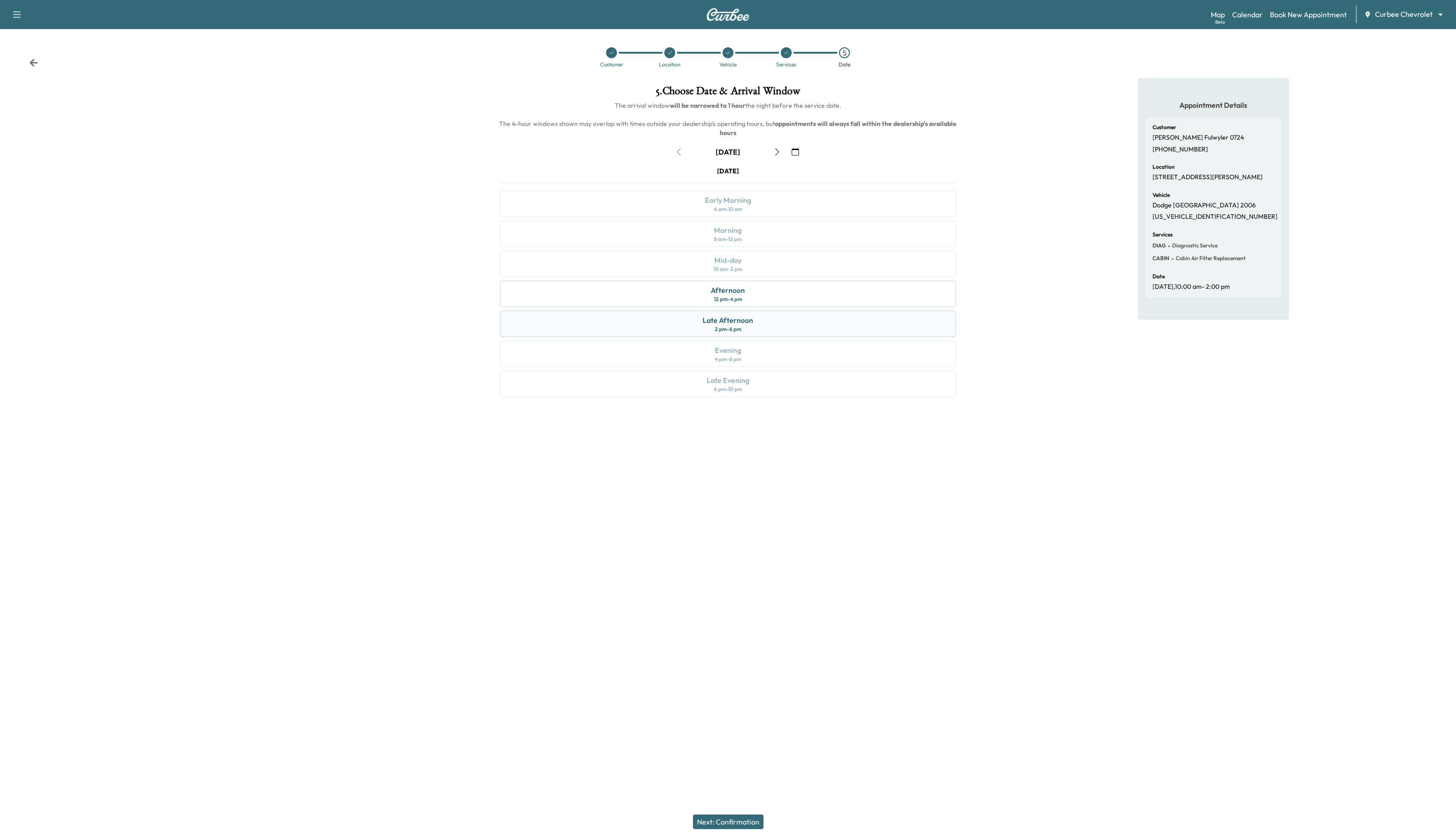
click at [787, 316] on div "Late Afternoon 2 pm - 6 pm" at bounding box center [728, 324] width 456 height 27
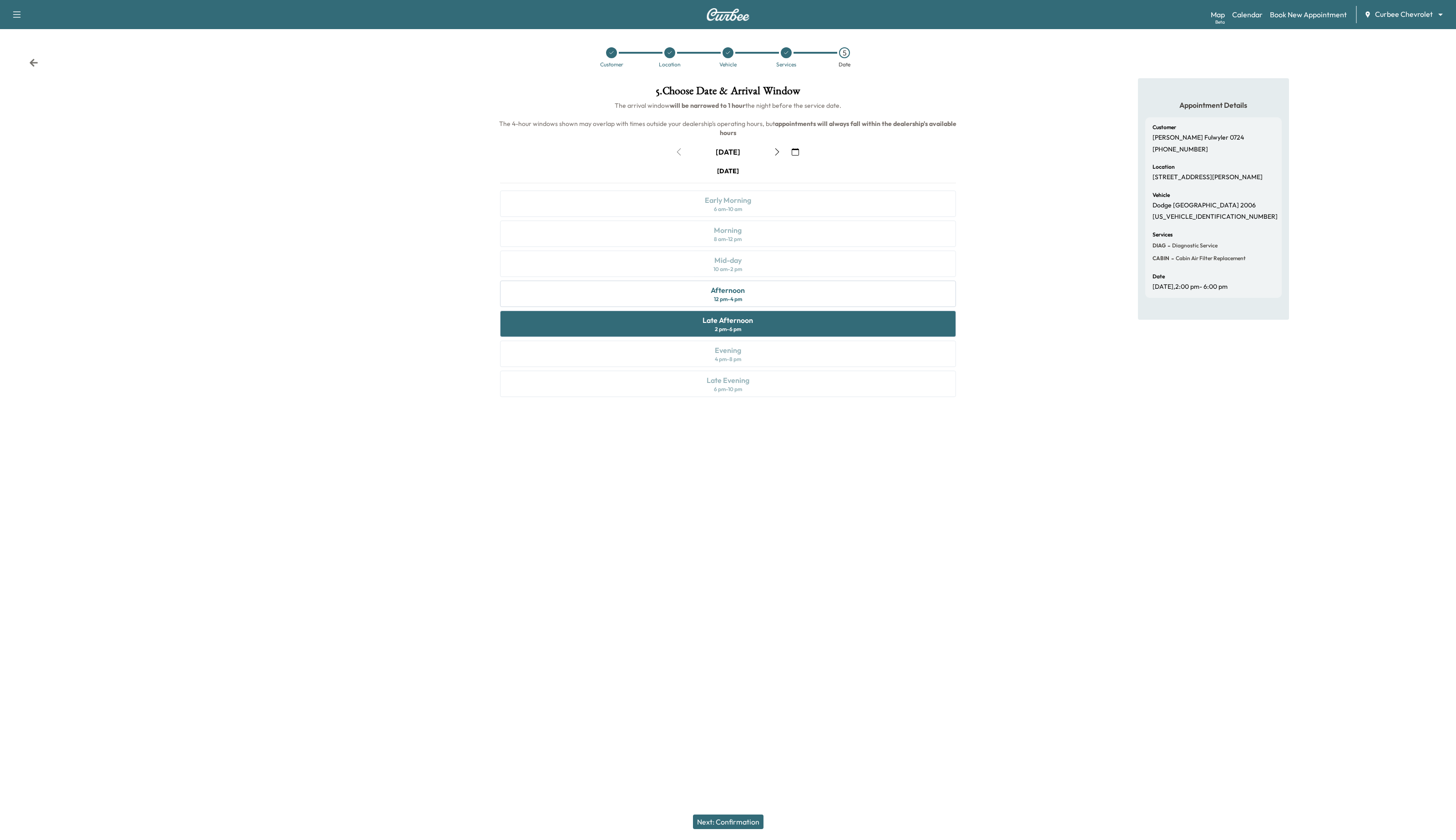
click at [750, 825] on button "Next: Confirmation" at bounding box center [728, 822] width 71 height 15
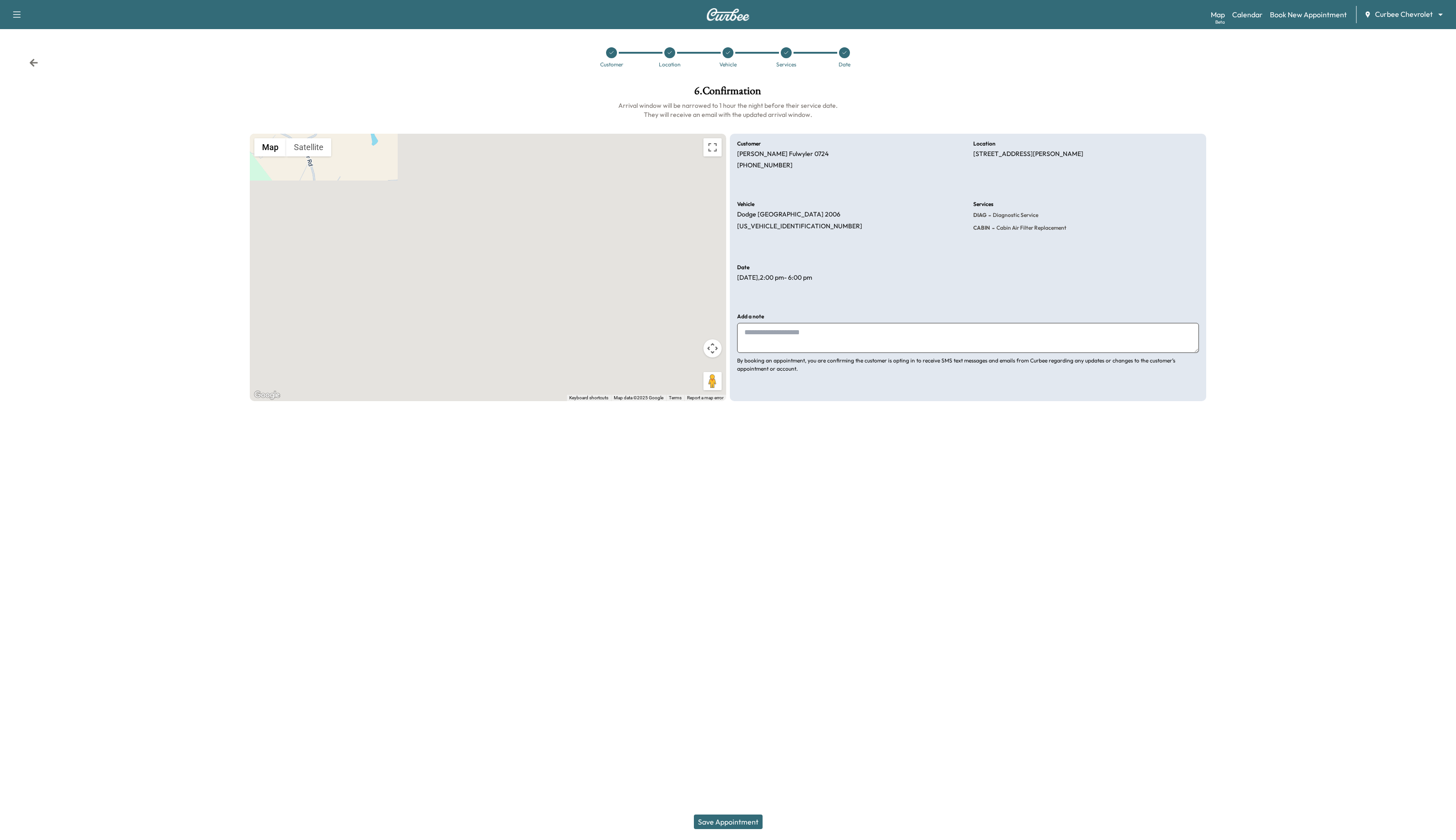
click at [750, 825] on button "Save Appointment" at bounding box center [729, 822] width 69 height 15
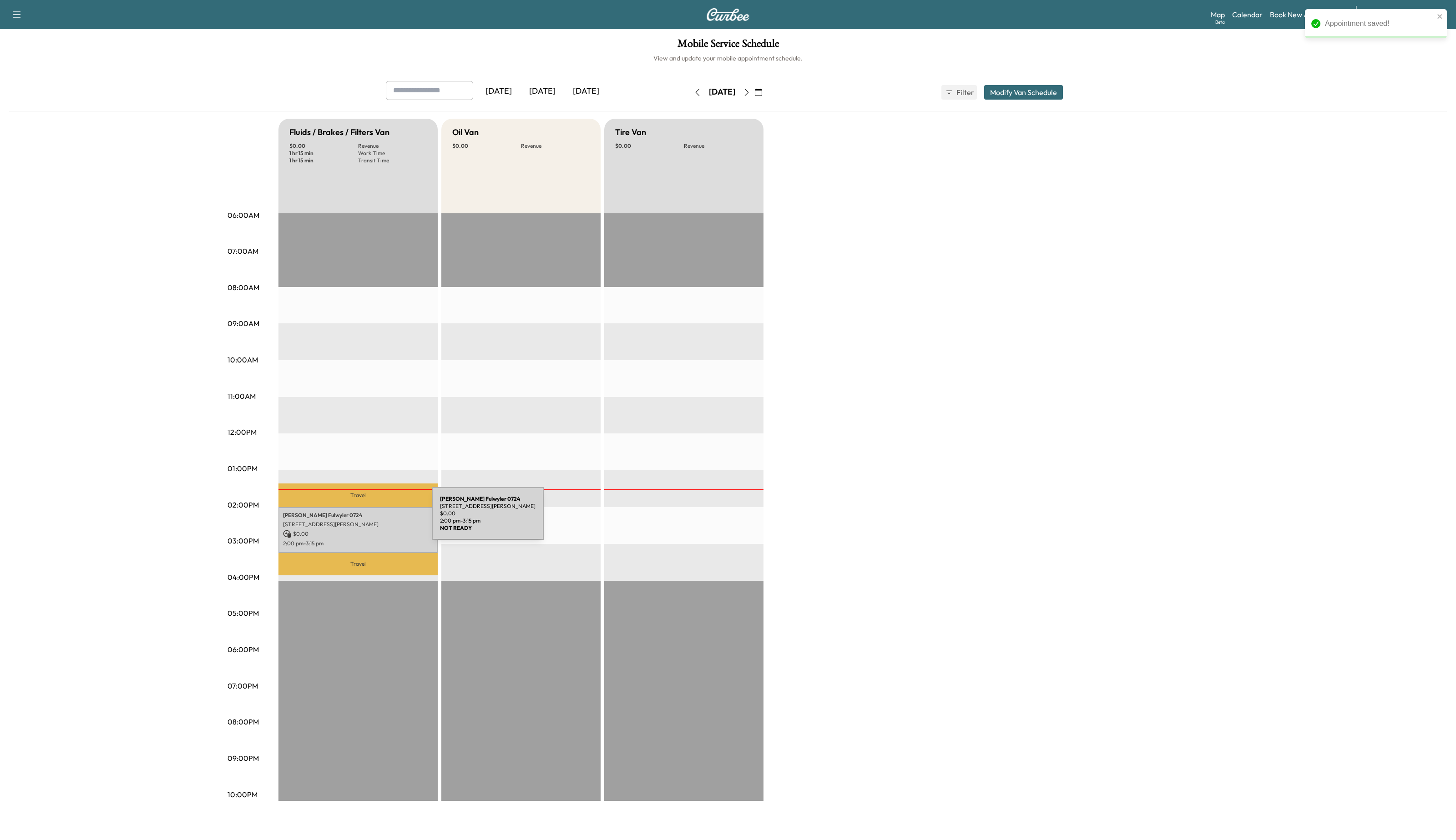
click at [363, 521] on p "[STREET_ADDRESS][PERSON_NAME]" at bounding box center [358, 524] width 150 height 7
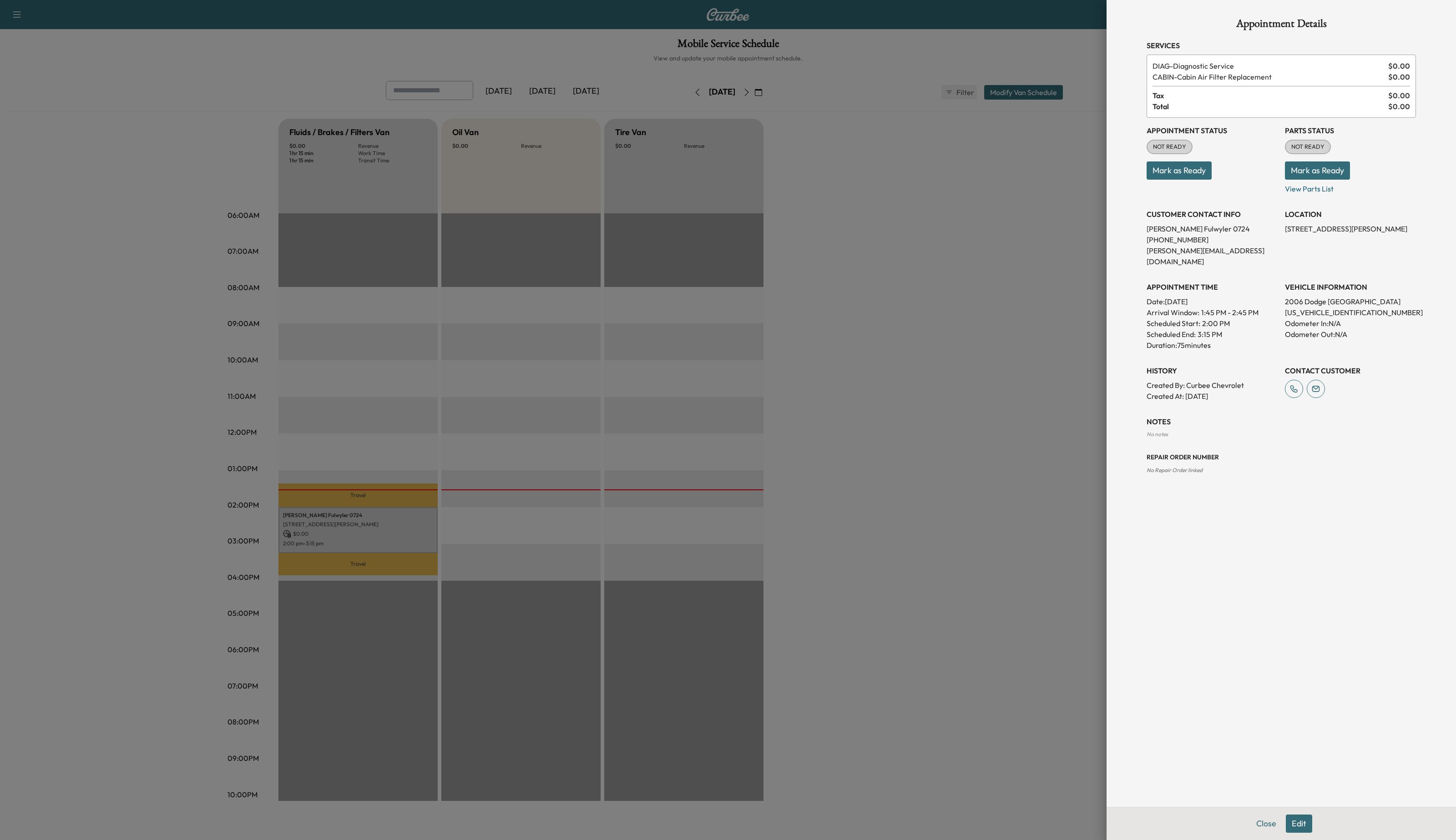
click at [1165, 172] on button "Mark as Ready" at bounding box center [1179, 171] width 65 height 18
click at [730, 390] on div at bounding box center [728, 420] width 1456 height 840
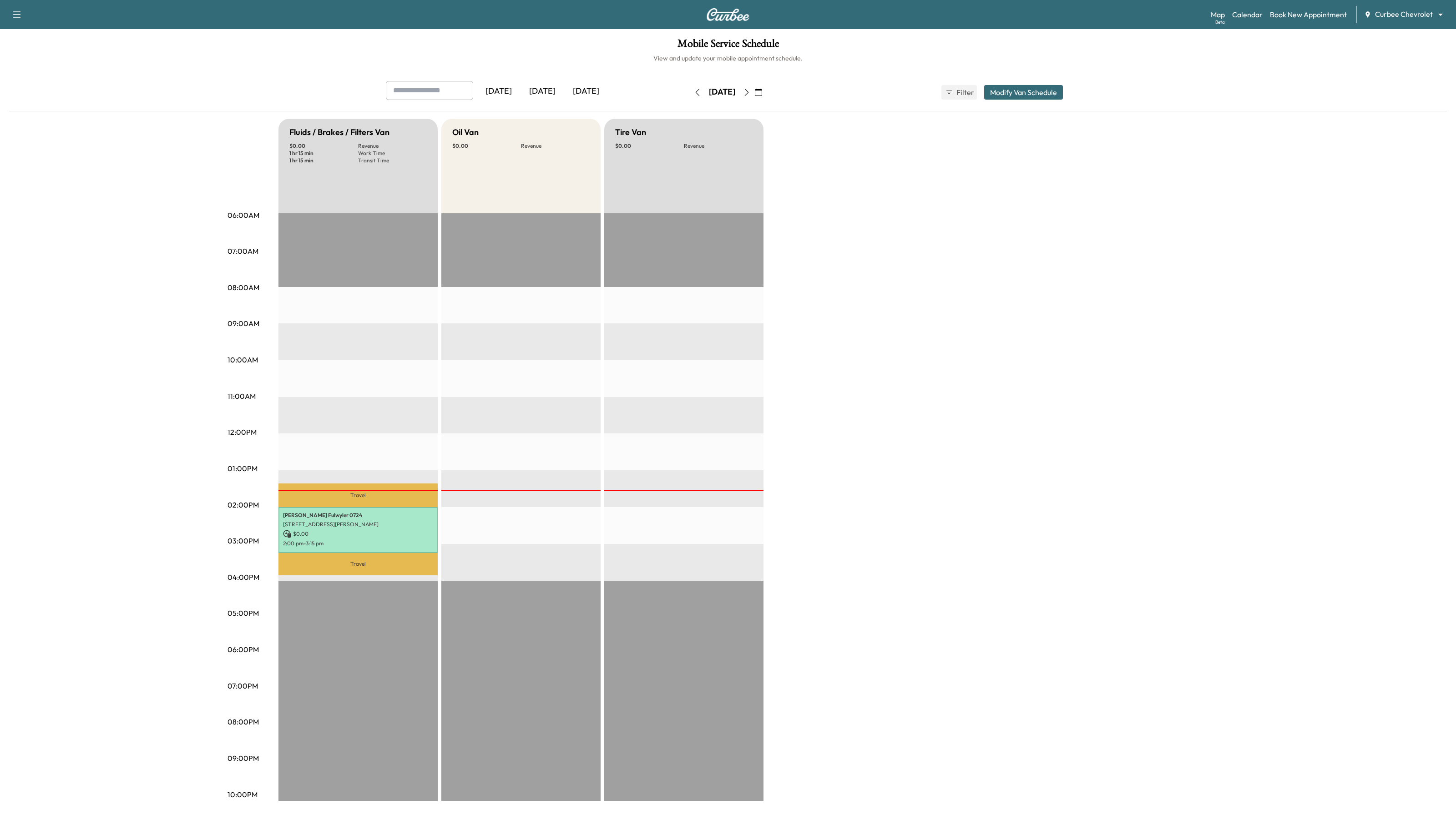
click at [767, 349] on div "Fluids / Brakes / Filters Van $ 0.00 Revenue 1 hr 15 min Work Time 1 hr 15 min …" at bounding box center [753, 460] width 950 height 682
click at [1013, 93] on button "Modify Van Schedule" at bounding box center [1023, 93] width 79 height 15
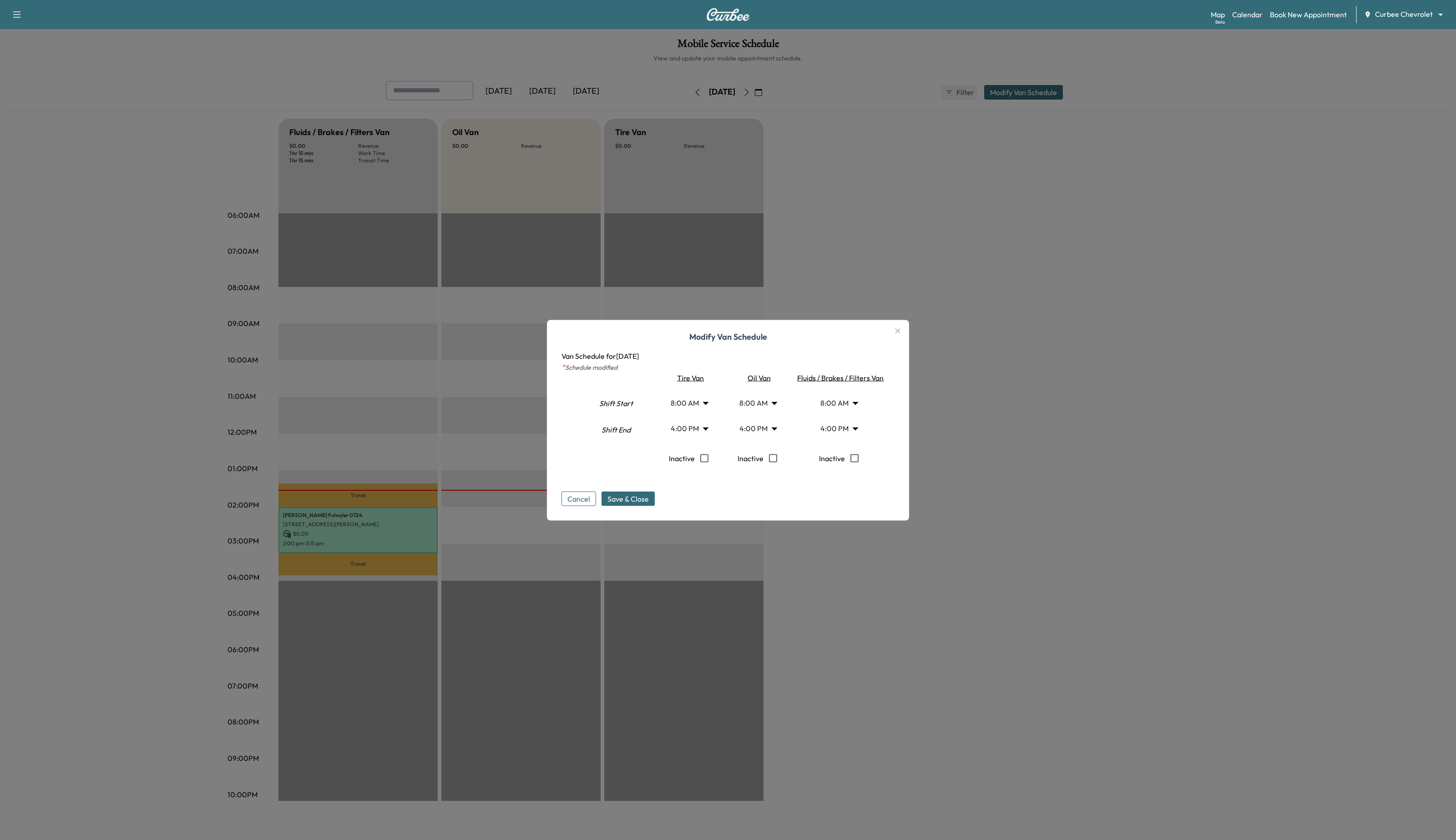
click at [895, 330] on icon "button" at bounding box center [898, 330] width 11 height 11
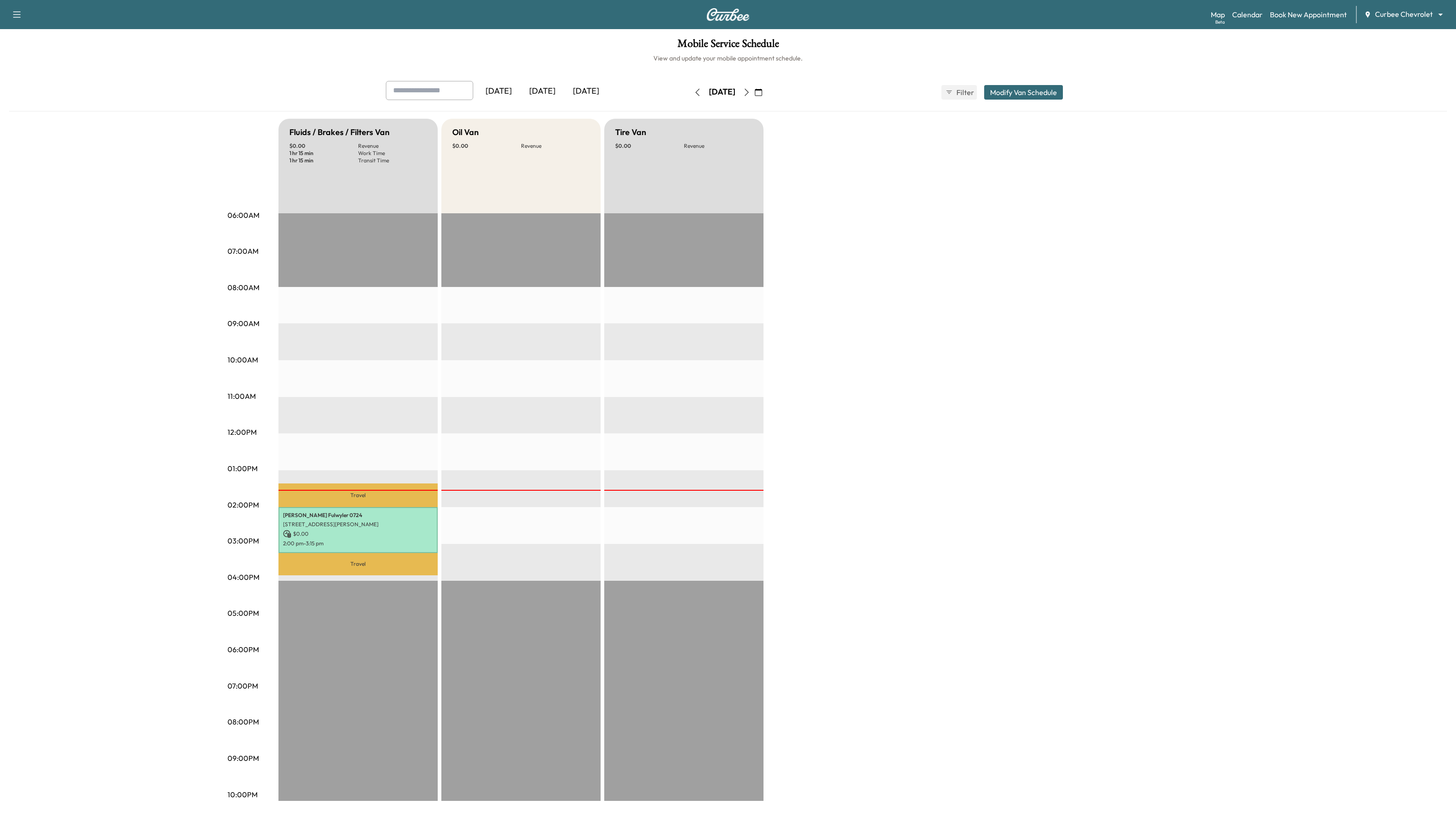
click at [750, 93] on icon "button" at bounding box center [747, 92] width 7 height 7
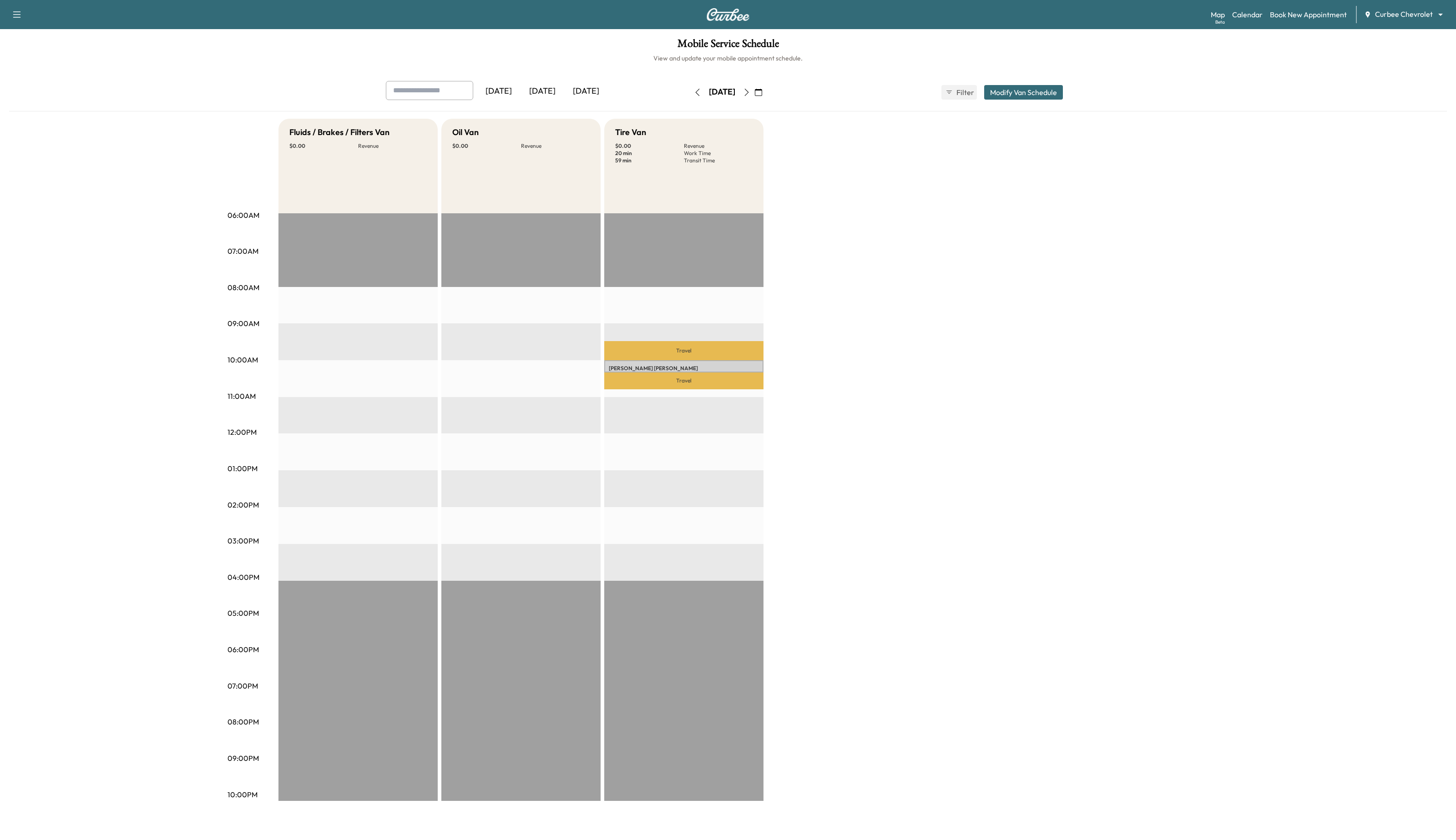
click at [696, 95] on icon "button" at bounding box center [697, 92] width 4 height 7
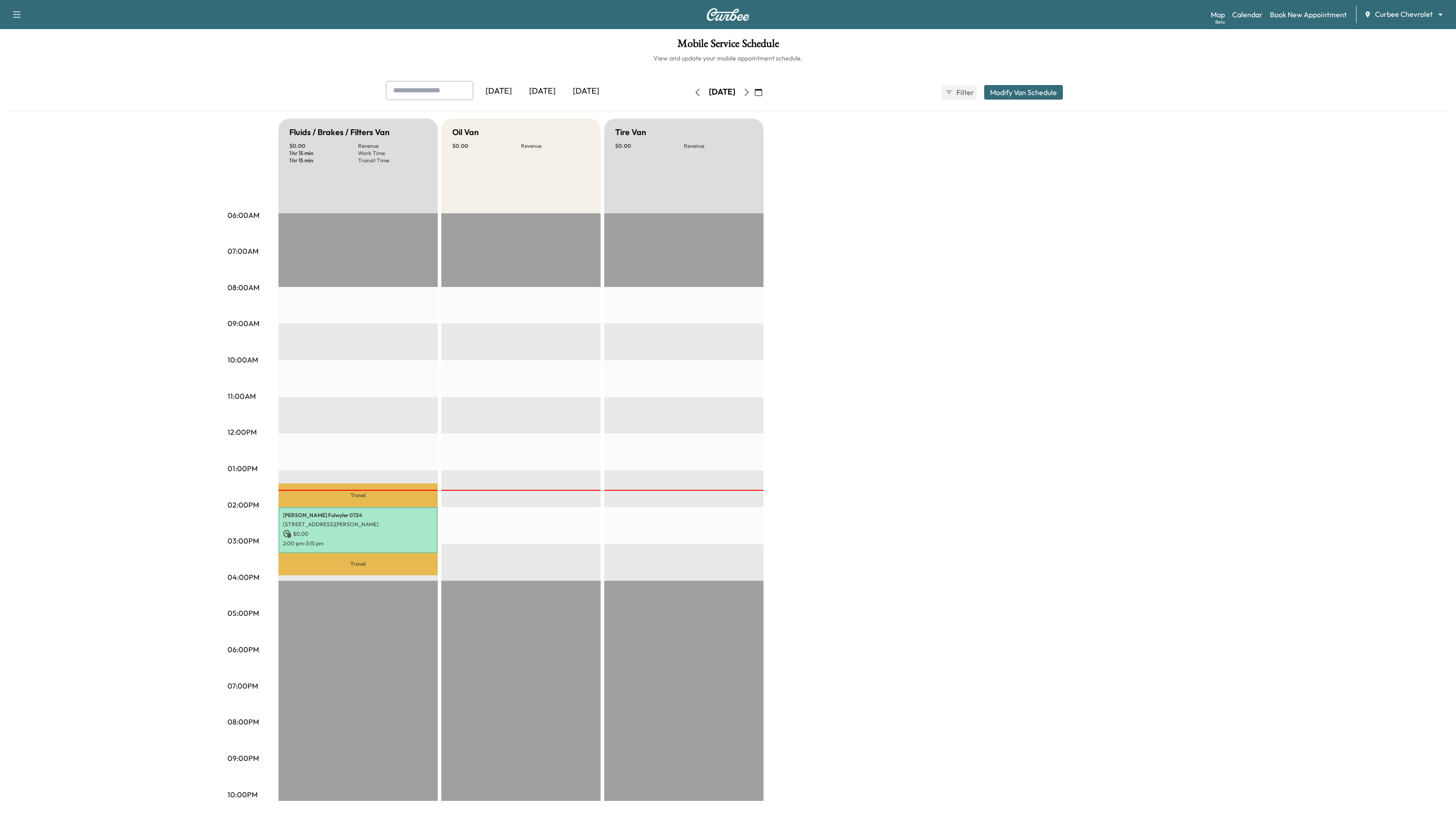
click at [694, 94] on icon "button" at bounding box center [697, 92] width 7 height 7
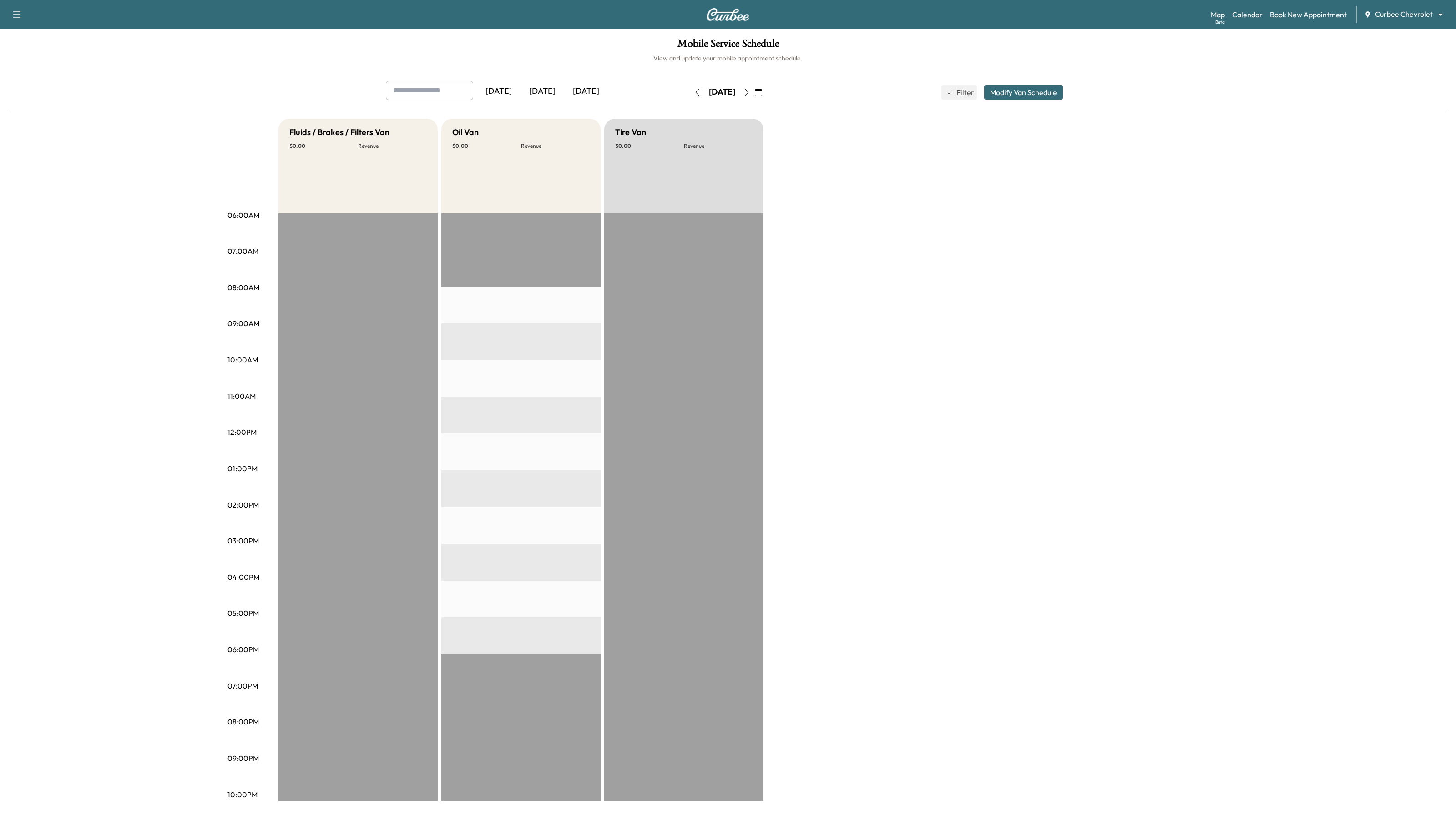
click at [694, 94] on icon "button" at bounding box center [697, 92] width 7 height 7
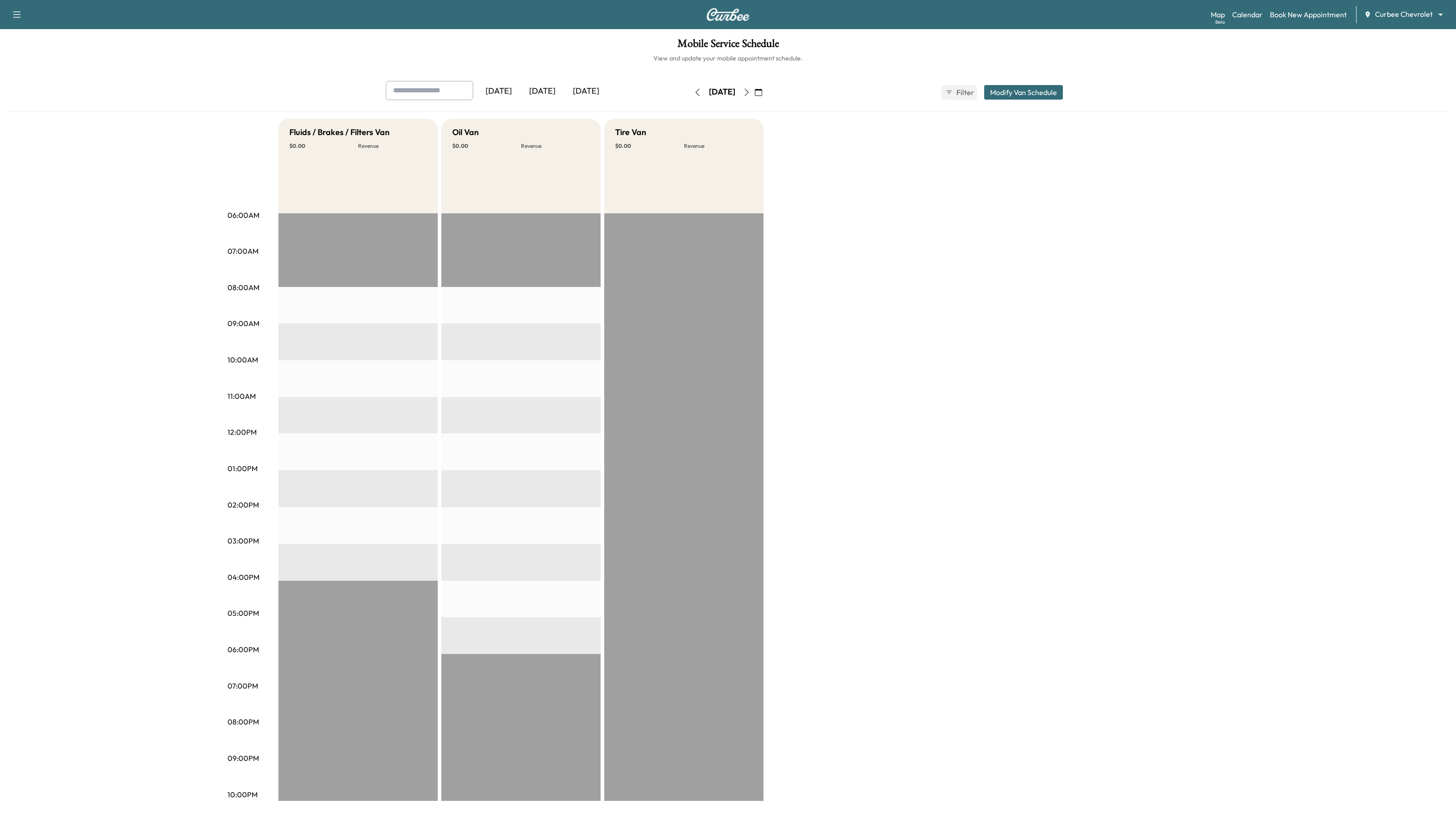
click at [694, 92] on icon "button" at bounding box center [697, 92] width 7 height 7
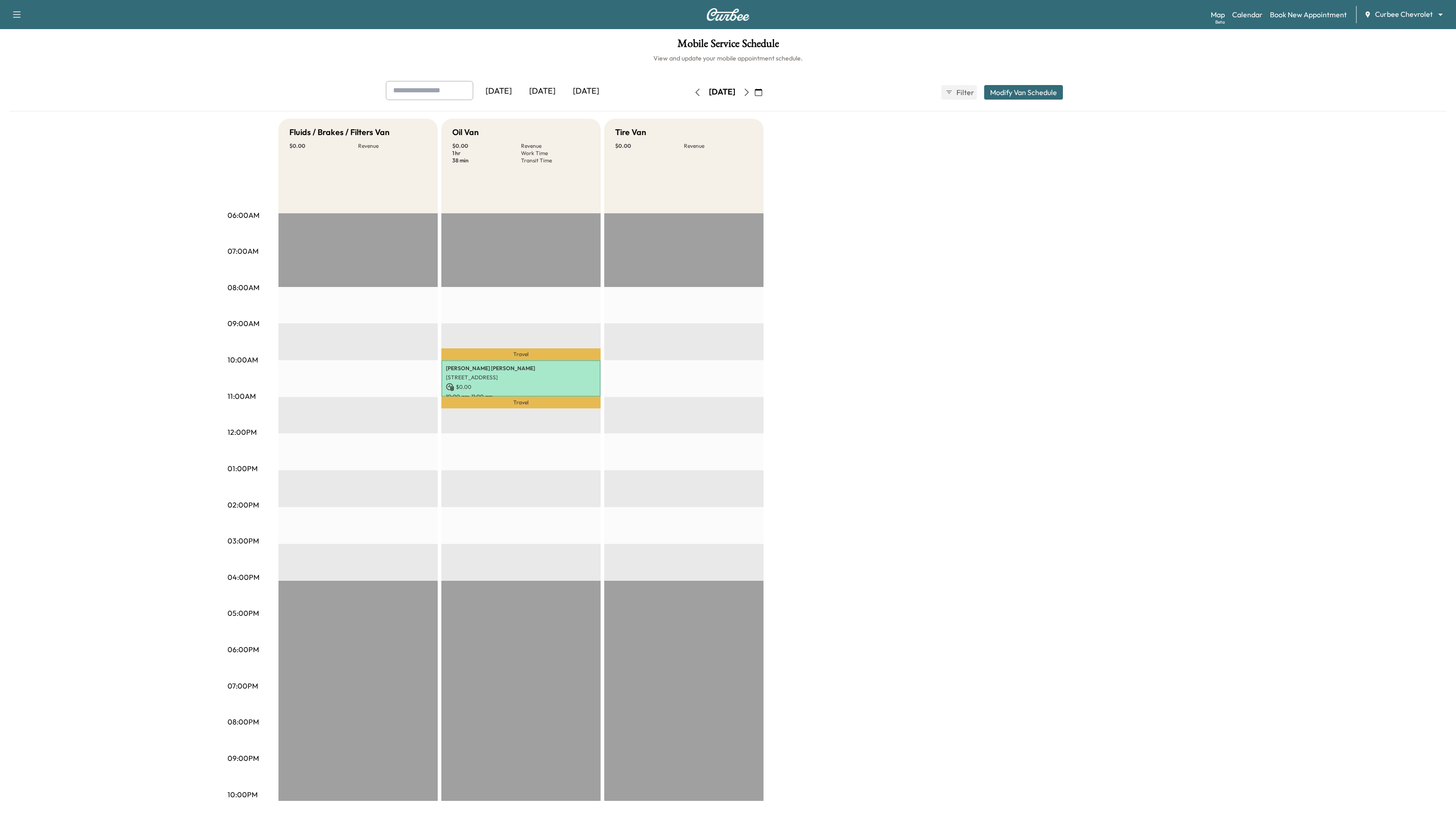
click at [750, 93] on icon "button" at bounding box center [747, 92] width 7 height 7
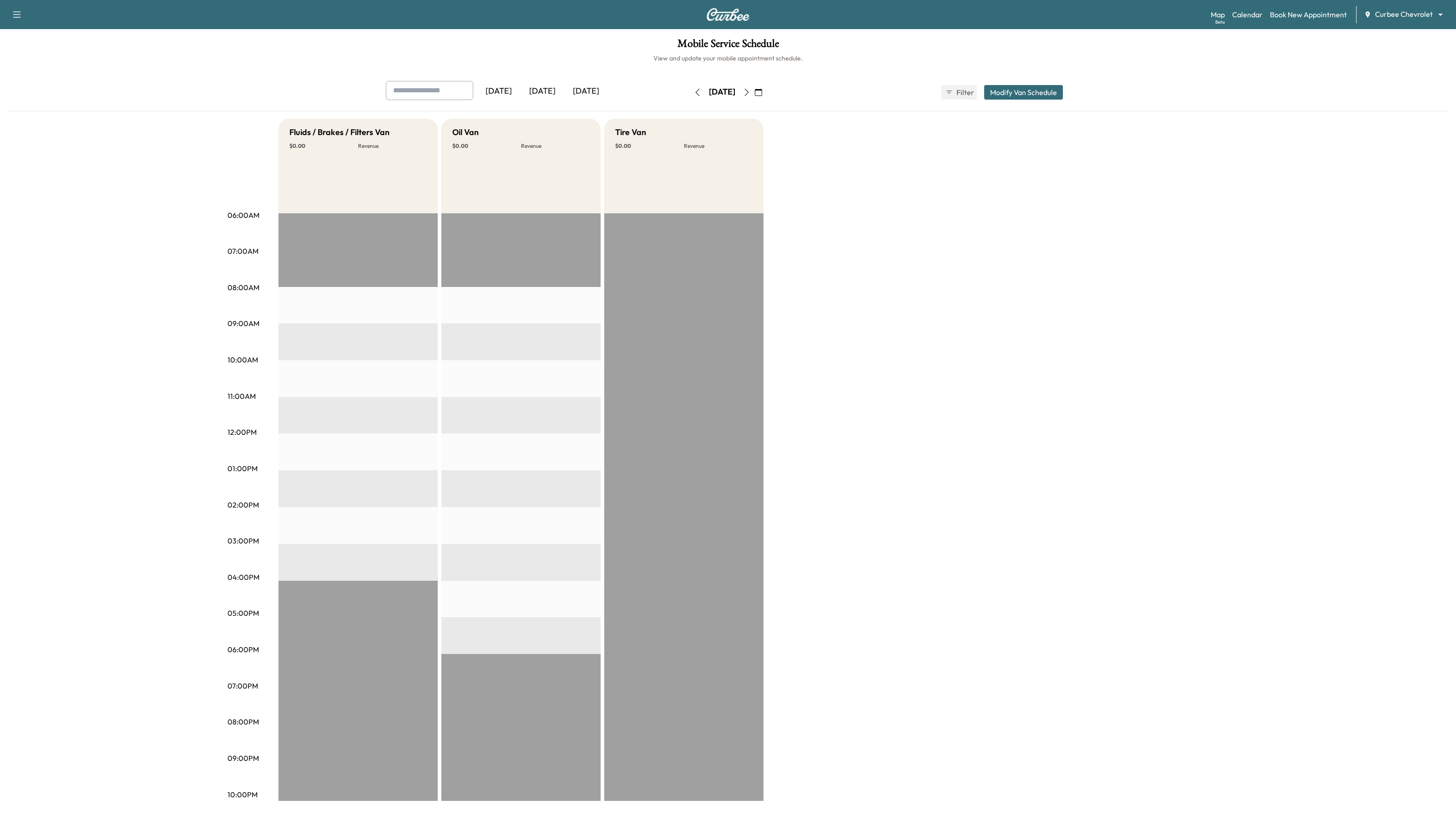
click at [755, 93] on button "button" at bounding box center [746, 93] width 15 height 15
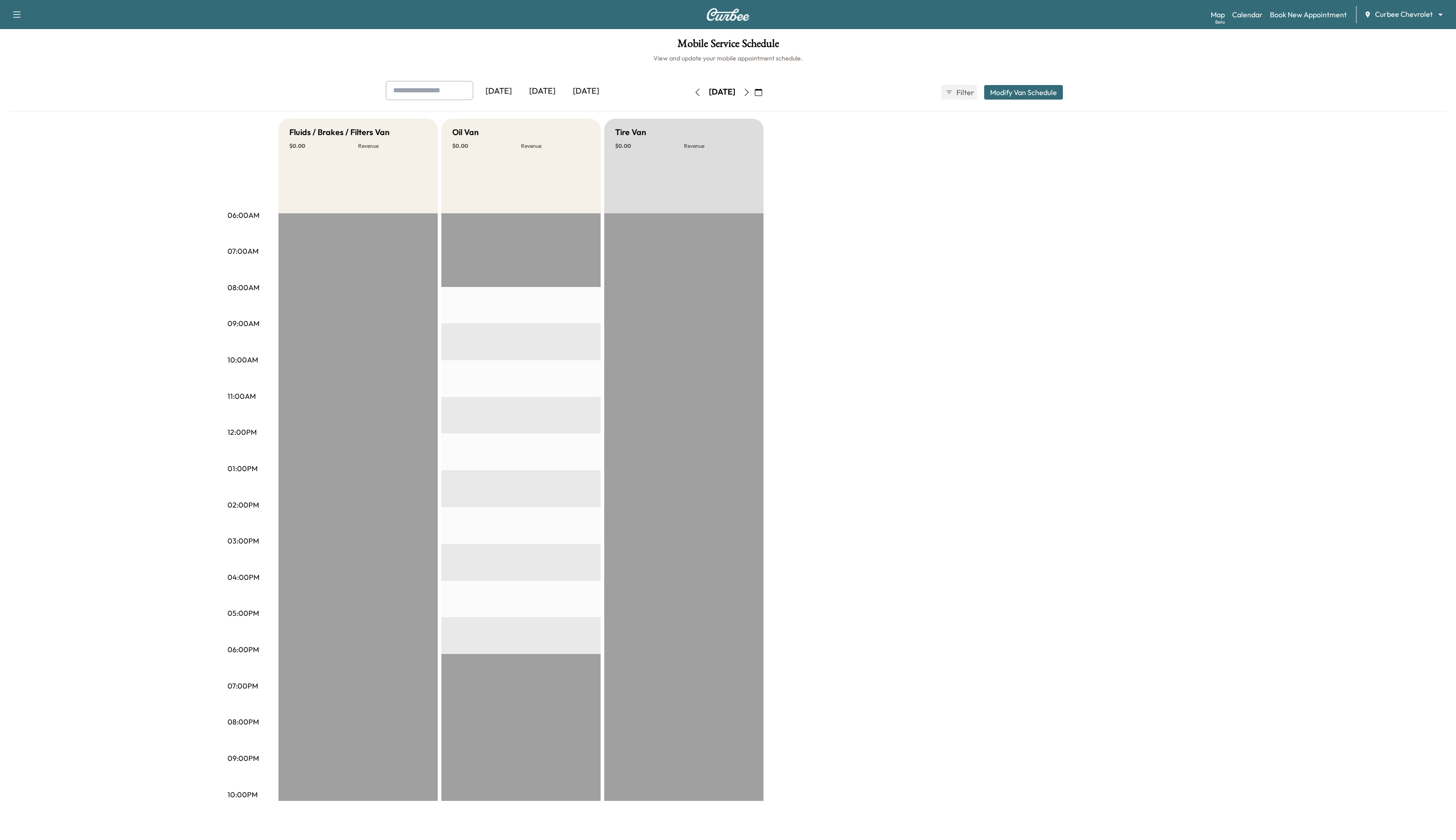
click at [750, 92] on icon "button" at bounding box center [747, 92] width 7 height 7
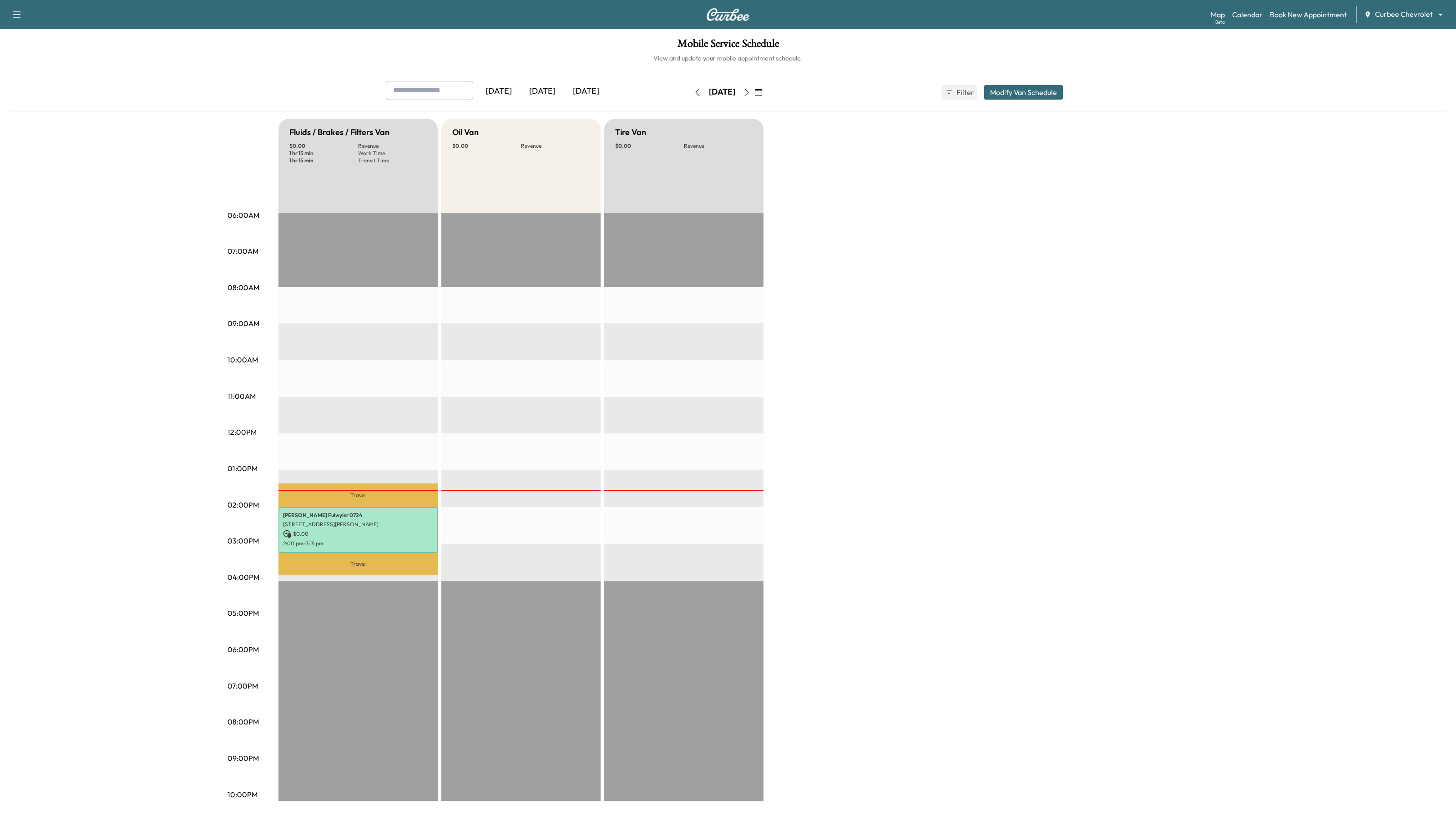
click at [1049, 87] on button "Modify Van Schedule" at bounding box center [1023, 93] width 79 height 15
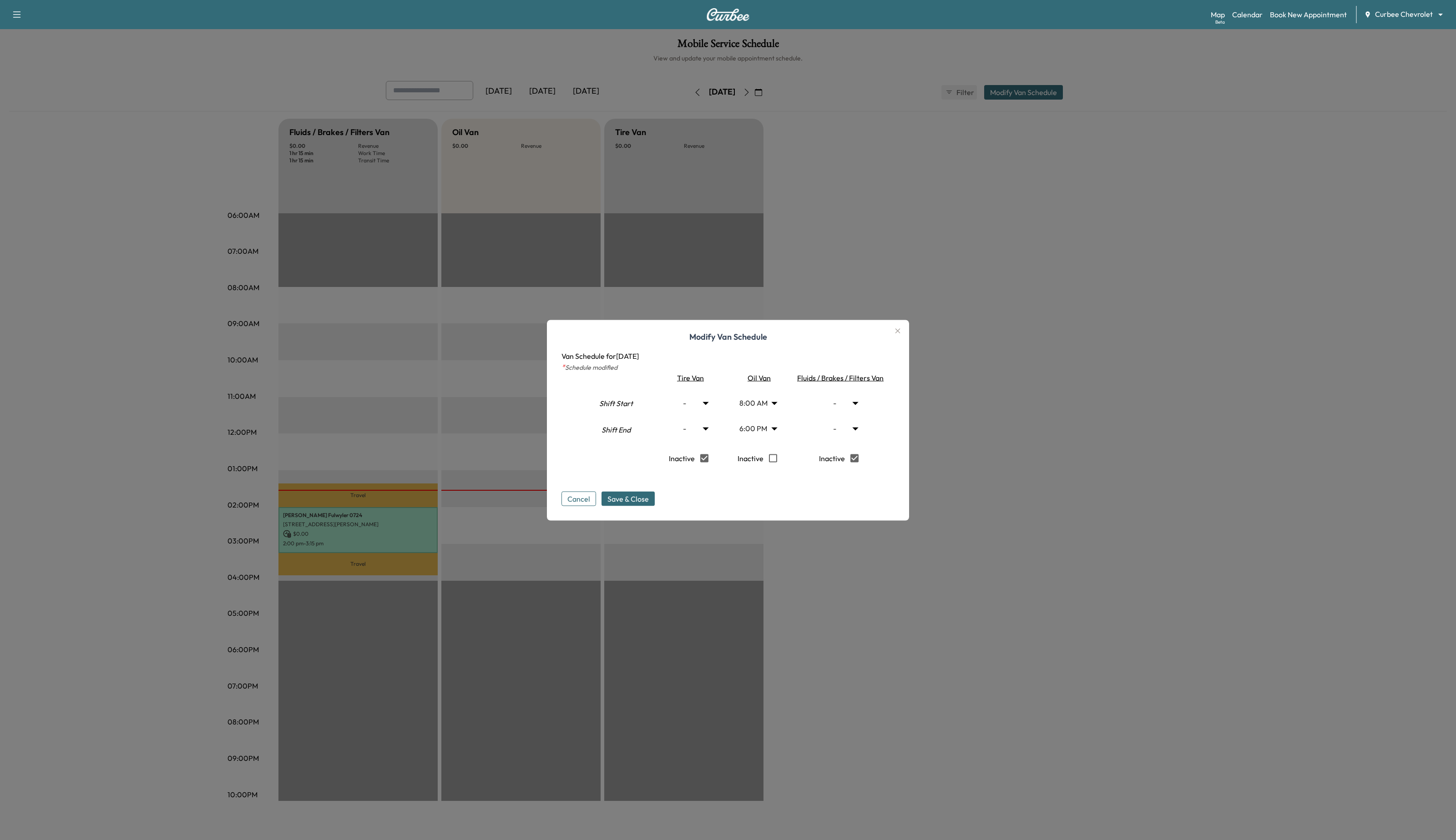
click at [787, 432] on div "6:00 PM ** Start" at bounding box center [757, 428] width 65 height 25
click at [903, 330] on button "button" at bounding box center [898, 330] width 15 height 15
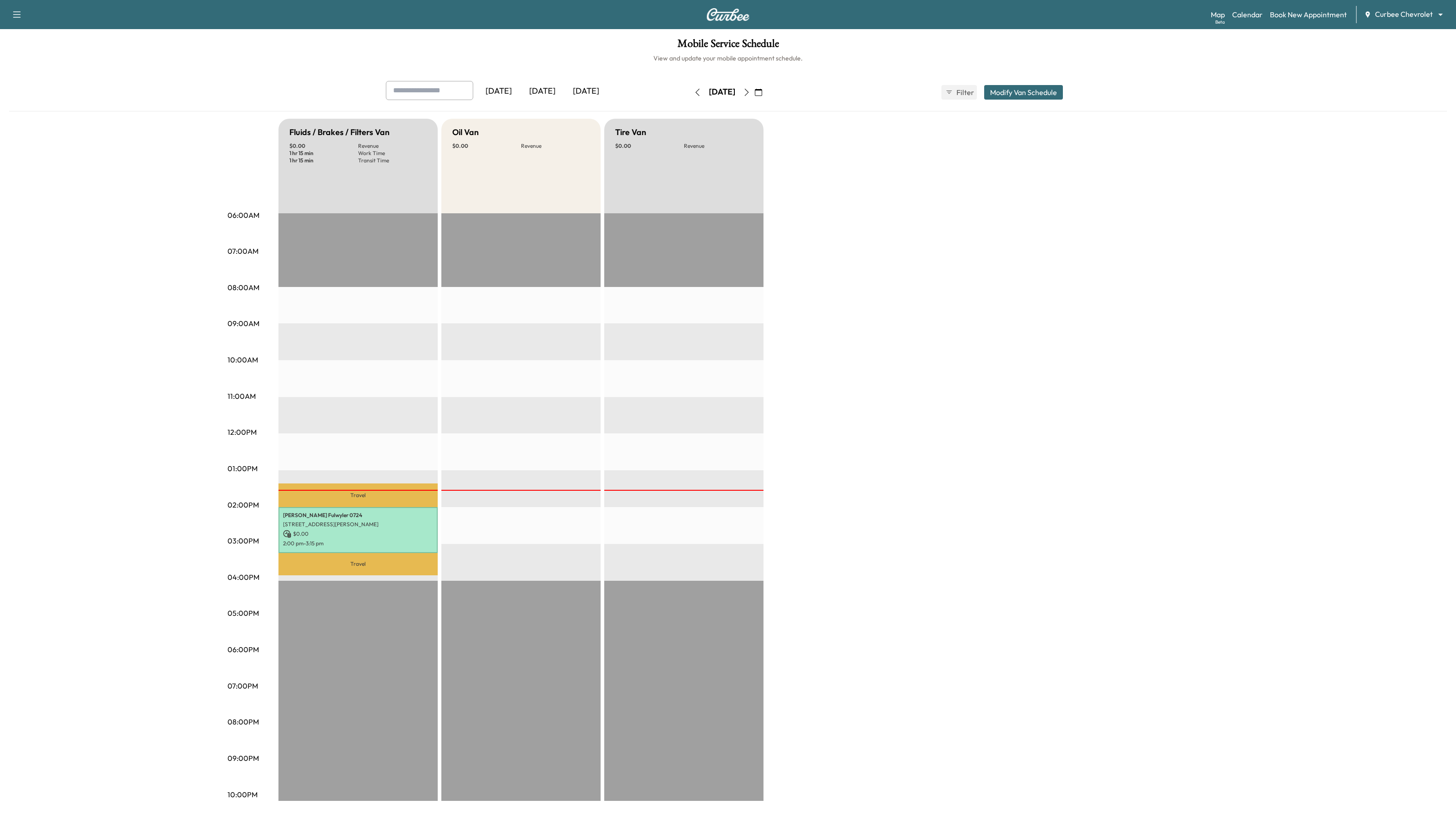
click at [1208, 229] on div "Fluids / Brakes / Filters Van $ 0.00 Revenue 1 hr 15 min Work Time 1 hr 15 min …" at bounding box center [753, 460] width 950 height 682
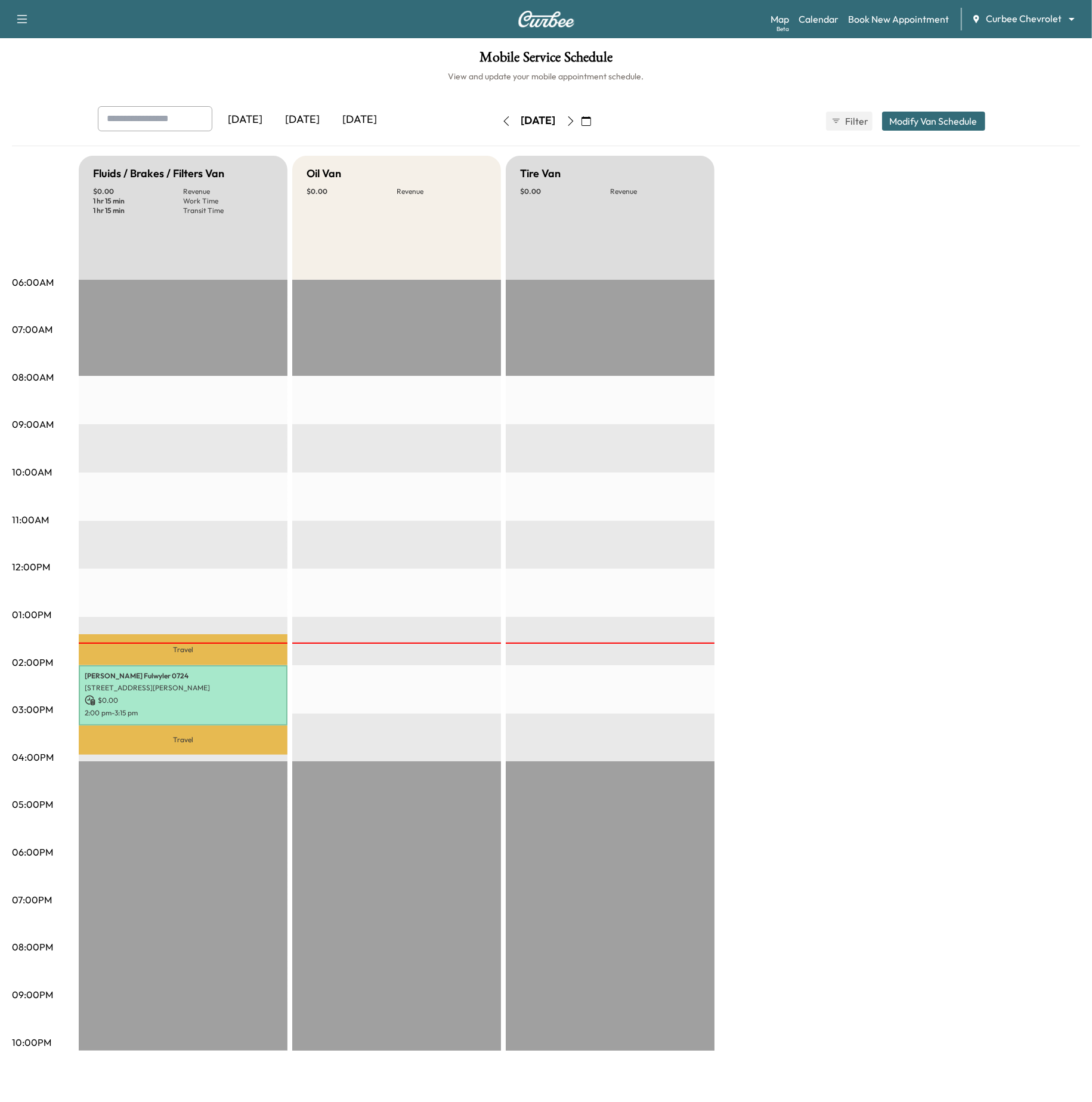
click at [1019, 265] on div "Fluids / Brakes / Filters Van $ 0.00 Revenue 1 hr 15 min Work Time 1 hr 15 min …" at bounding box center [579, 603] width 1002 height 895
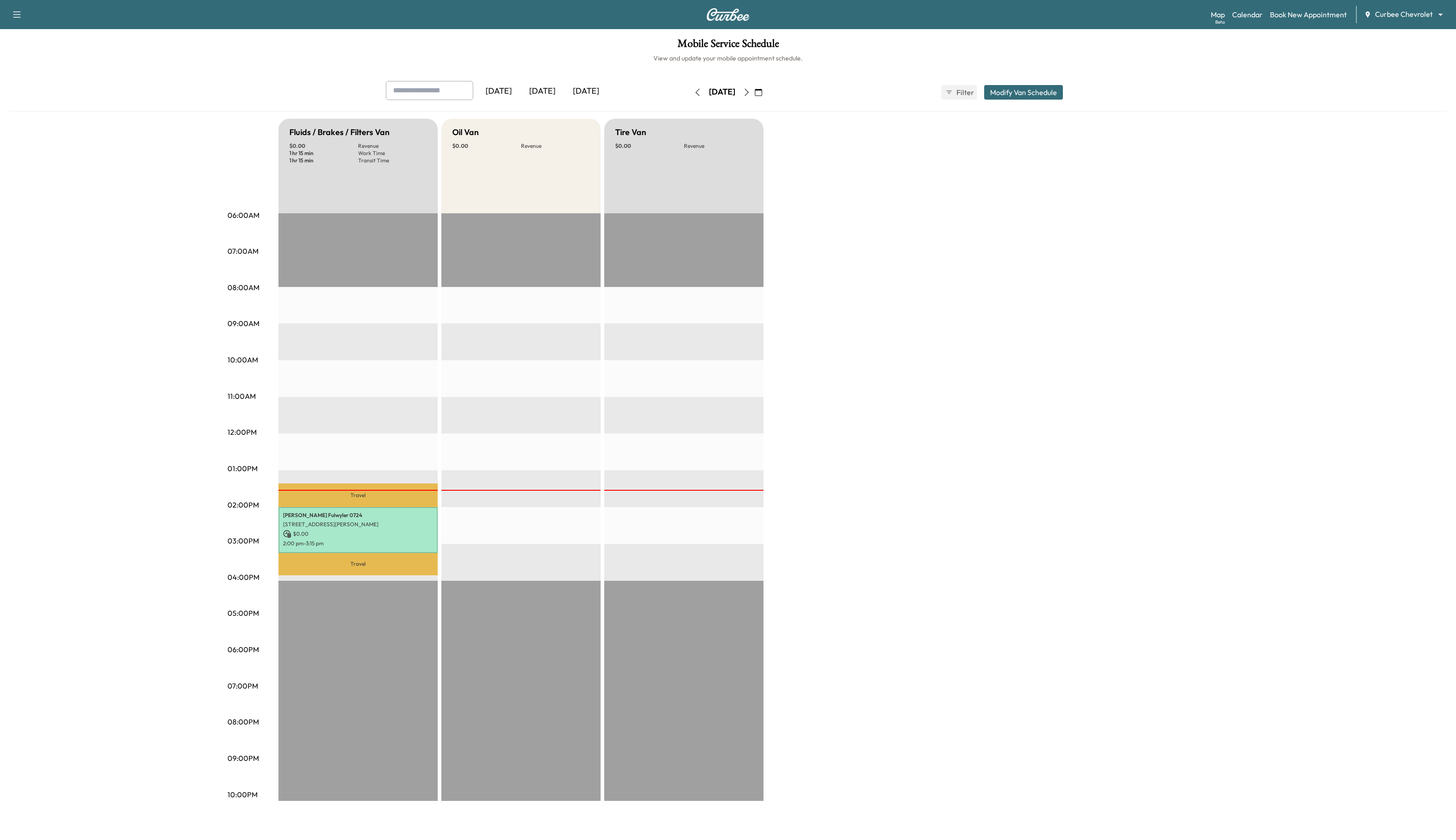
click at [1315, 276] on div "Yesterday Today Tomorrow Monday, August 11 August 2025 S M T W T F S 27 28 29 3…" at bounding box center [728, 441] width 1438 height 720
